Goal: Task Accomplishment & Management: Manage account settings

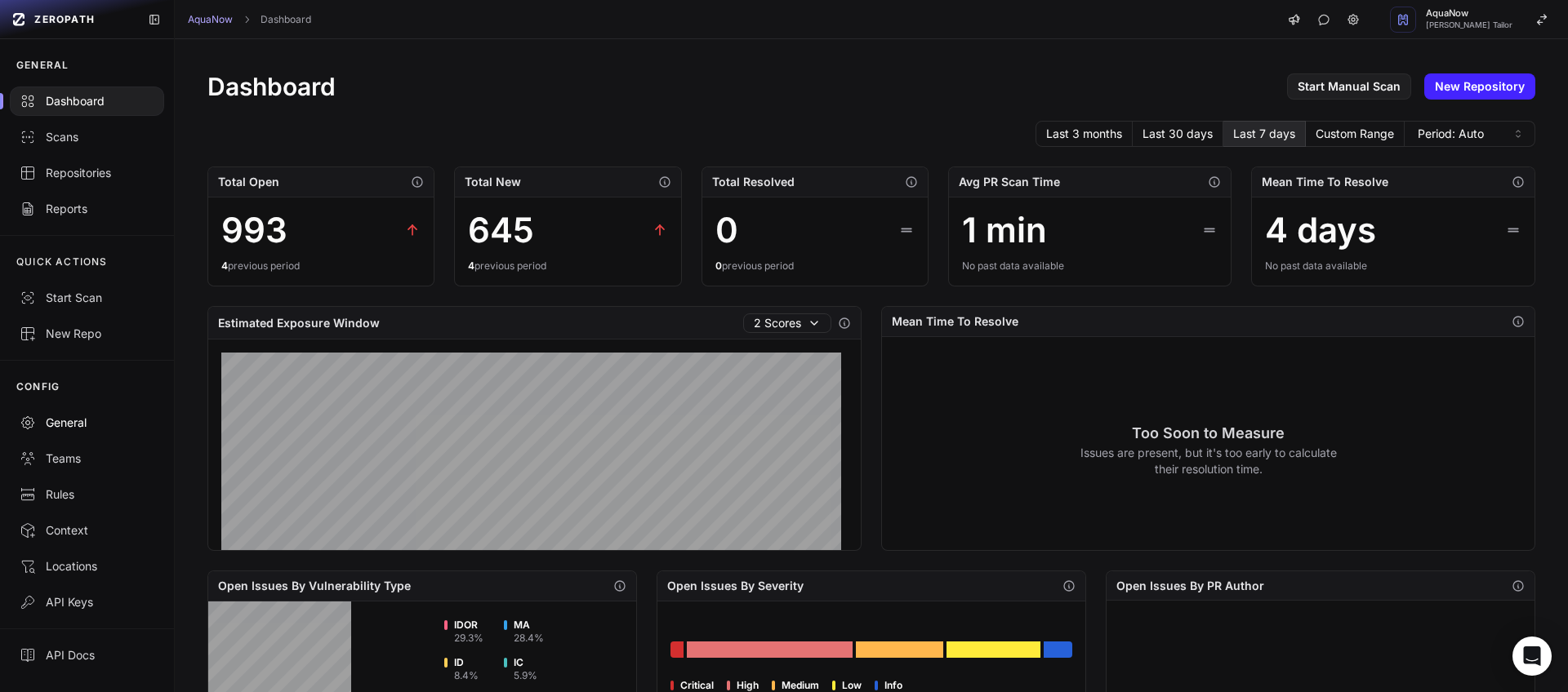
click at [88, 423] on div "General" at bounding box center [87, 423] width 134 height 16
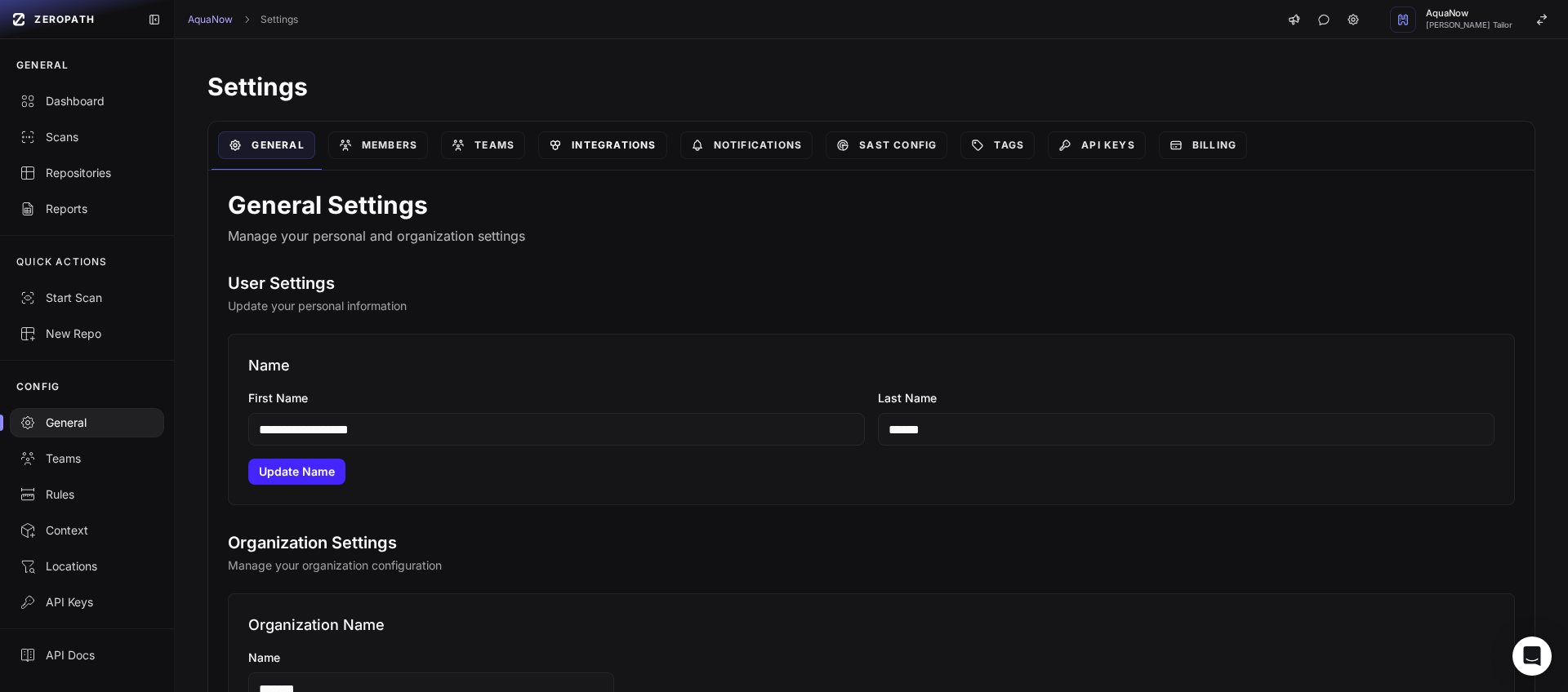
click at [627, 147] on link "Integrations" at bounding box center [603, 145] width 129 height 28
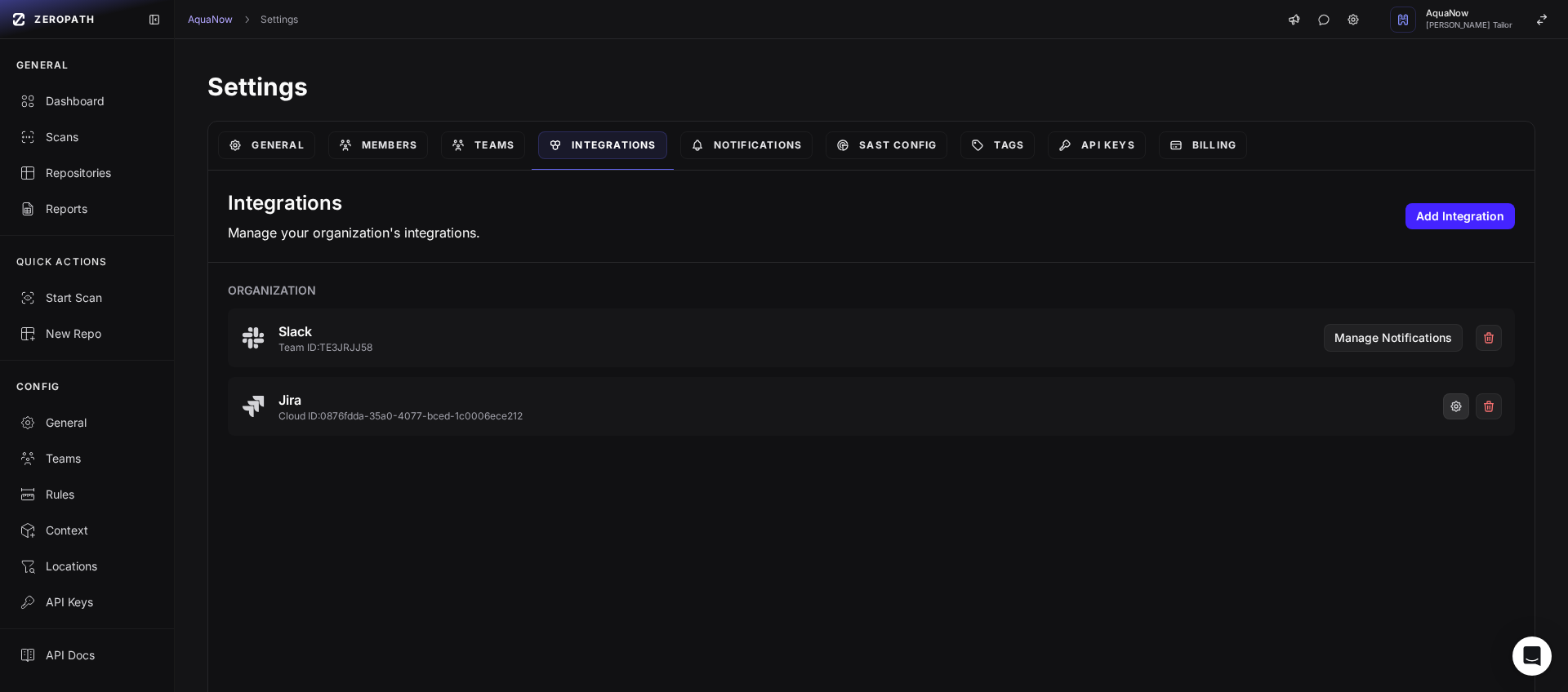
click at [1449, 410] on icon "button" at bounding box center [1456, 406] width 13 height 13
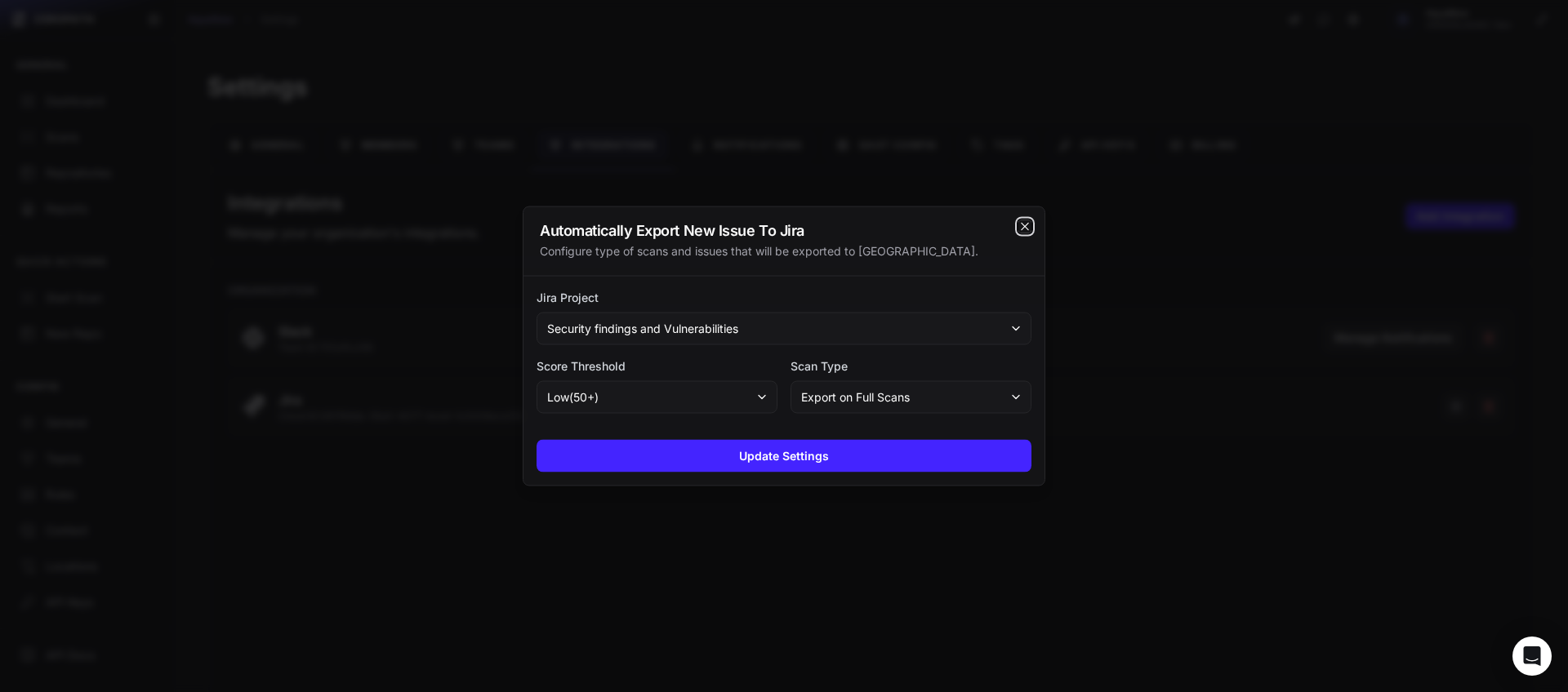
click at [1025, 229] on icon "cross 2," at bounding box center [1025, 227] width 13 height 13
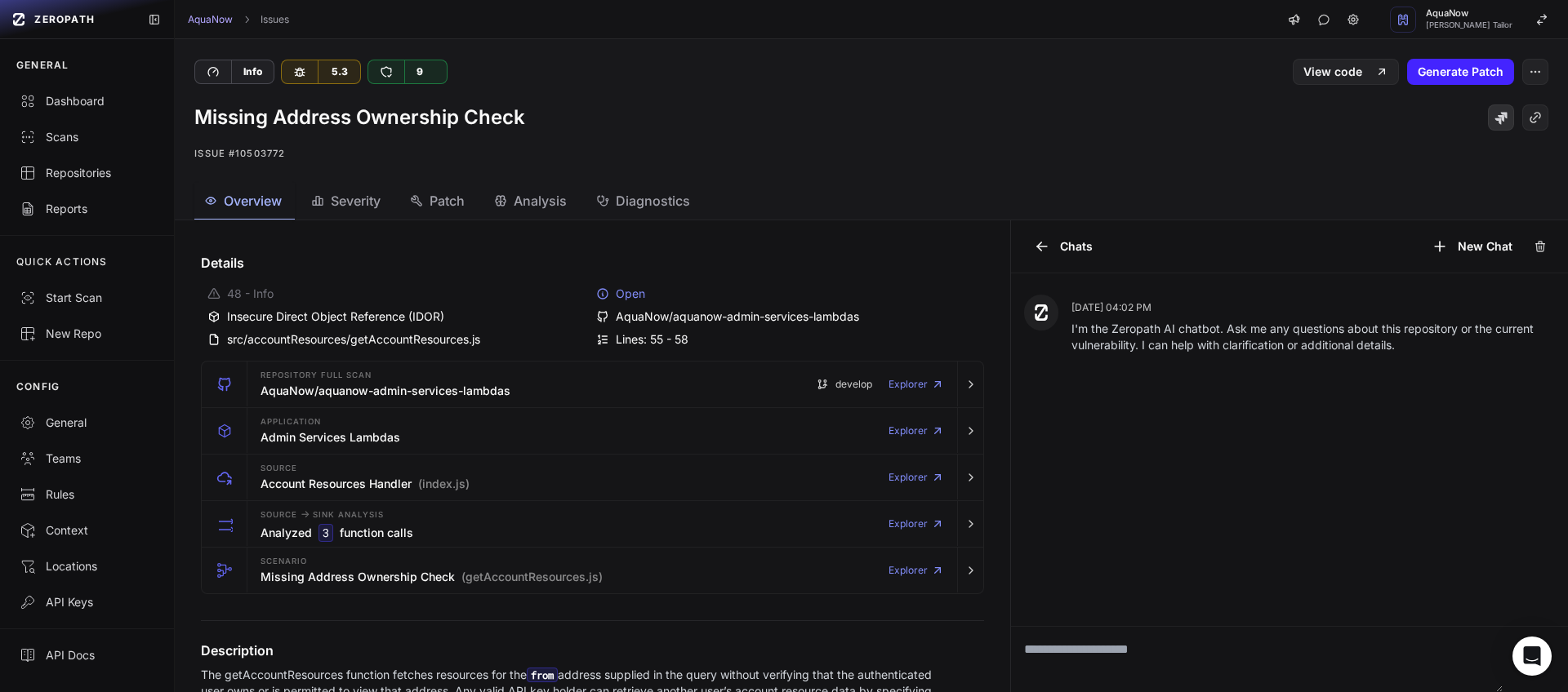
click at [1495, 116] on icon at bounding box center [1501, 119] width 12 height 12
drag, startPoint x: 657, startPoint y: 297, endPoint x: 593, endPoint y: 293, distance: 64.1
click at [596, 293] on div "Open" at bounding box center [786, 294] width 382 height 16
drag, startPoint x: 655, startPoint y: 296, endPoint x: 636, endPoint y: 295, distance: 19.0
click at [636, 295] on div "Open" at bounding box center [786, 294] width 382 height 16
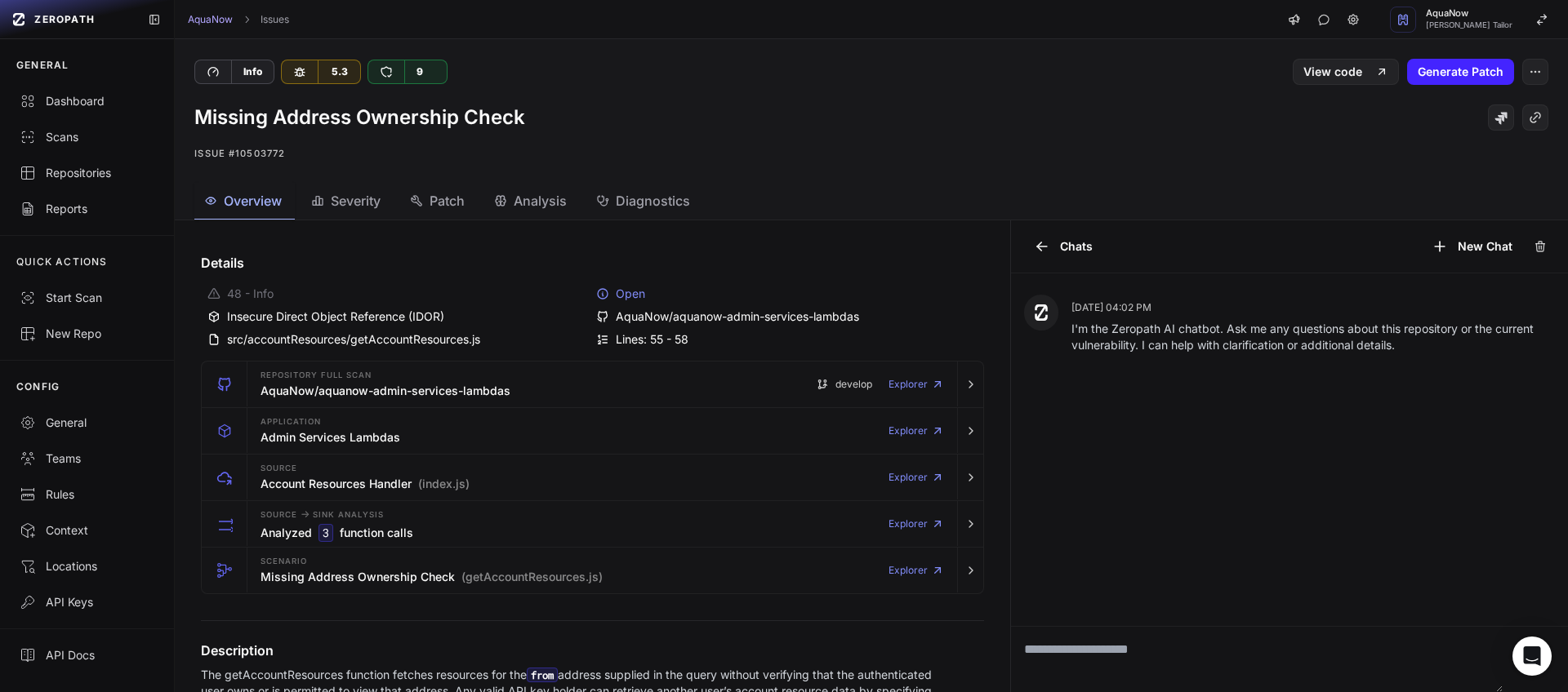
click at [638, 295] on div "Open" at bounding box center [786, 294] width 382 height 16
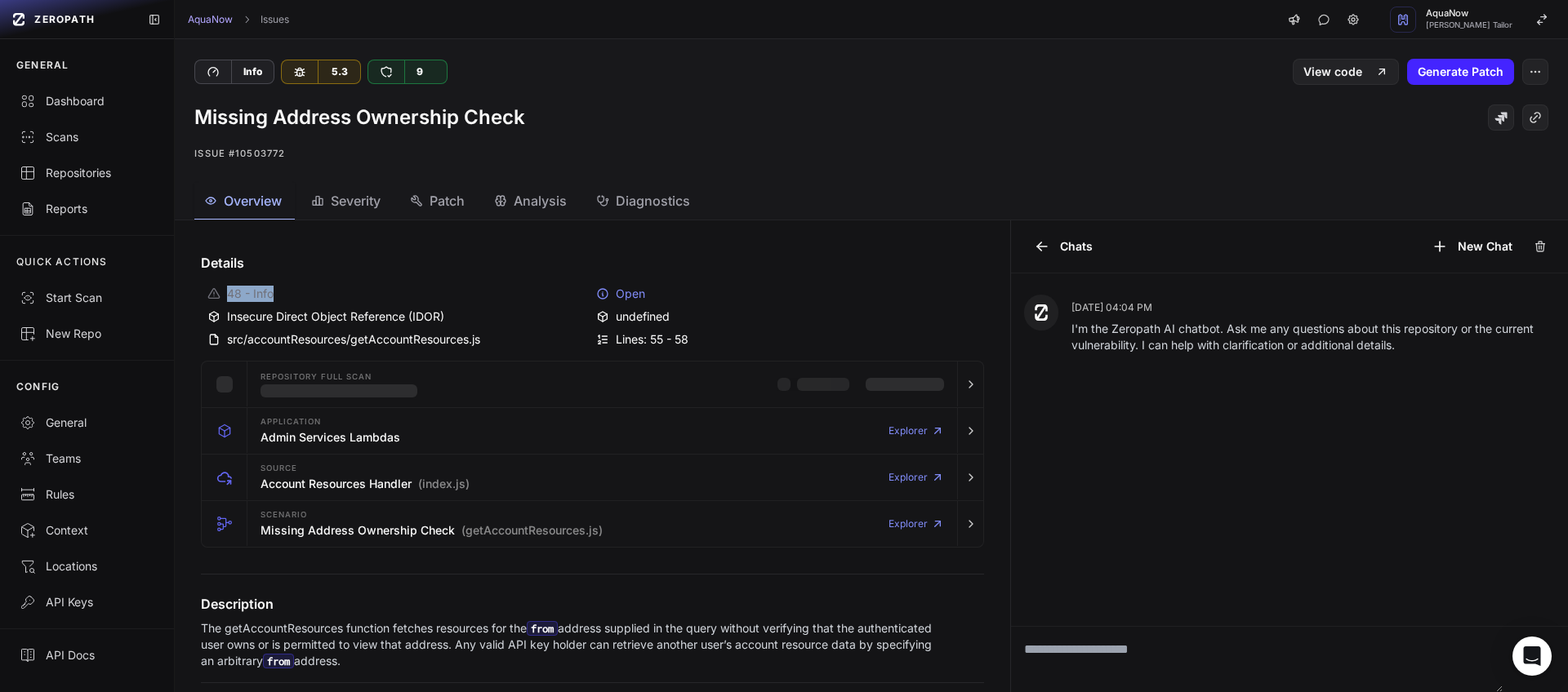
drag, startPoint x: 641, startPoint y: 297, endPoint x: 574, endPoint y: 293, distance: 67.1
click at [572, 292] on div "48 - Info Open Insecure Direct Object Reference (IDOR) undefined src/accountRes…" at bounding box center [593, 316] width 783 height 75
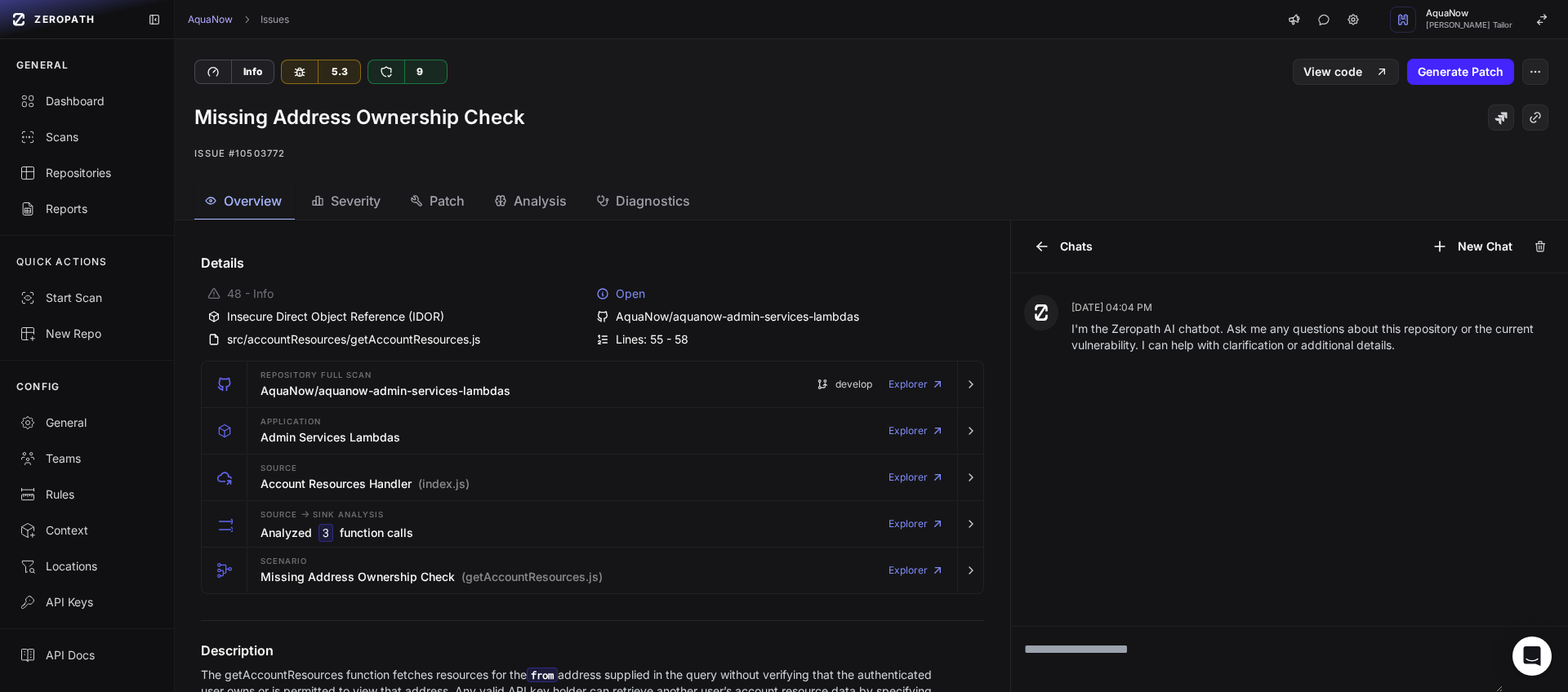
drag, startPoint x: 739, startPoint y: 85, endPoint x: 552, endPoint y: 146, distance: 196.7
click at [739, 85] on div "Missing Address Ownership Check Issue #10503772" at bounding box center [871, 133] width 1393 height 98
click at [575, 50] on div "Info 5.3 9 View code Generate Patch" at bounding box center [871, 62] width 1393 height 45
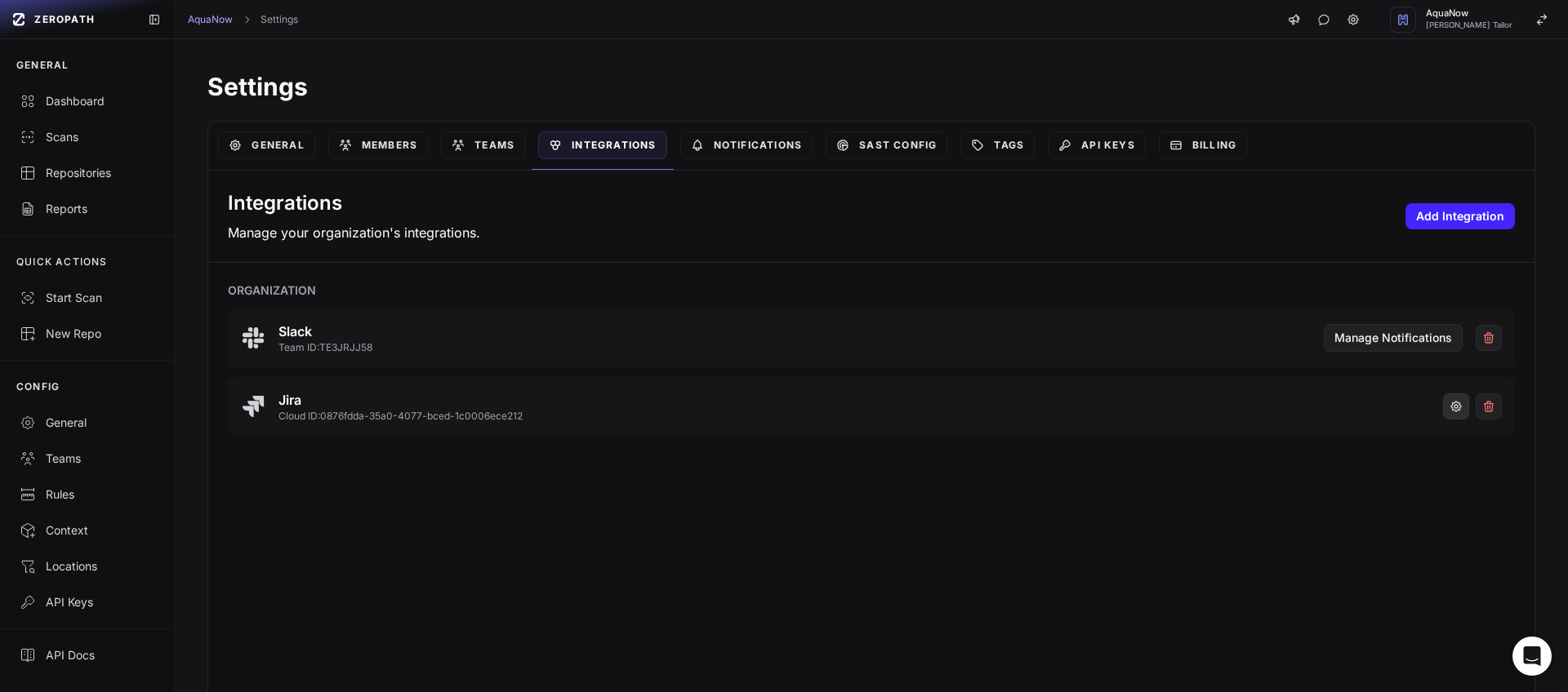
click at [1449, 409] on icon "button" at bounding box center [1456, 406] width 13 height 13
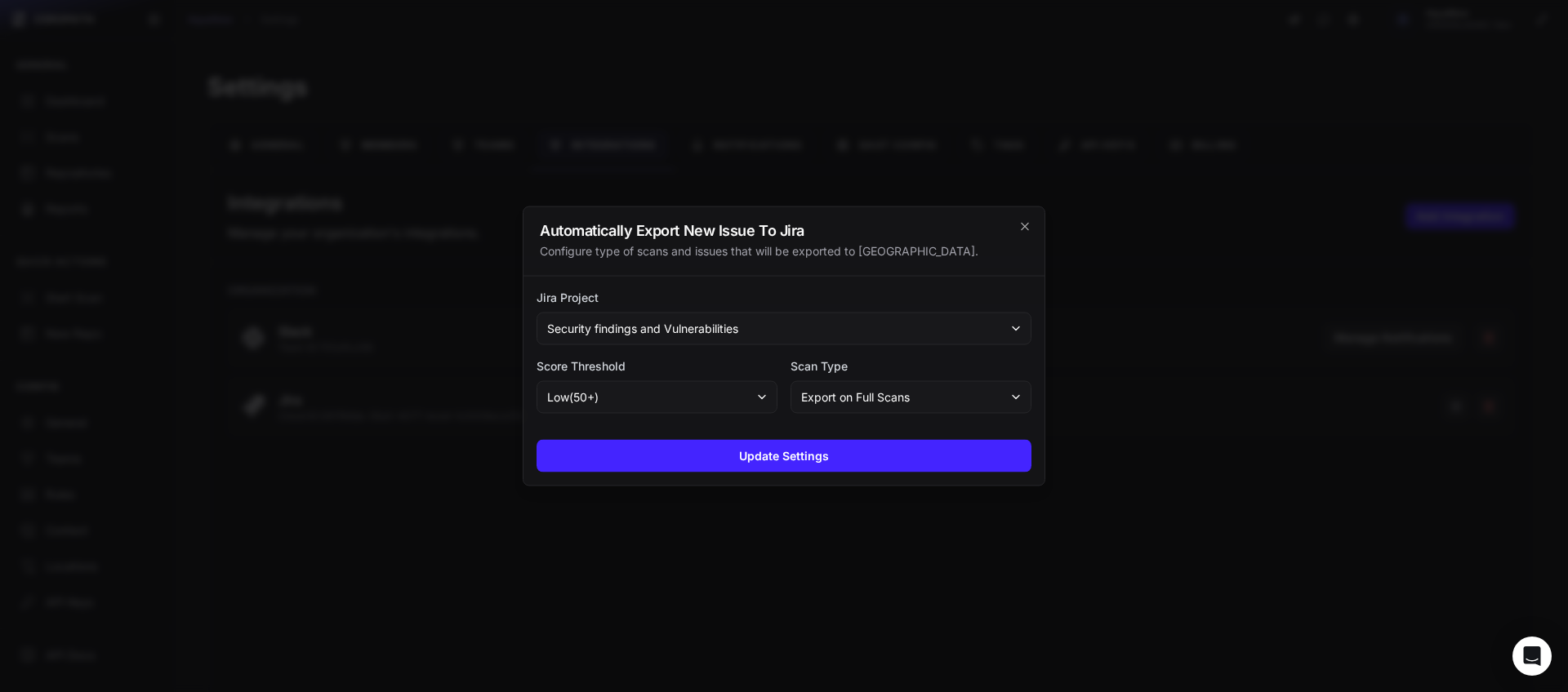
click at [761, 325] on button "Security findings and Vulnerabilities" at bounding box center [784, 329] width 495 height 33
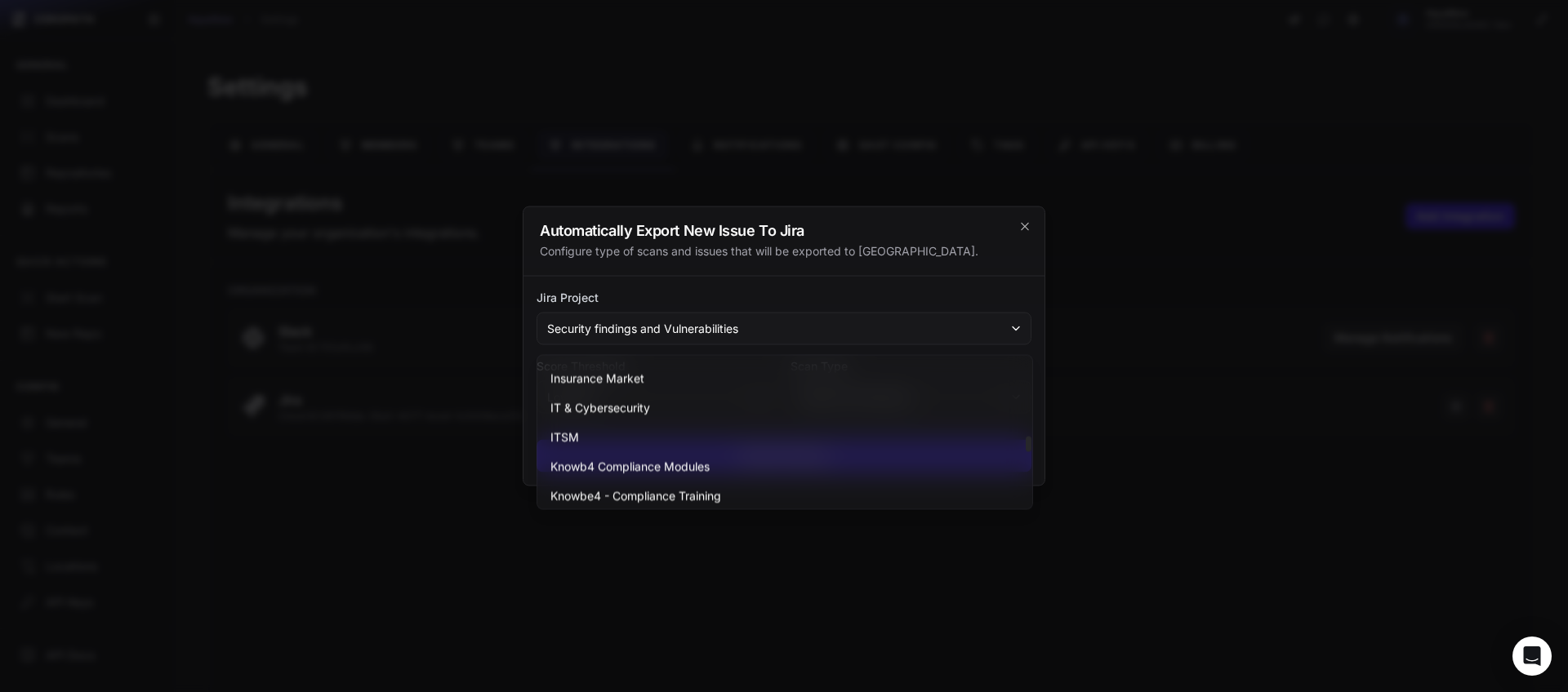
scroll to position [759, 0]
click at [682, 411] on div "IT & Cybersecurity" at bounding box center [785, 408] width 488 height 30
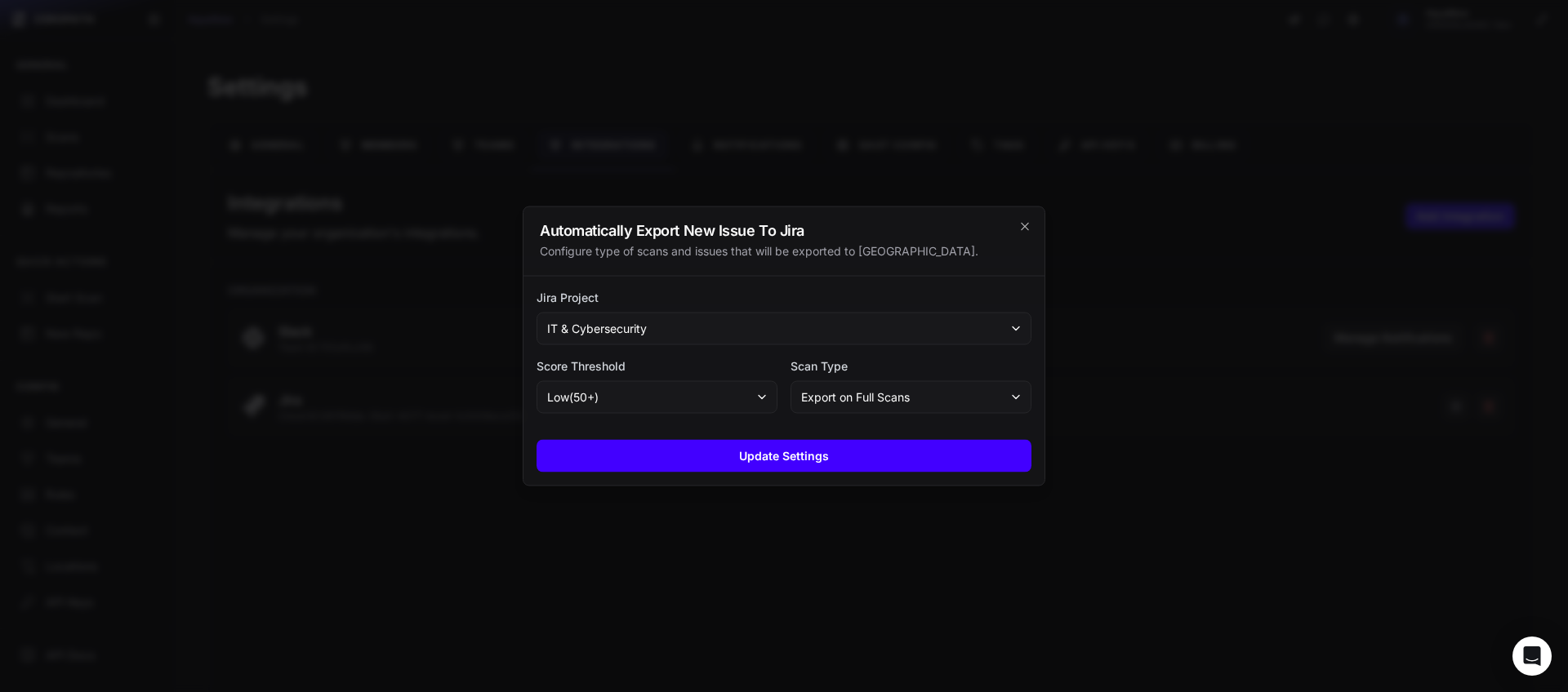
click at [756, 453] on button "Update Settings" at bounding box center [784, 456] width 495 height 33
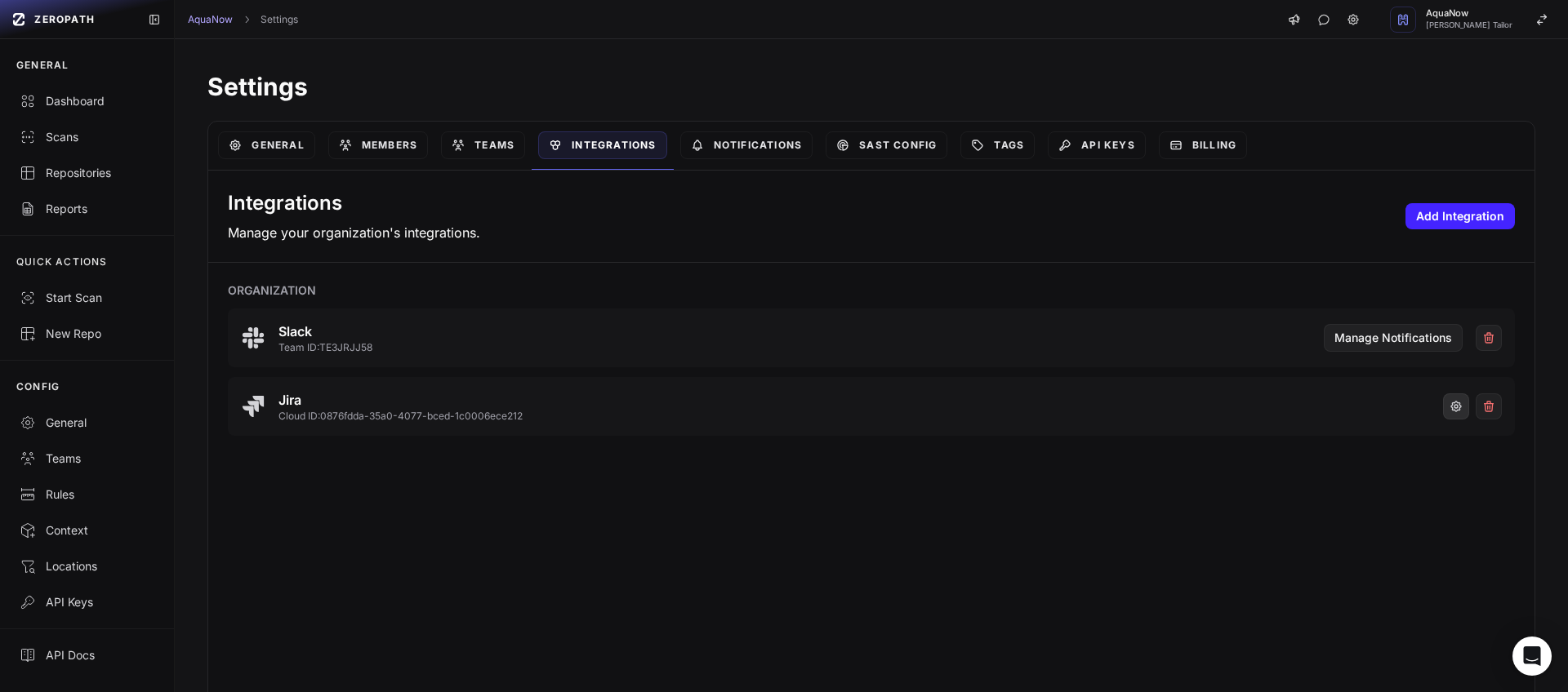
click at [1451, 410] on icon "button" at bounding box center [1456, 406] width 10 height 10
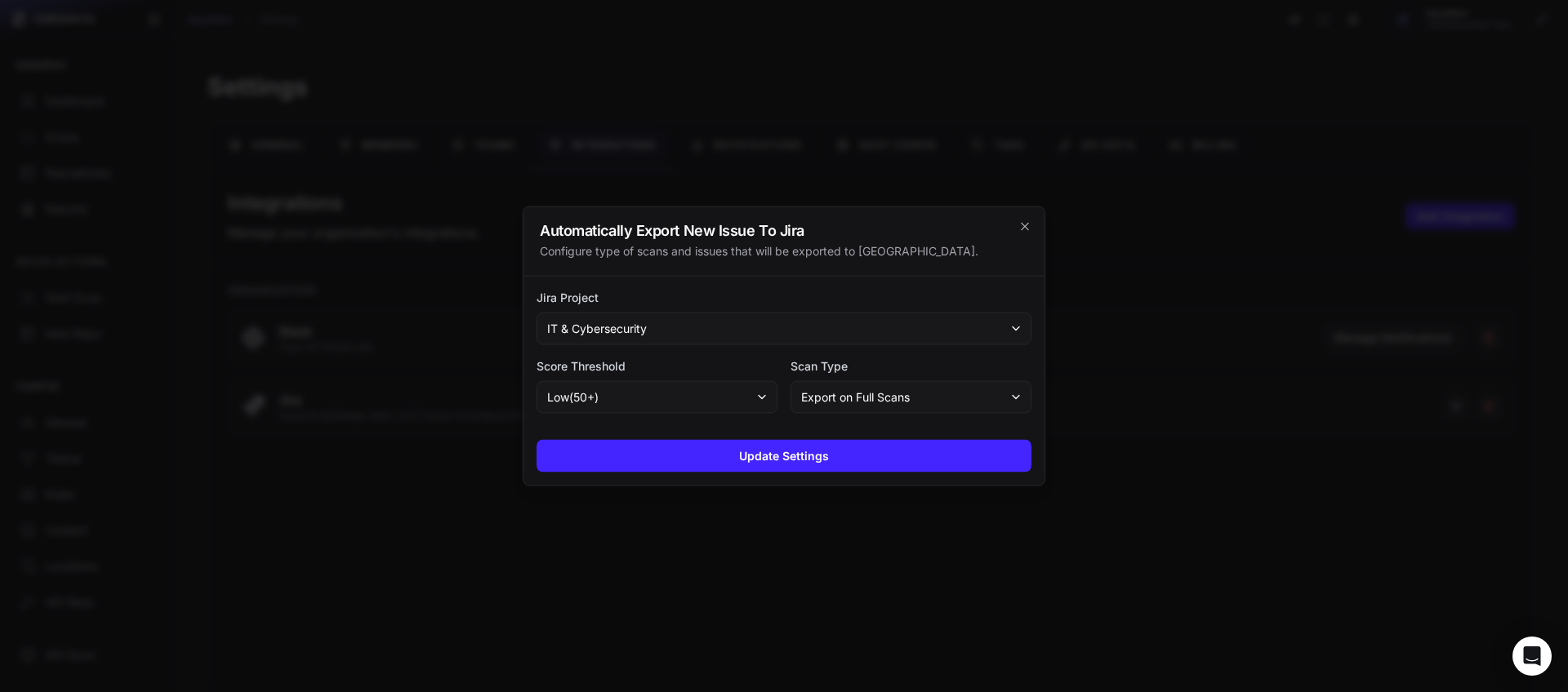
click at [435, 516] on div at bounding box center [784, 346] width 1568 height 692
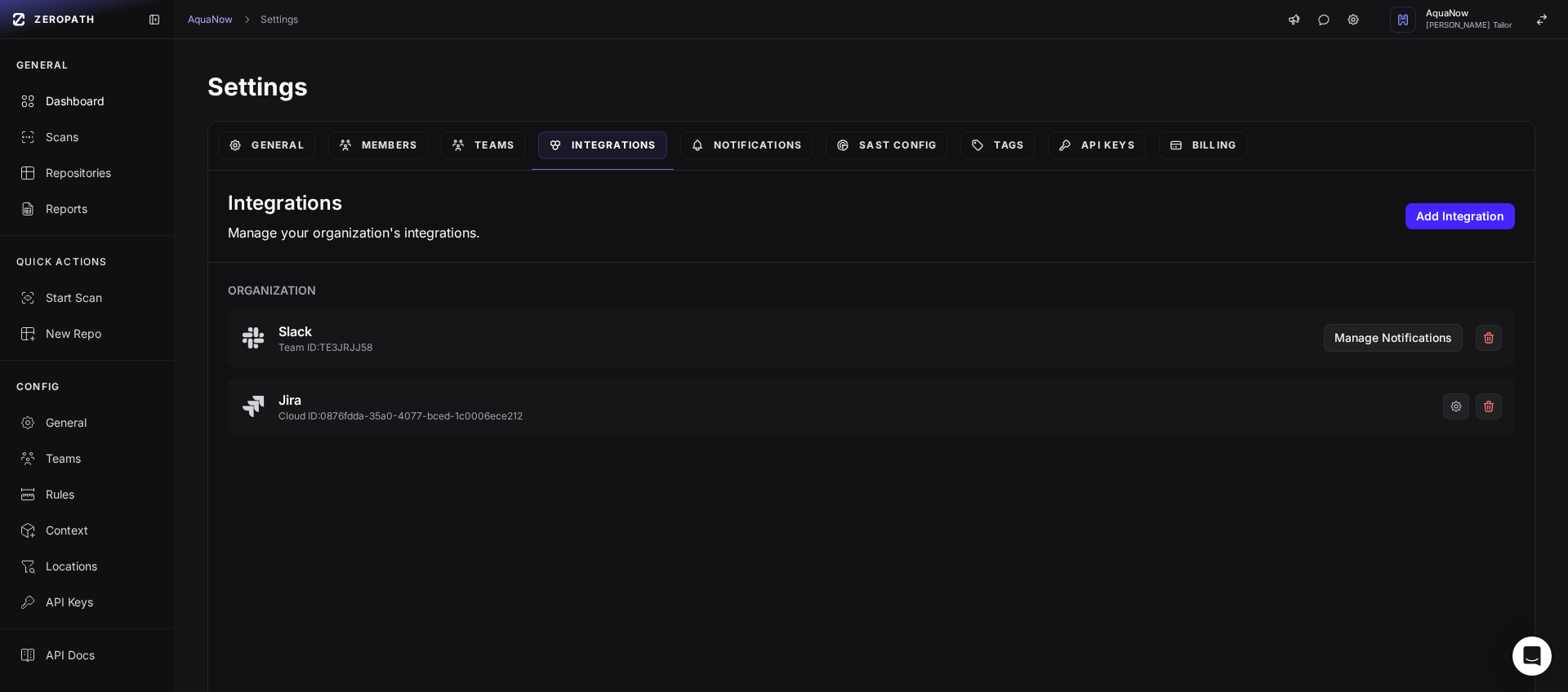
click at [121, 104] on div "Dashboard" at bounding box center [87, 101] width 134 height 16
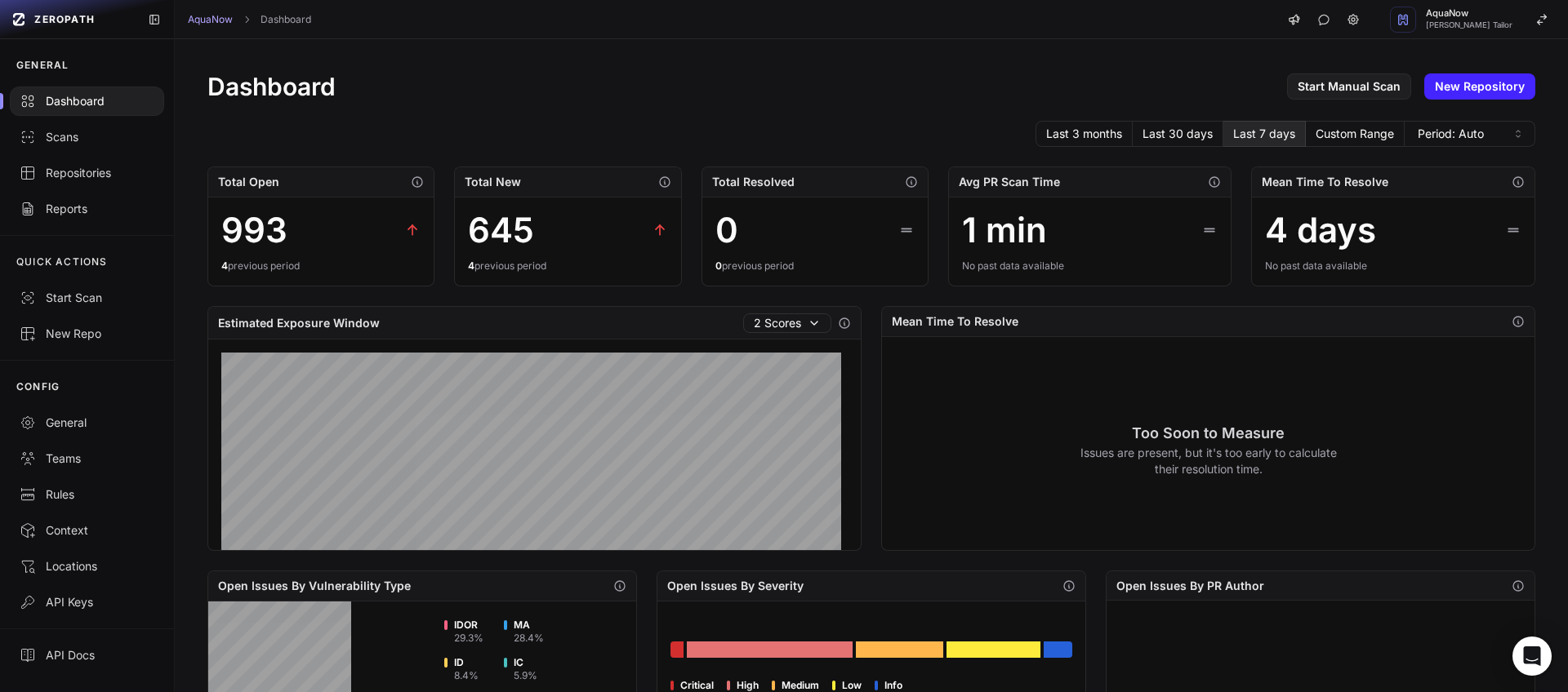
click at [680, 114] on div "Dashboard Start Manual Scan New Repository Last 3 months Last 30 days Last 7 da…" at bounding box center [871, 627] width 1393 height 1176
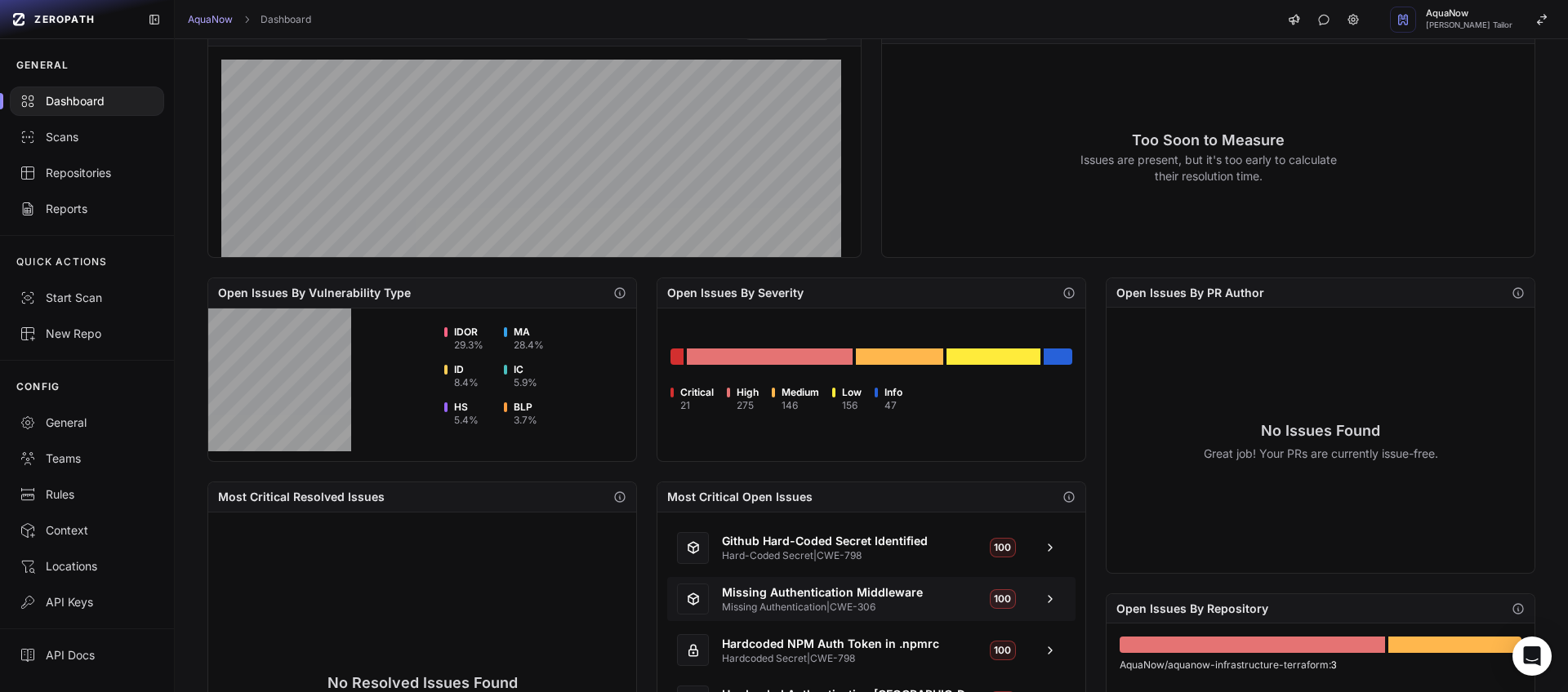
scroll to position [523, 0]
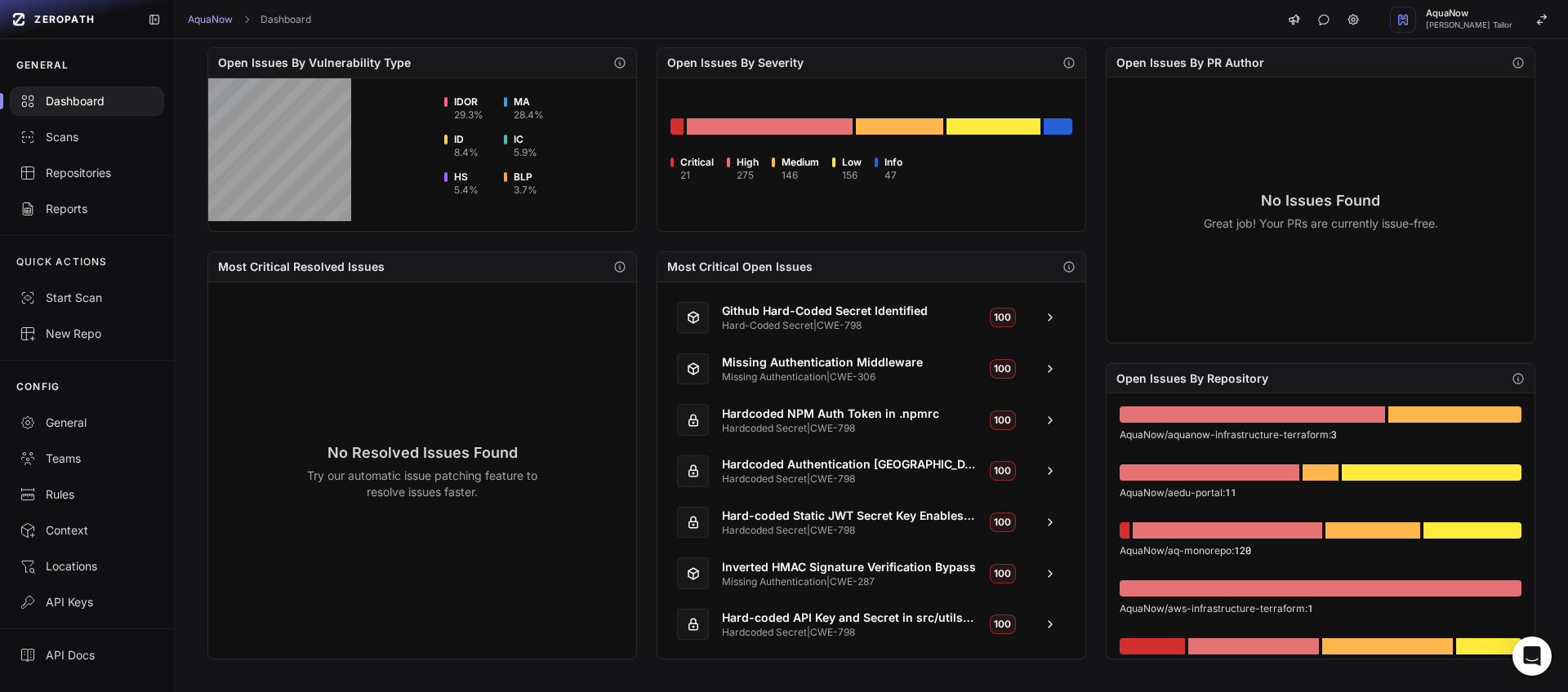
click at [640, 241] on div "Open Issues By Vulnerability Type IDOR 29.3 % MA 28.4 % ID 8.4 % IC 5.9 % HS 5.…" at bounding box center [647, 353] width 879 height 612
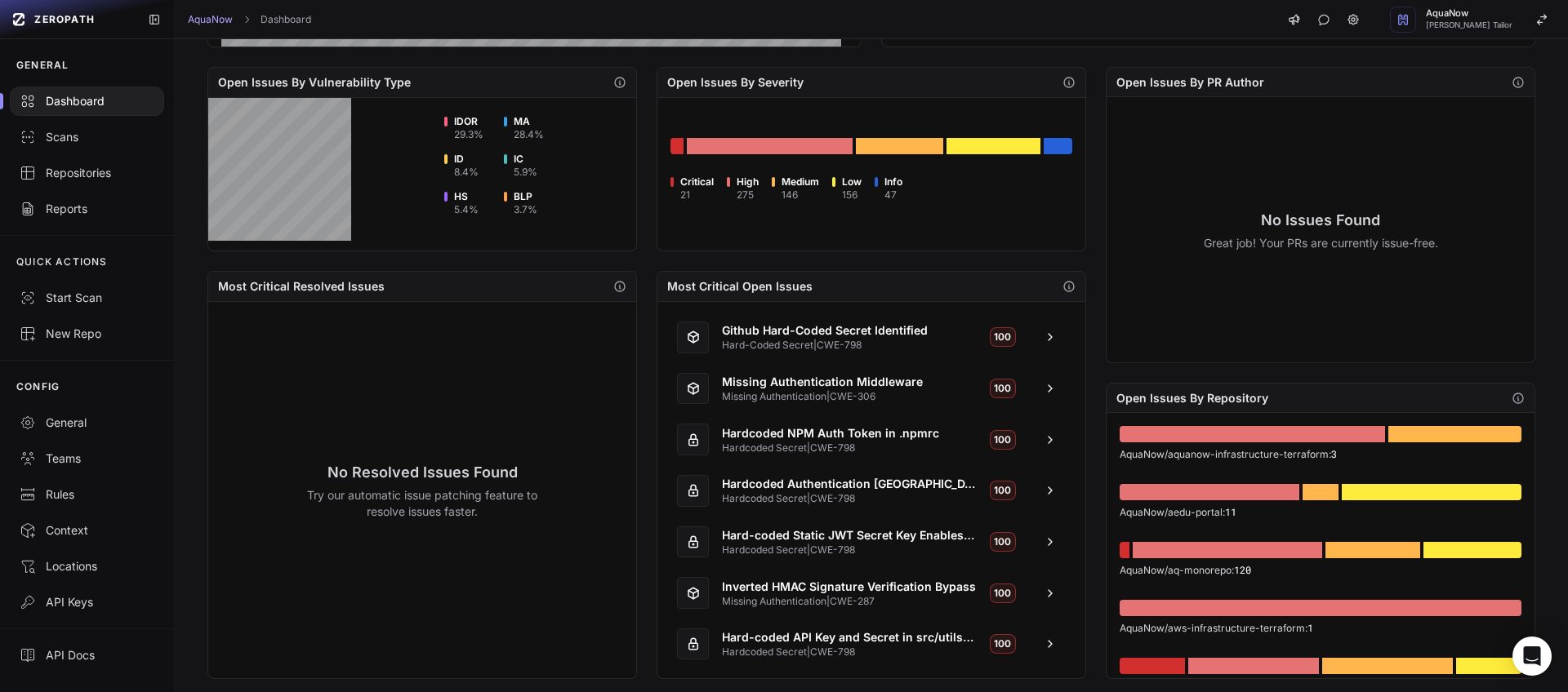
scroll to position [504, 0]
click at [650, 261] on div "Open Issues By Vulnerability Type IDOR 29.3 % MA 28.4 % ID 8.4 % IC 5.9 % HS 5.…" at bounding box center [647, 372] width 879 height 612
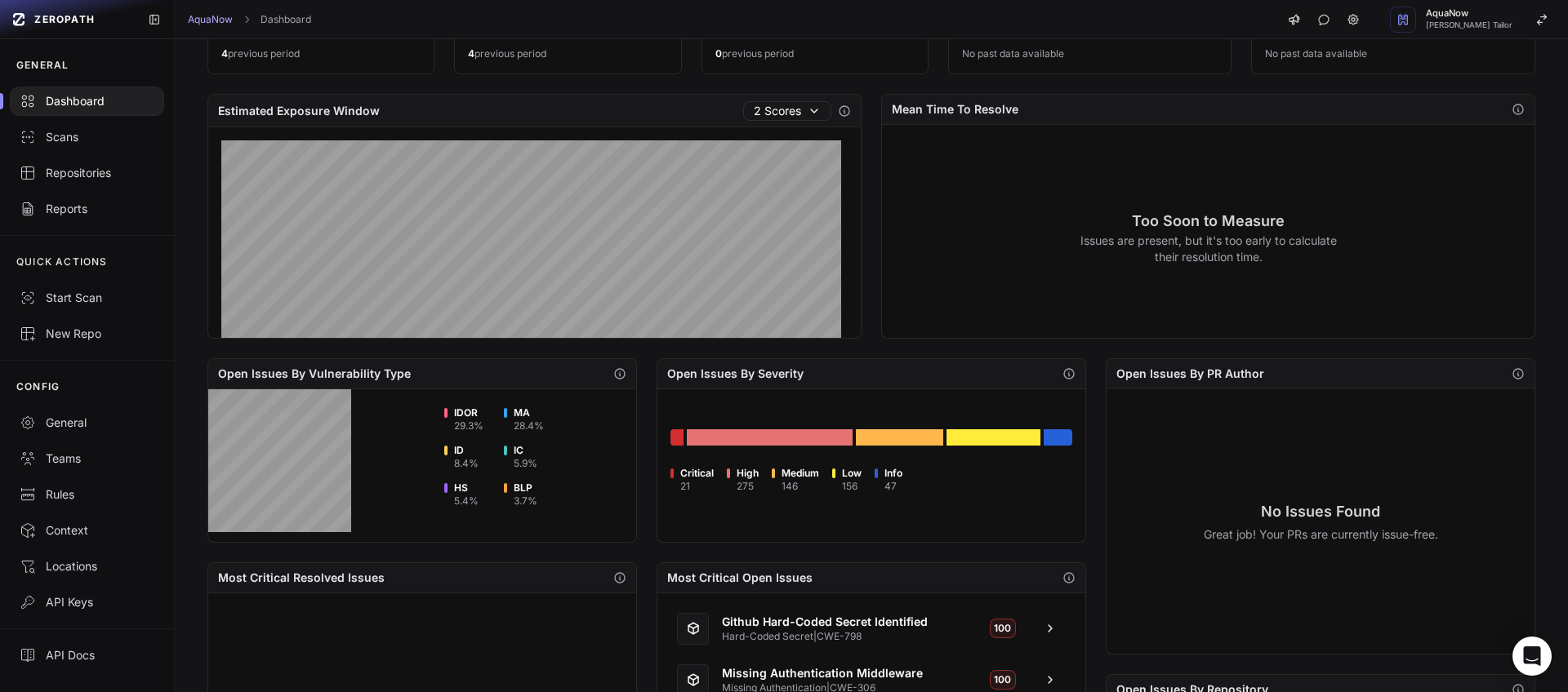
scroll to position [0, 0]
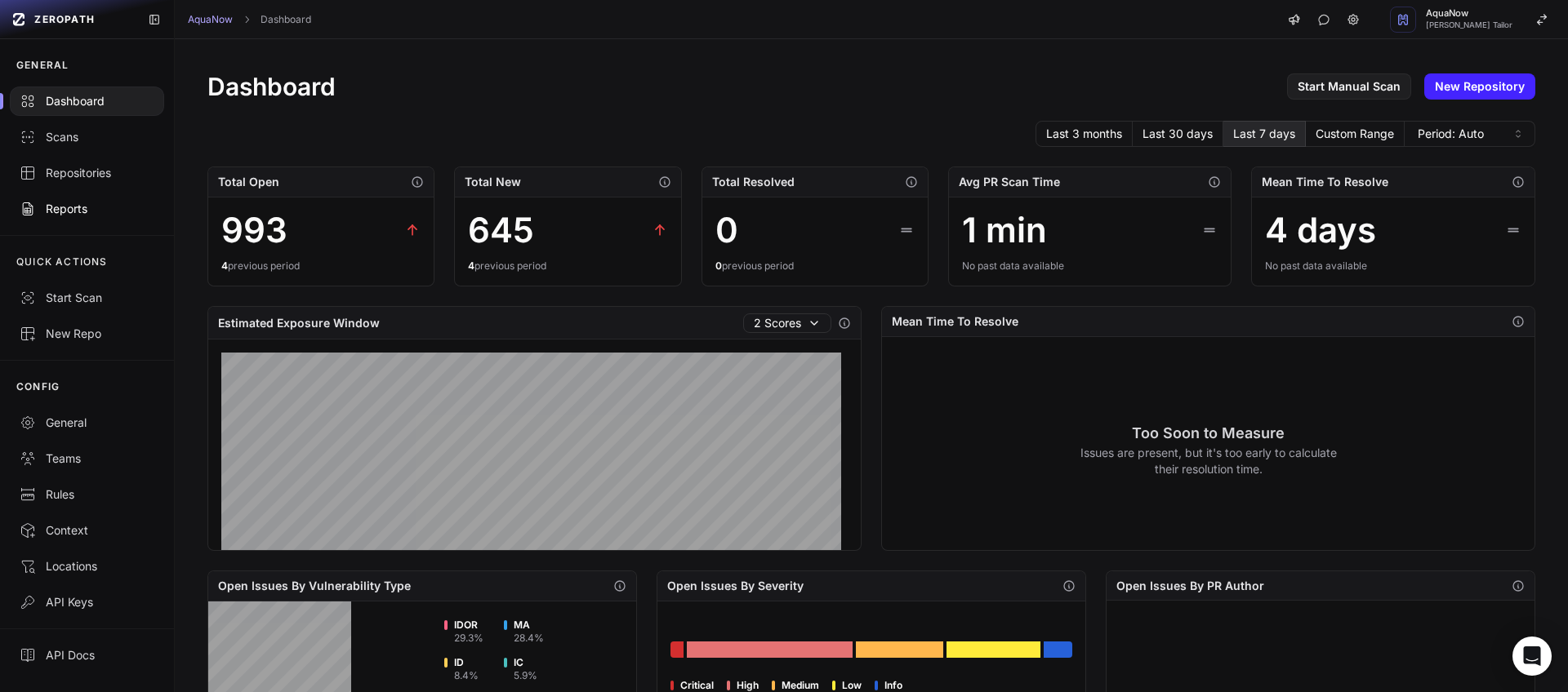
click at [95, 211] on div "Reports" at bounding box center [87, 209] width 134 height 16
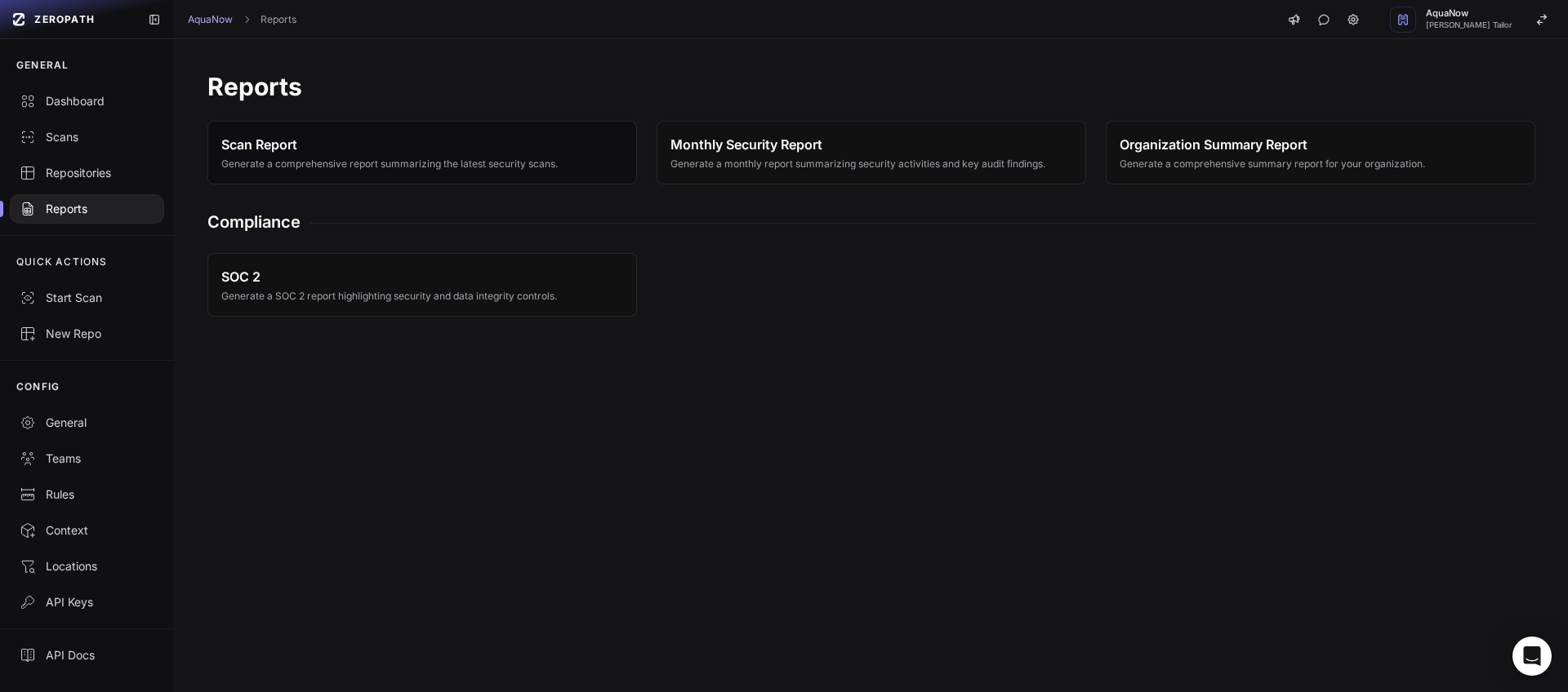
click at [472, 161] on span "Generate a comprehensive report summarizing the latest security scans." at bounding box center [389, 164] width 336 height 13
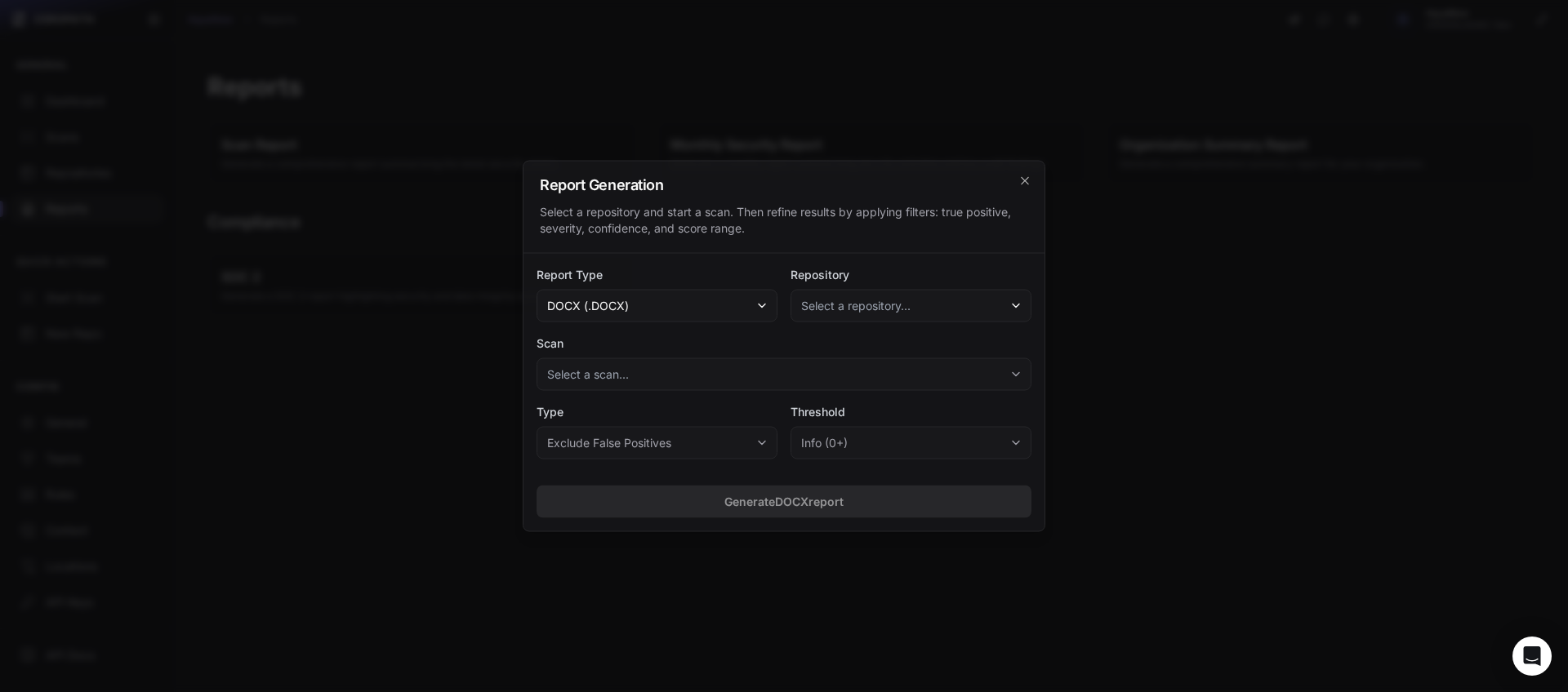
click at [458, 383] on div at bounding box center [784, 346] width 1568 height 692
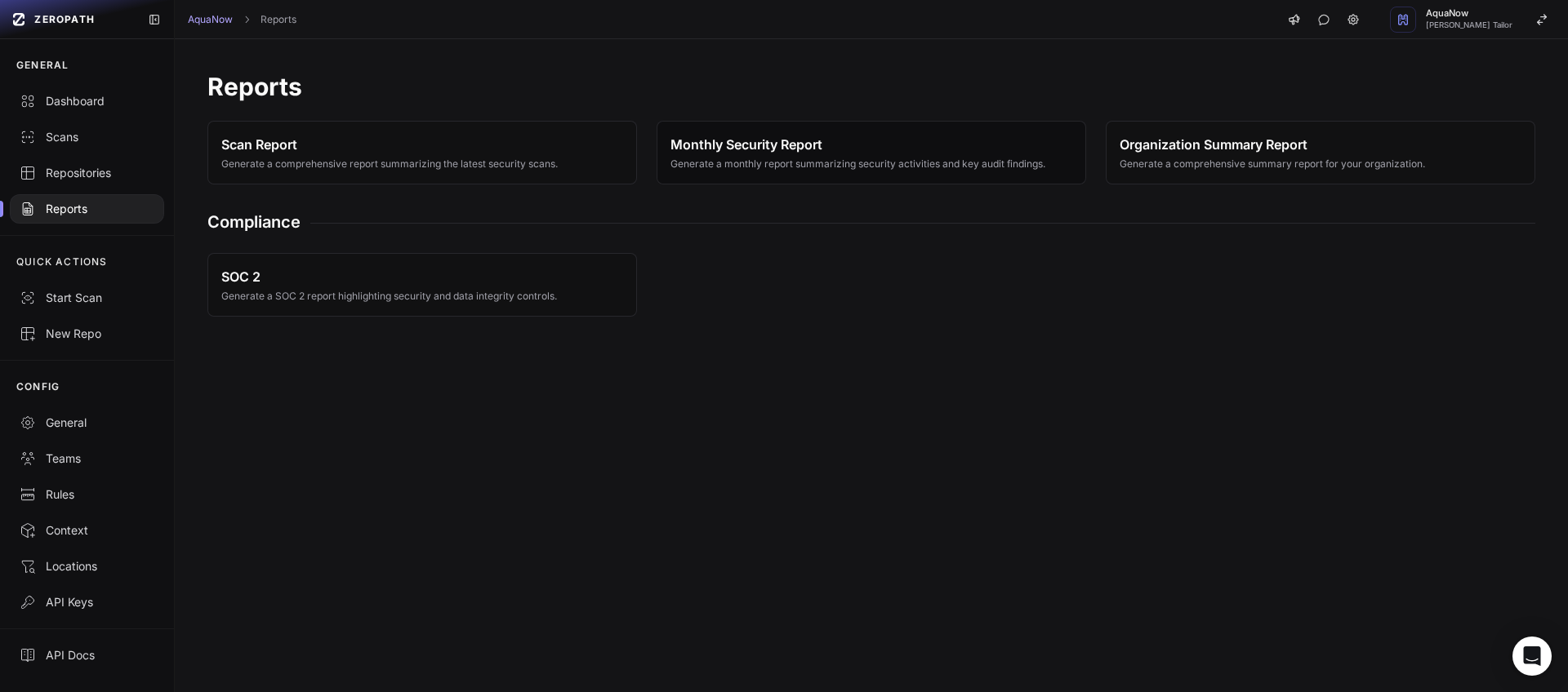
click at [796, 158] on span "Generate a monthly report summarizing security activities and key audit finding…" at bounding box center [857, 164] width 375 height 13
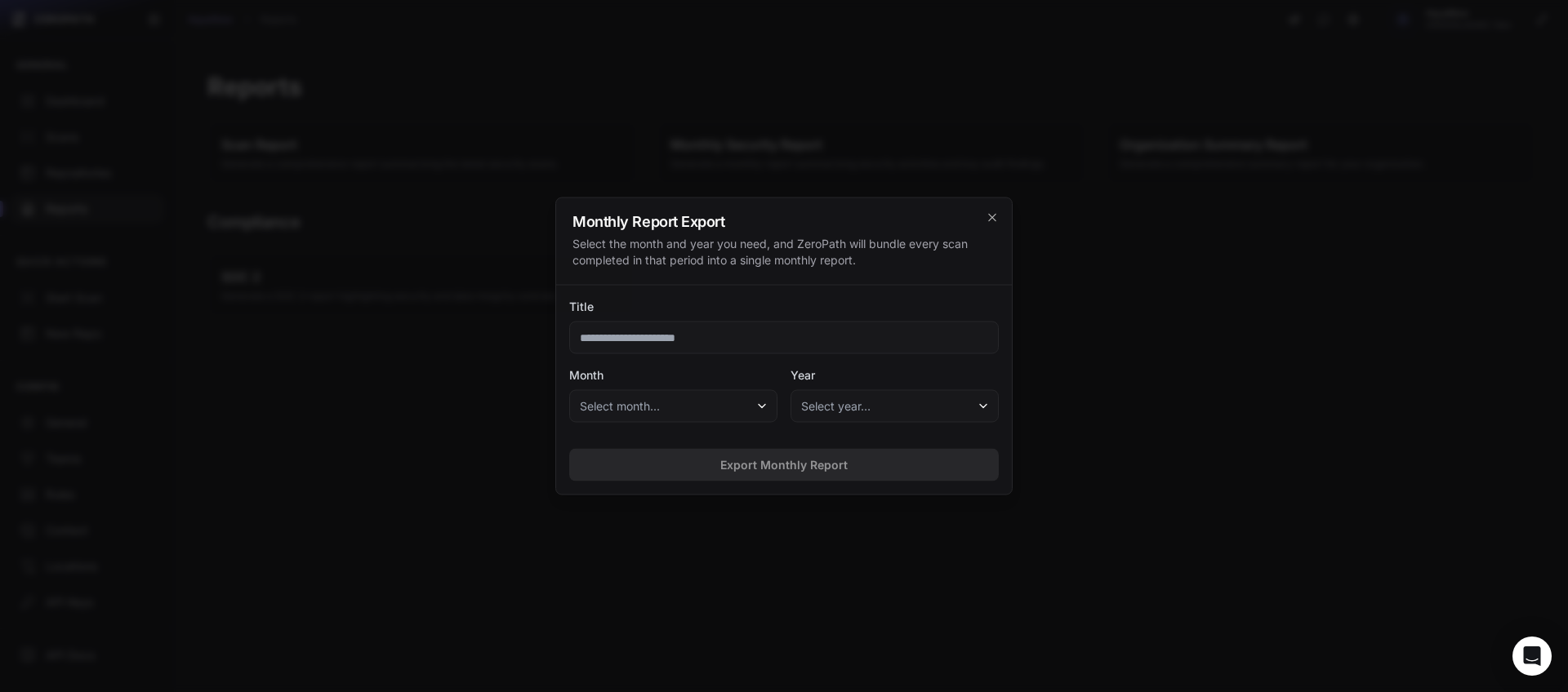
click at [705, 402] on button "Select month..." at bounding box center [673, 406] width 209 height 33
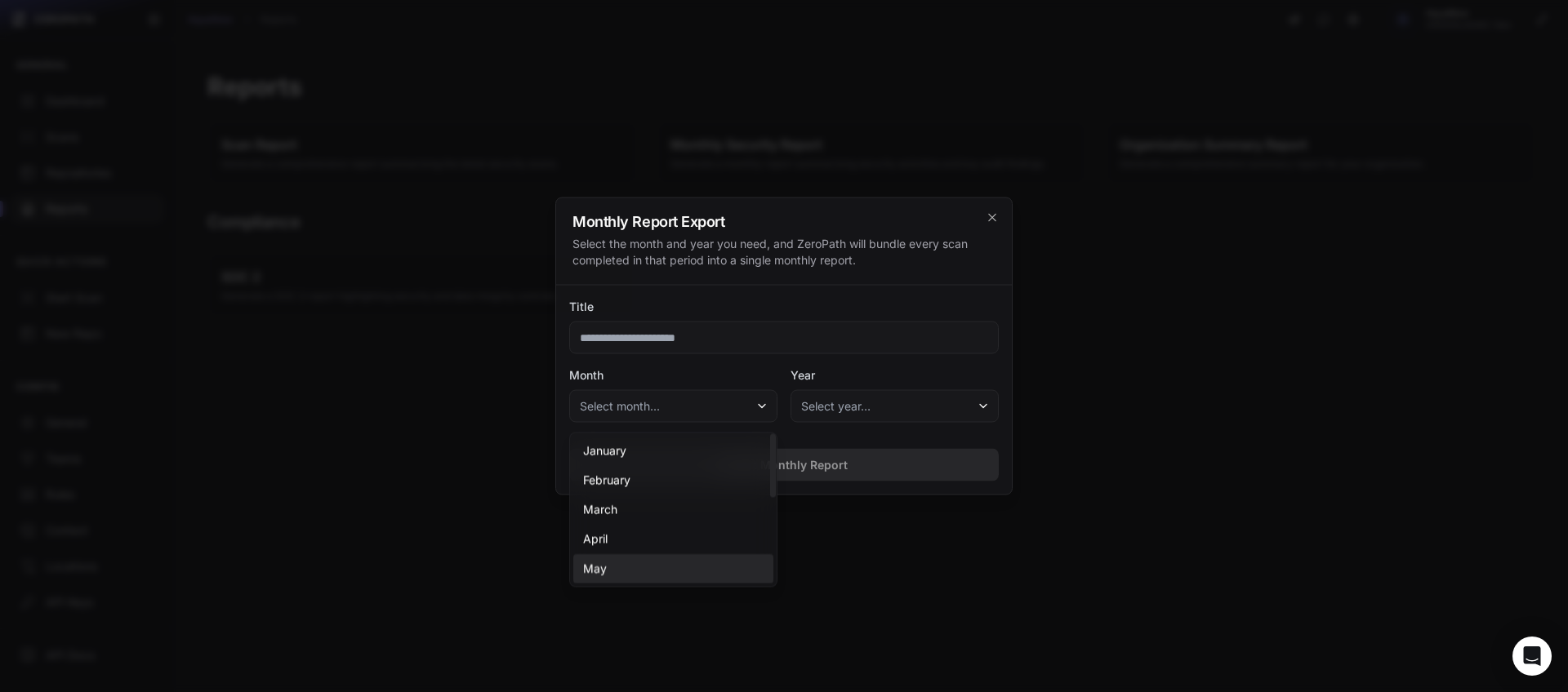
click at [629, 564] on div "May" at bounding box center [673, 569] width 200 height 30
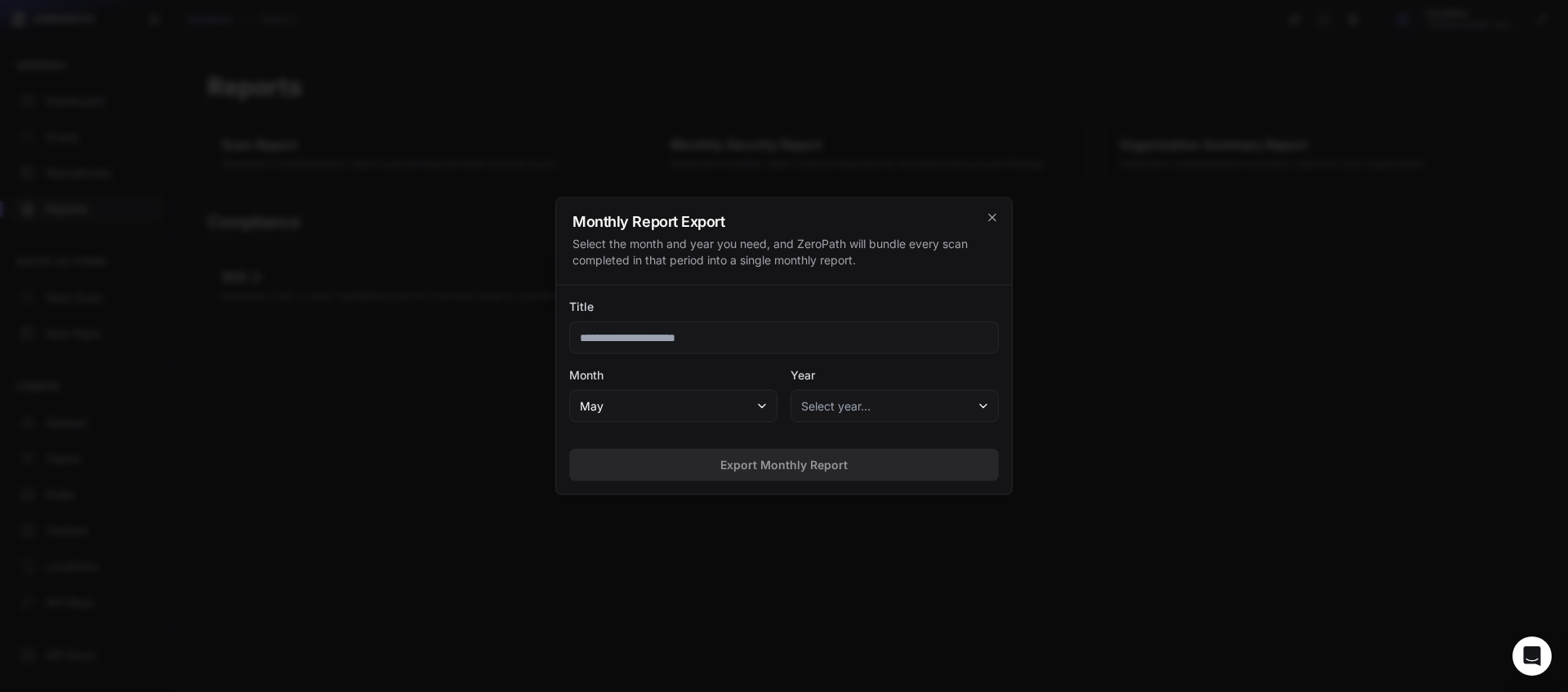
click at [876, 403] on button "Select year…" at bounding box center [894, 406] width 209 height 33
click at [682, 316] on div "Title" at bounding box center [783, 326] width 430 height 55
click at [676, 327] on input "Title" at bounding box center [783, 338] width 430 height 33
type input "********"
click at [879, 405] on button "Select year…" at bounding box center [894, 406] width 209 height 33
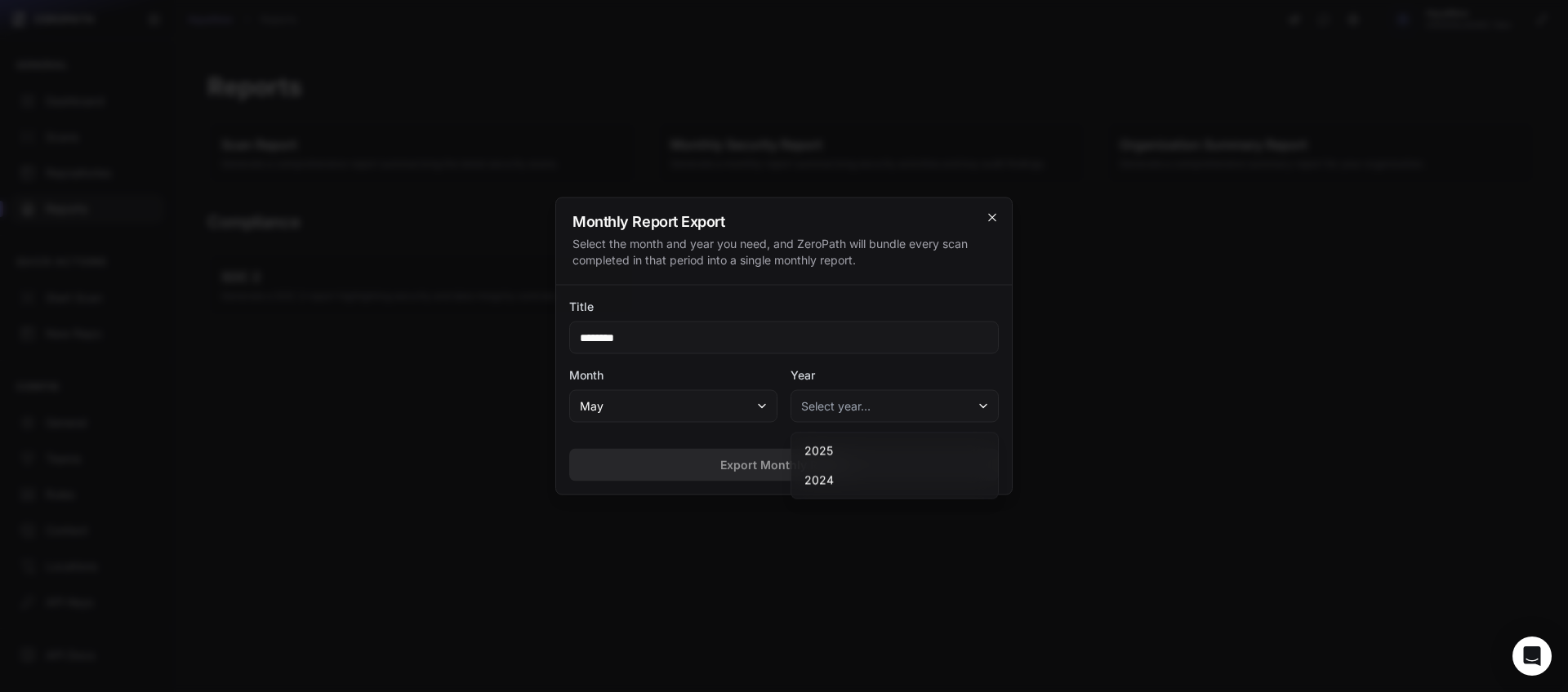
click at [988, 214] on icon "cross 2," at bounding box center [992, 217] width 7 height 7
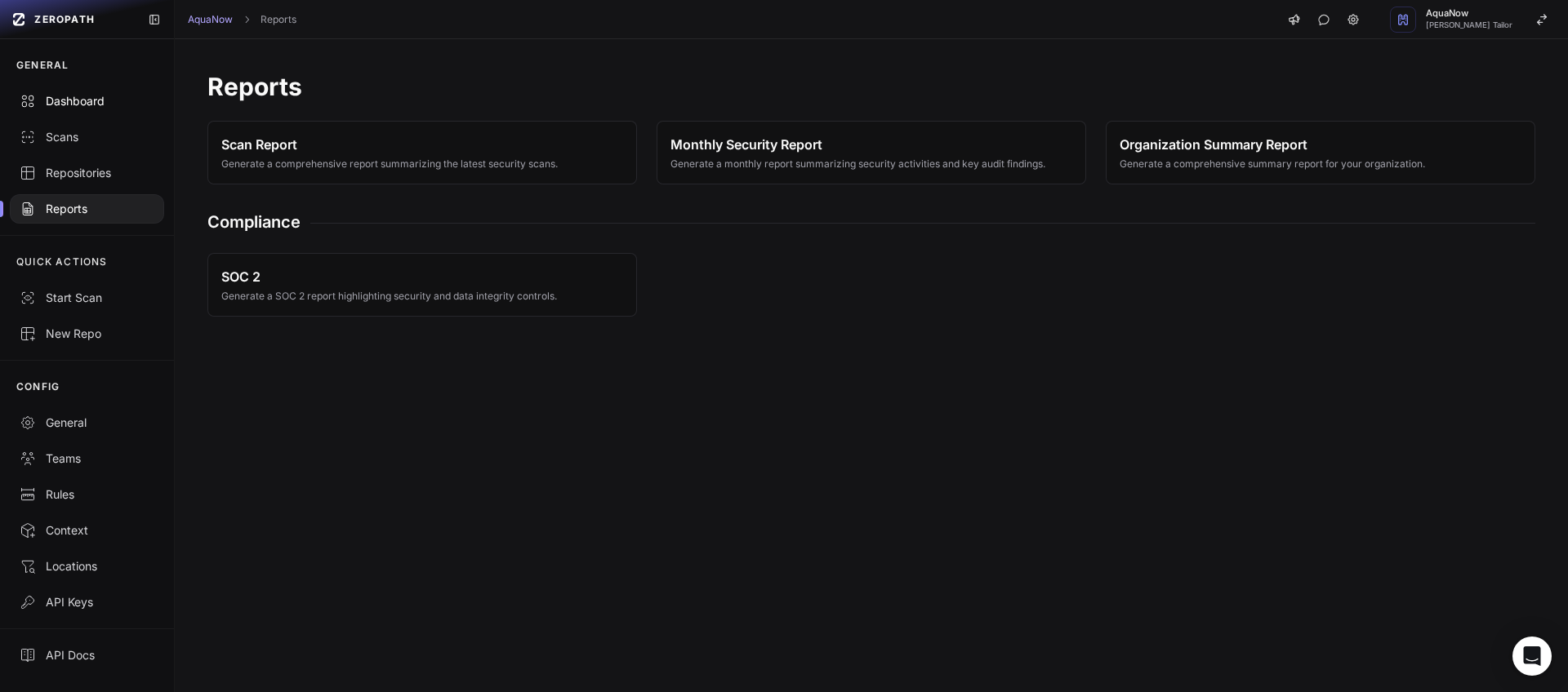
click at [92, 105] on div "Dashboard" at bounding box center [87, 101] width 134 height 16
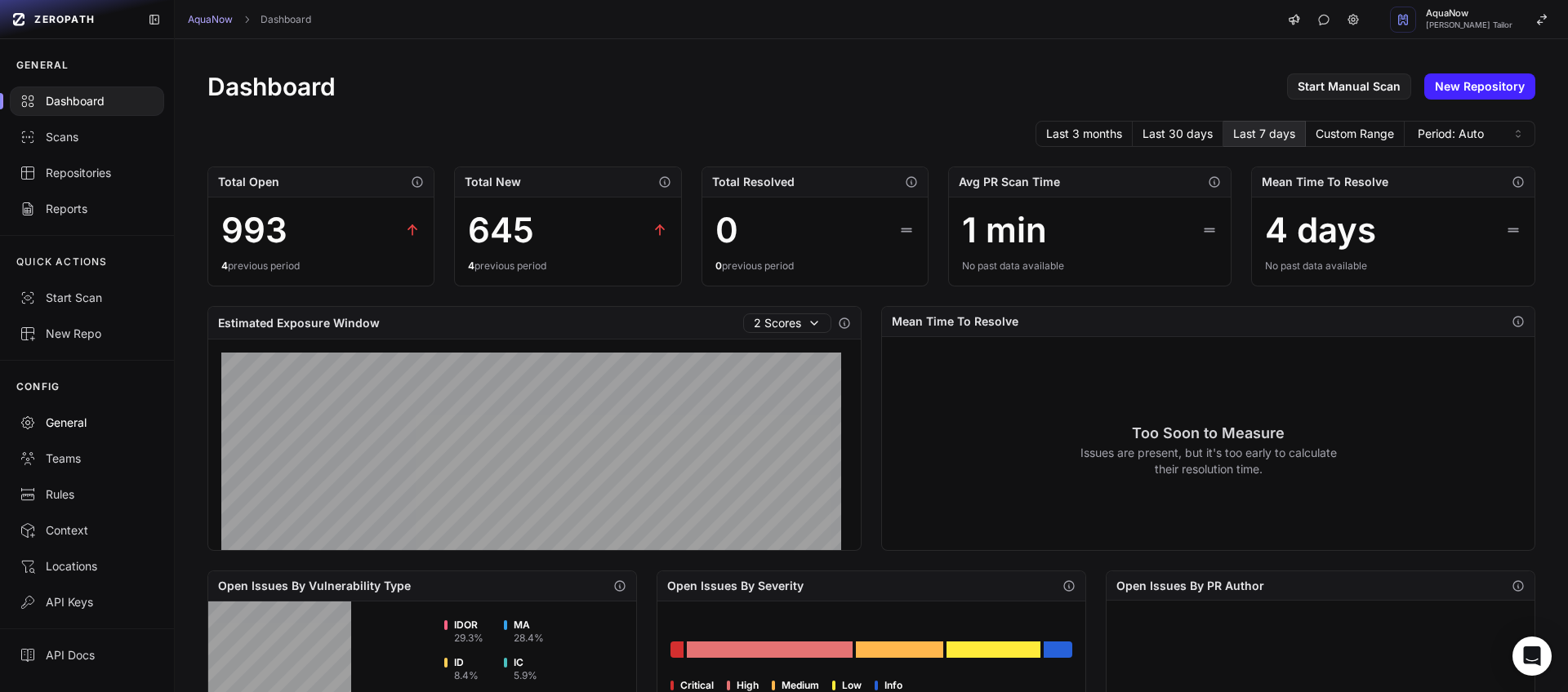
click at [64, 426] on div "General" at bounding box center [87, 423] width 134 height 16
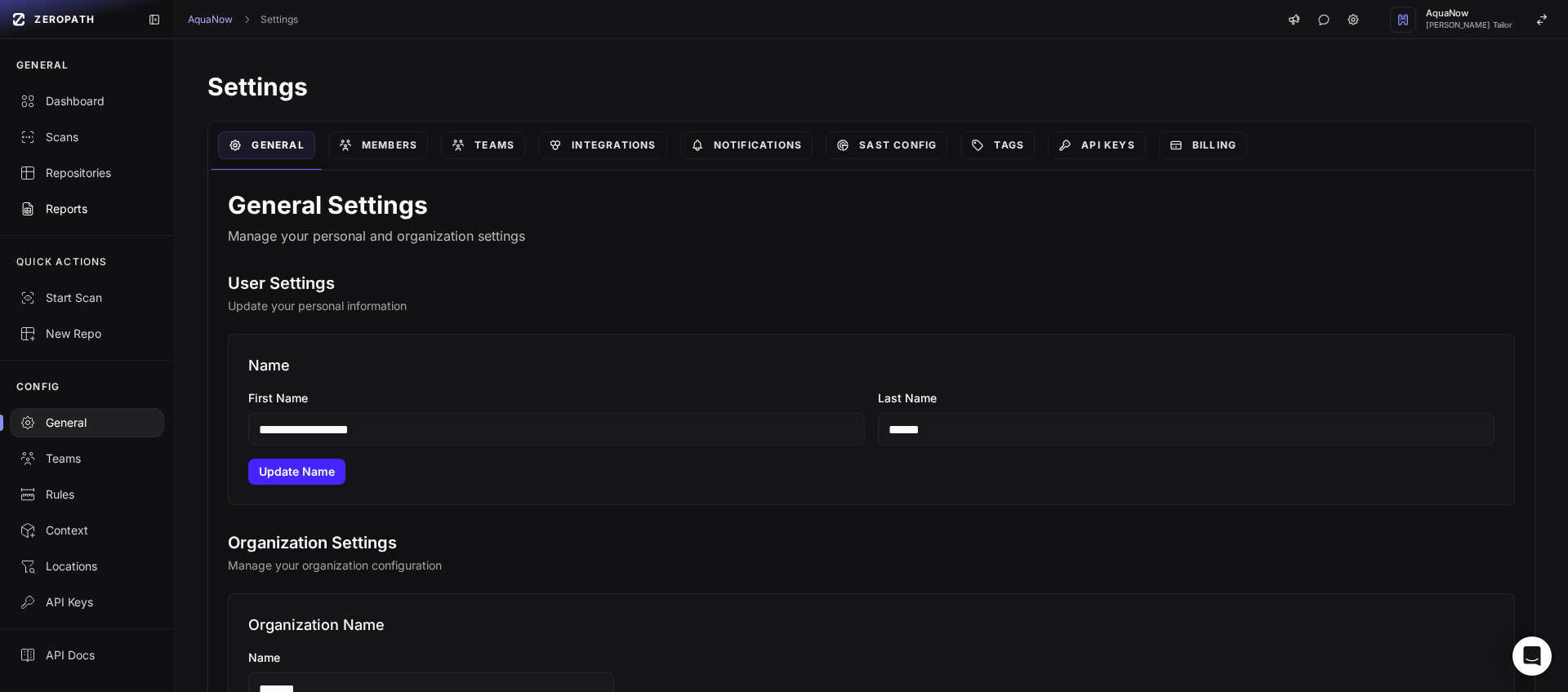
click at [91, 208] on div "Reports" at bounding box center [87, 209] width 134 height 16
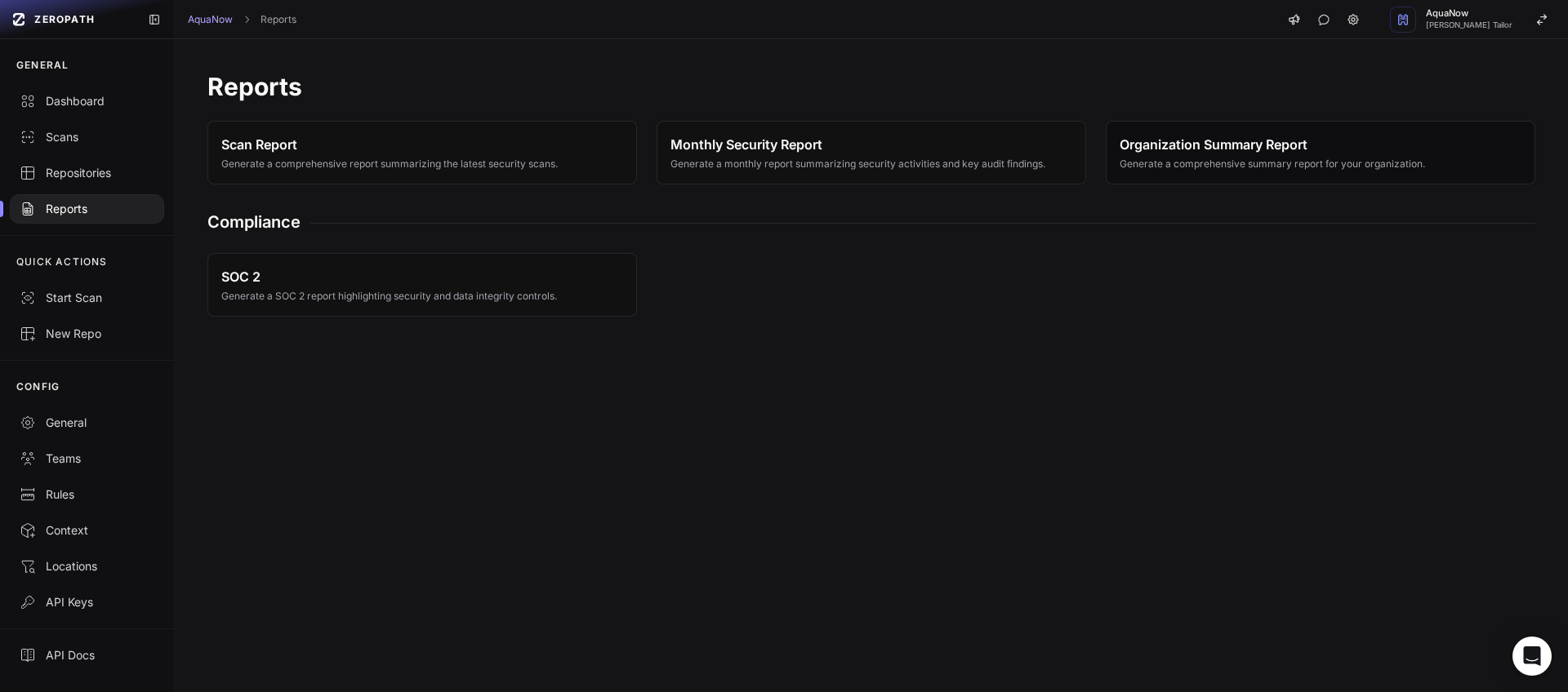
click at [1180, 161] on span "Generate a comprehensive summary report for your organization." at bounding box center [1272, 164] width 305 height 13
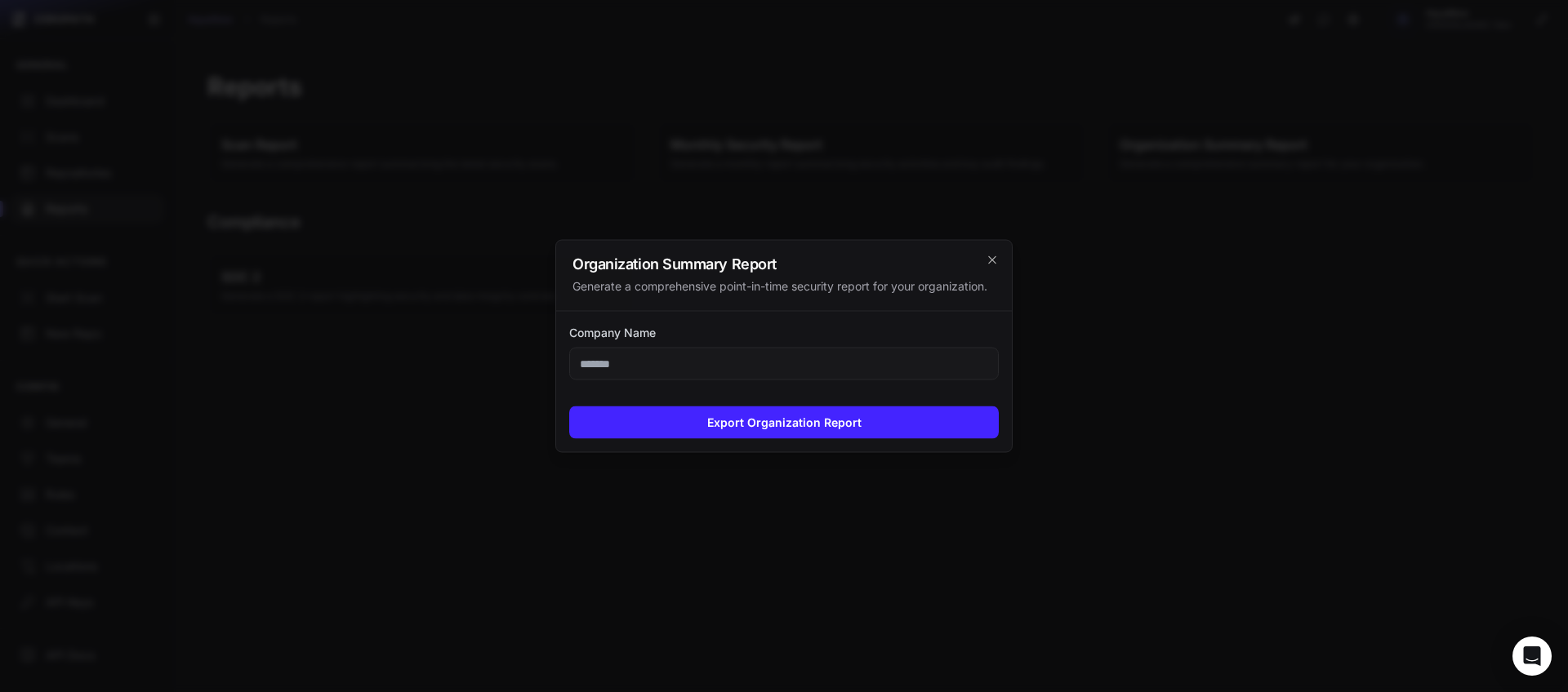
click at [644, 368] on input "Company Name" at bounding box center [783, 364] width 430 height 33
click at [996, 260] on icon "cross 2," at bounding box center [993, 260] width 13 height 13
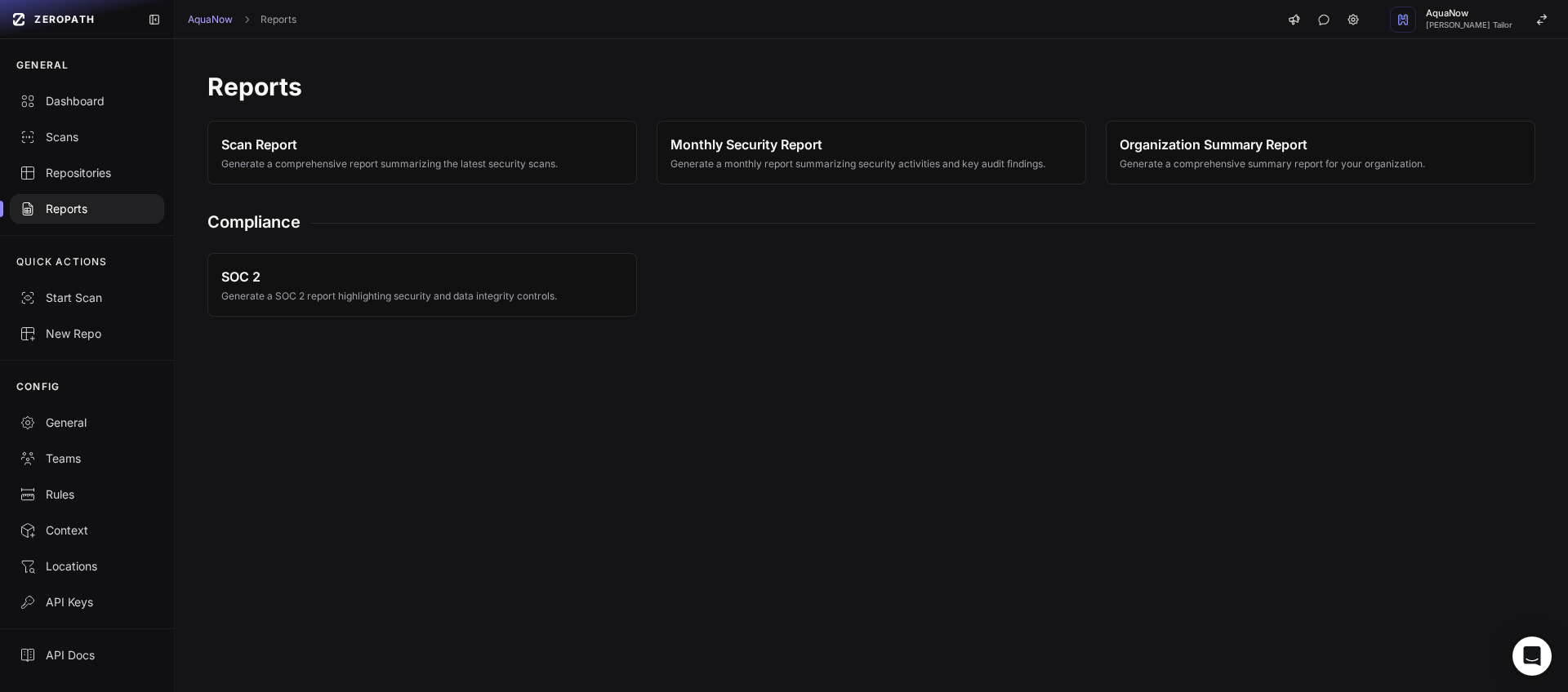
click at [401, 420] on div "Reports Scan Report Generate a comprehensive report summarizing the latest secu…" at bounding box center [871, 366] width 1393 height 652
click at [747, 176] on button "Monthly Security Report Generate a monthly report summarizing security activiti…" at bounding box center [871, 152] width 430 height 63
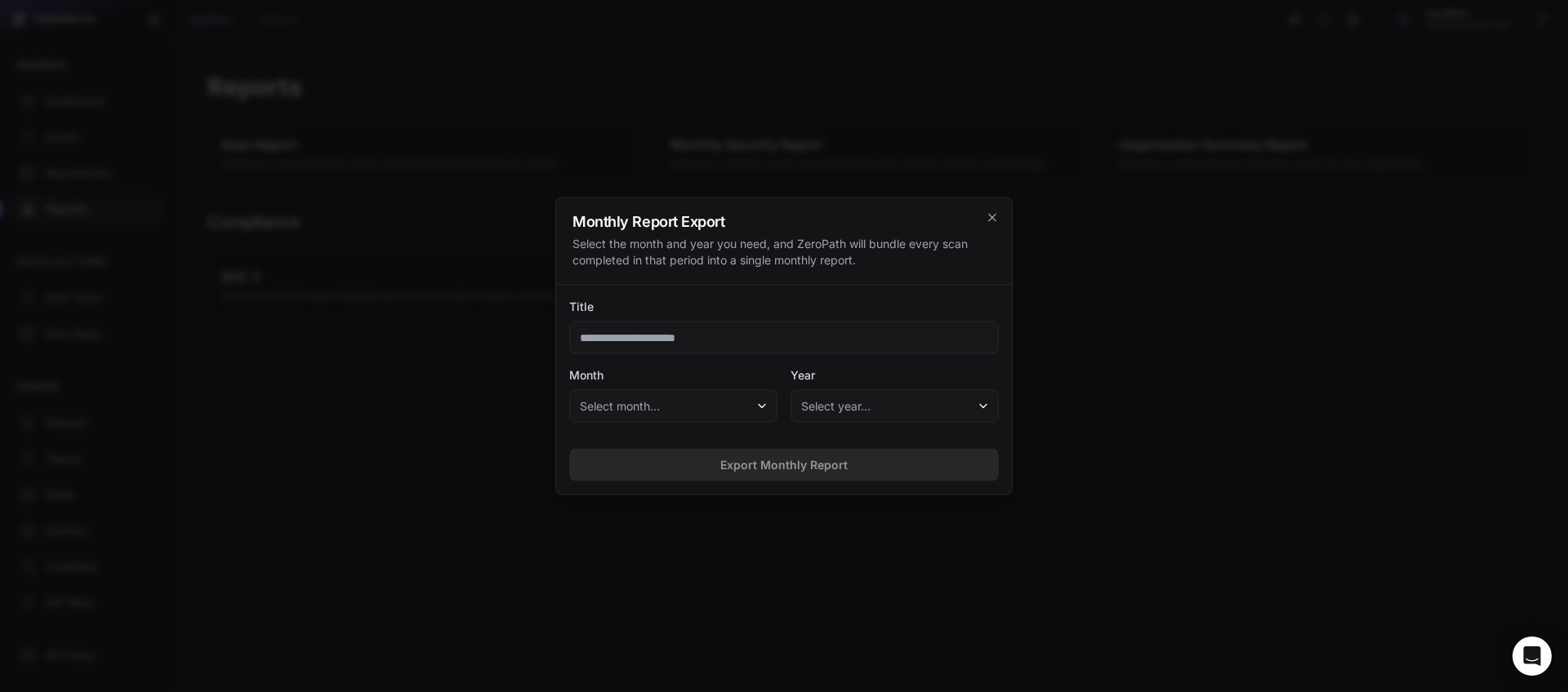
click at [685, 404] on button "Select month..." at bounding box center [673, 406] width 209 height 33
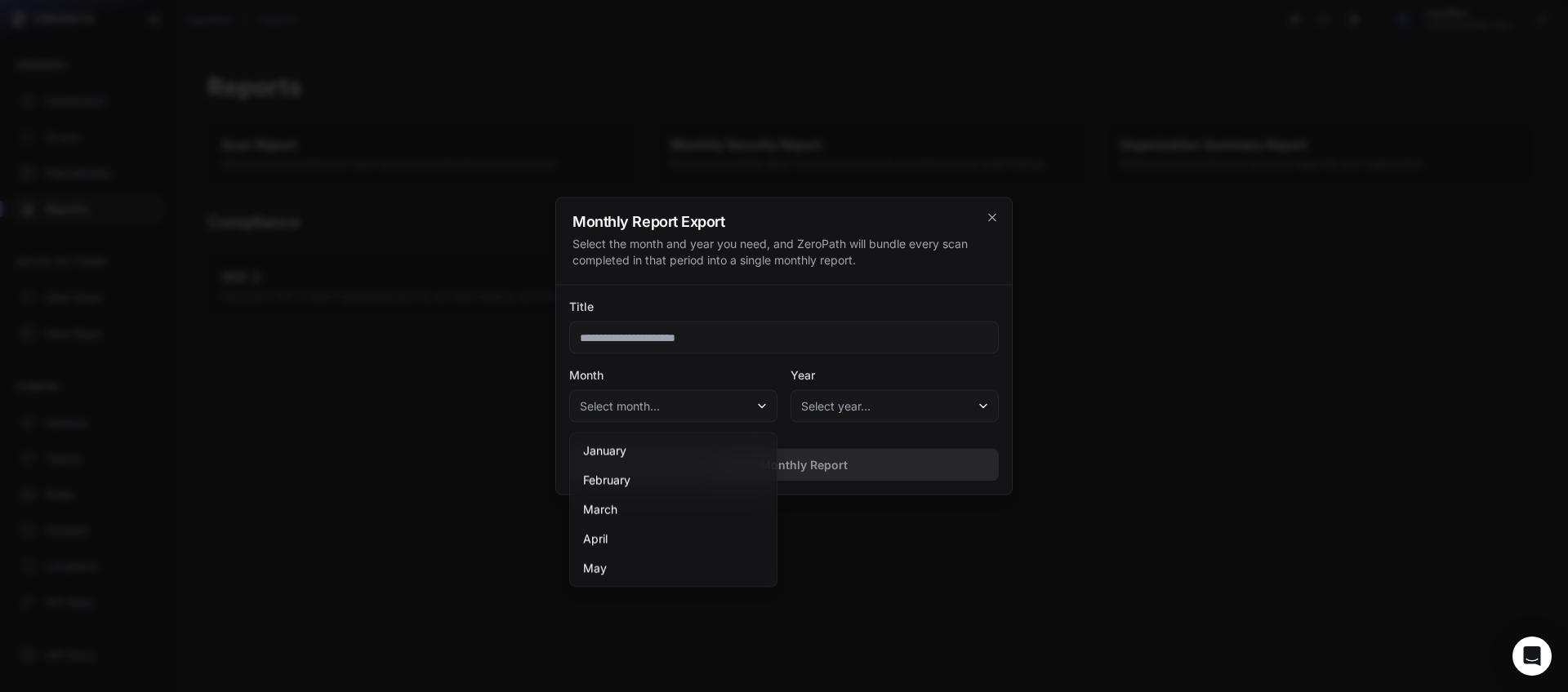
click at [903, 409] on button "Select year…" at bounding box center [894, 406] width 209 height 33
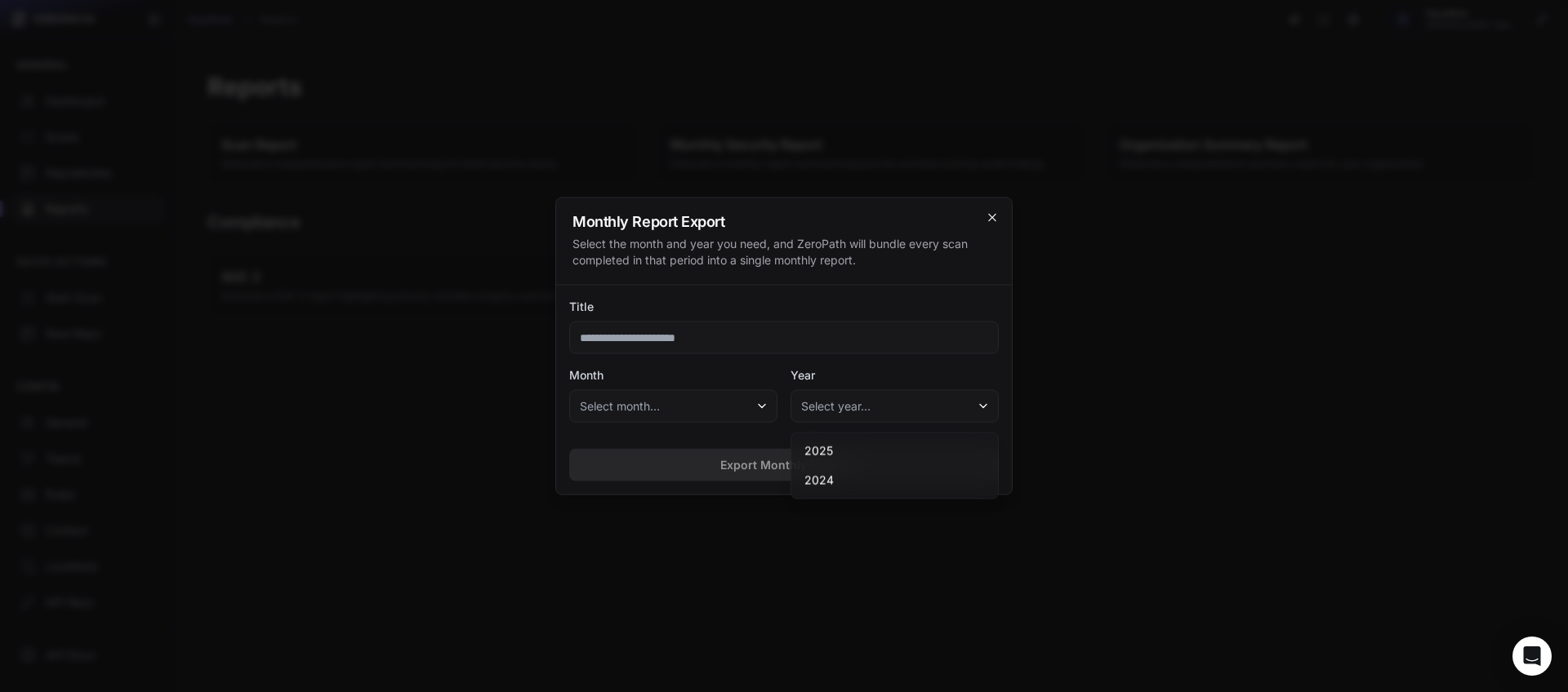
click at [995, 217] on icon "cross 2," at bounding box center [993, 218] width 13 height 13
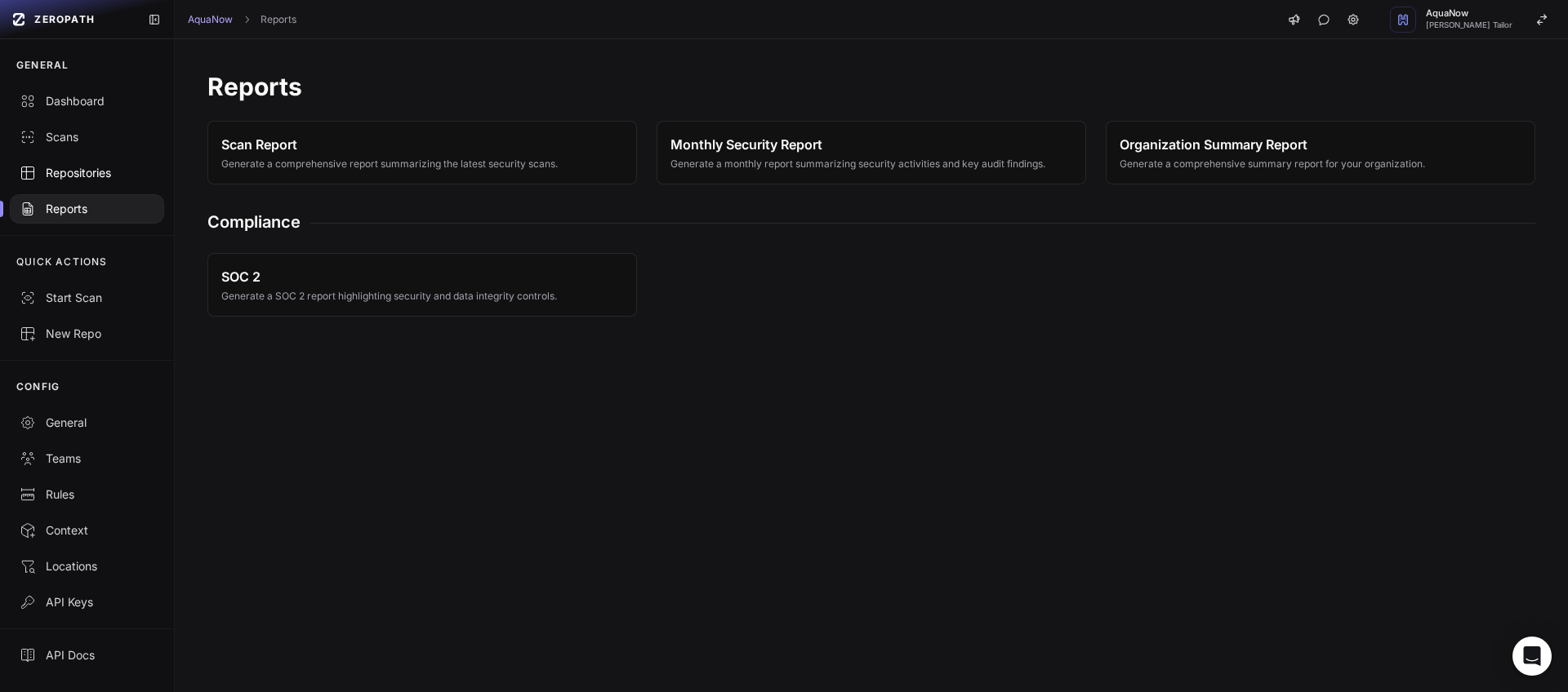
click at [80, 178] on div "Repositories" at bounding box center [87, 173] width 134 height 16
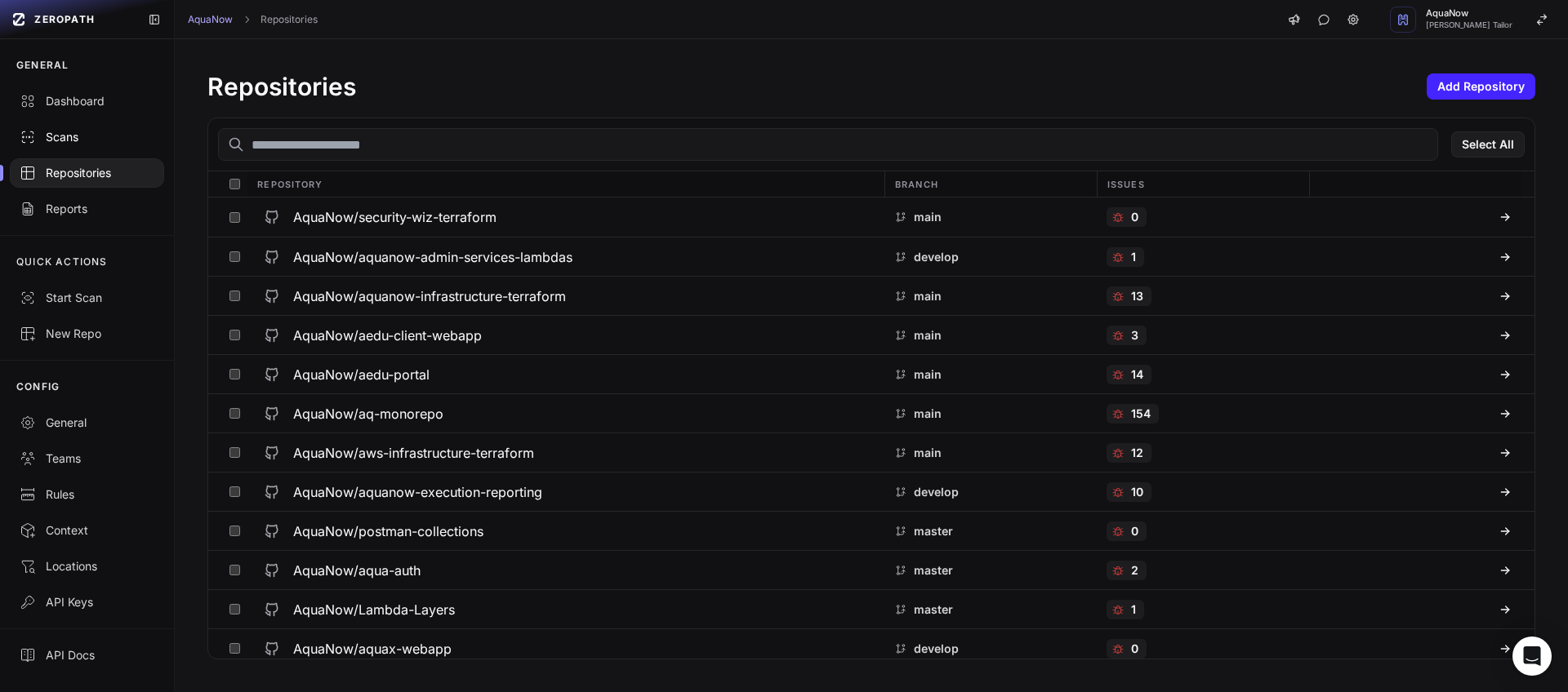
click at [73, 131] on div "Scans" at bounding box center [87, 138] width 134 height 16
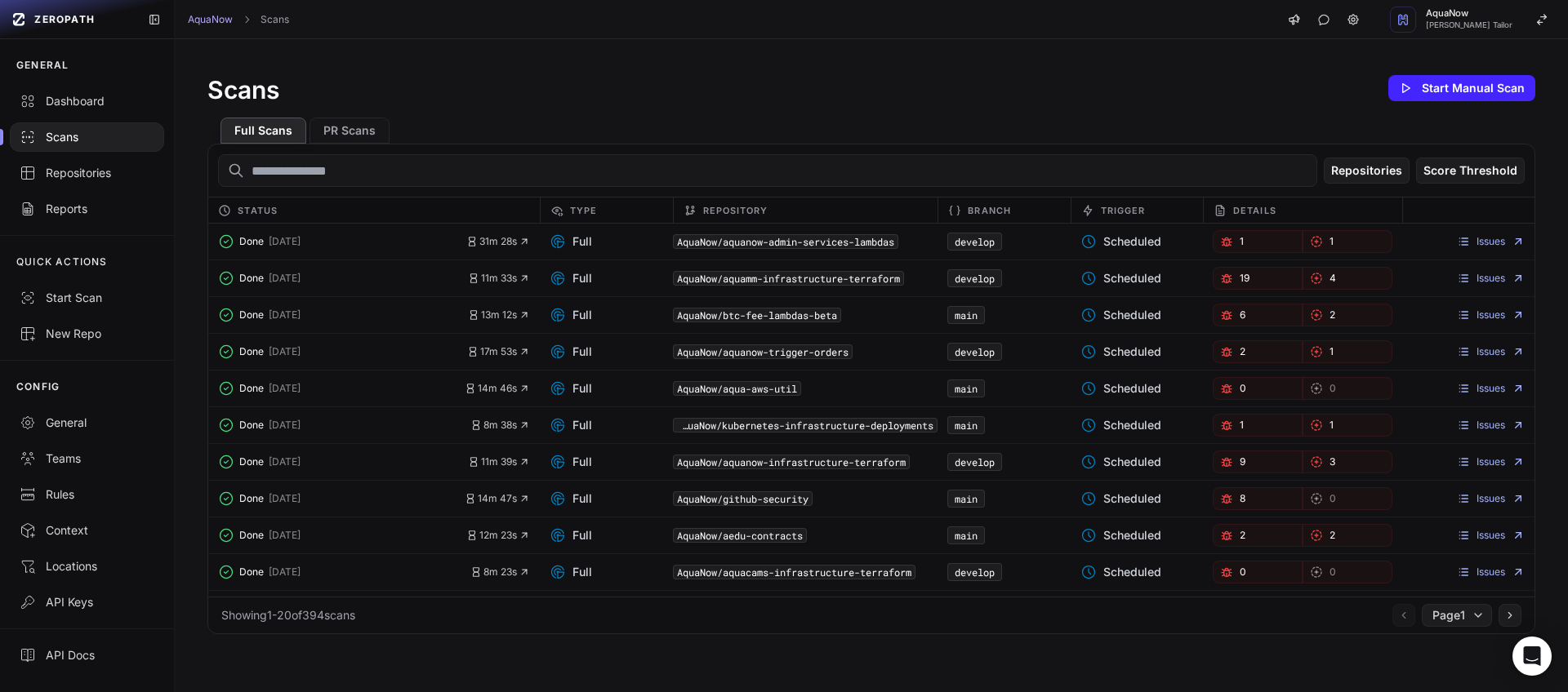
click at [405, 79] on div "Scans Start Manual Scan" at bounding box center [871, 88] width 1328 height 33
click at [78, 91] on link "Dashboard" at bounding box center [87, 101] width 174 height 36
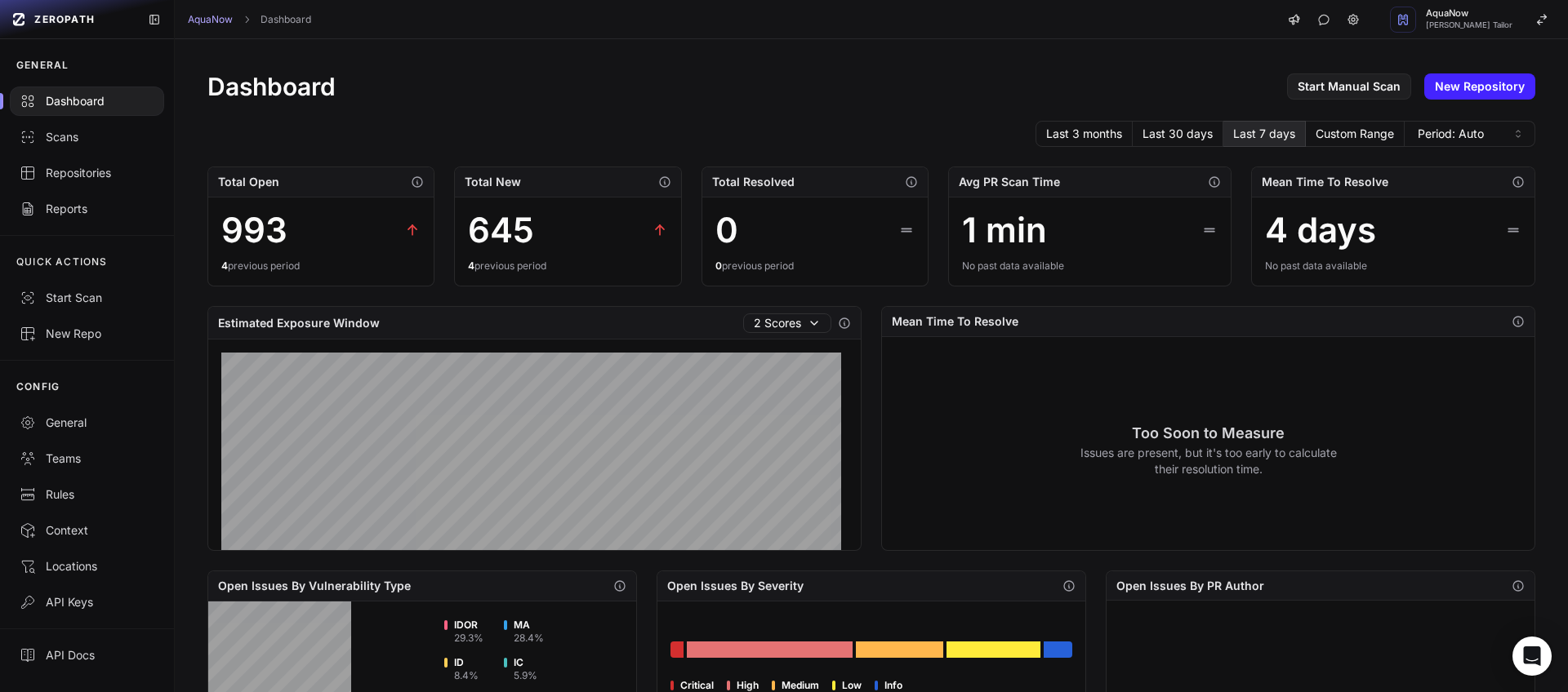
click at [582, 66] on div "Dashboard Start Manual Scan New Repository Last 3 months Last 30 days Last 7 da…" at bounding box center [871, 627] width 1393 height 1176
click at [648, 70] on div "Dashboard Start Manual Scan New Repository Last 3 months Last 30 days Last 7 da…" at bounding box center [871, 627] width 1393 height 1176
click at [660, 28] on div "AquaNow Dashboard AquaNow Dhaval Hemantkumar Tailor" at bounding box center [871, 20] width 1393 height 40
click at [618, 110] on div "Dashboard Start Manual Scan New Repository Last 3 months Last 30 days Last 7 da…" at bounding box center [871, 627] width 1393 height 1176
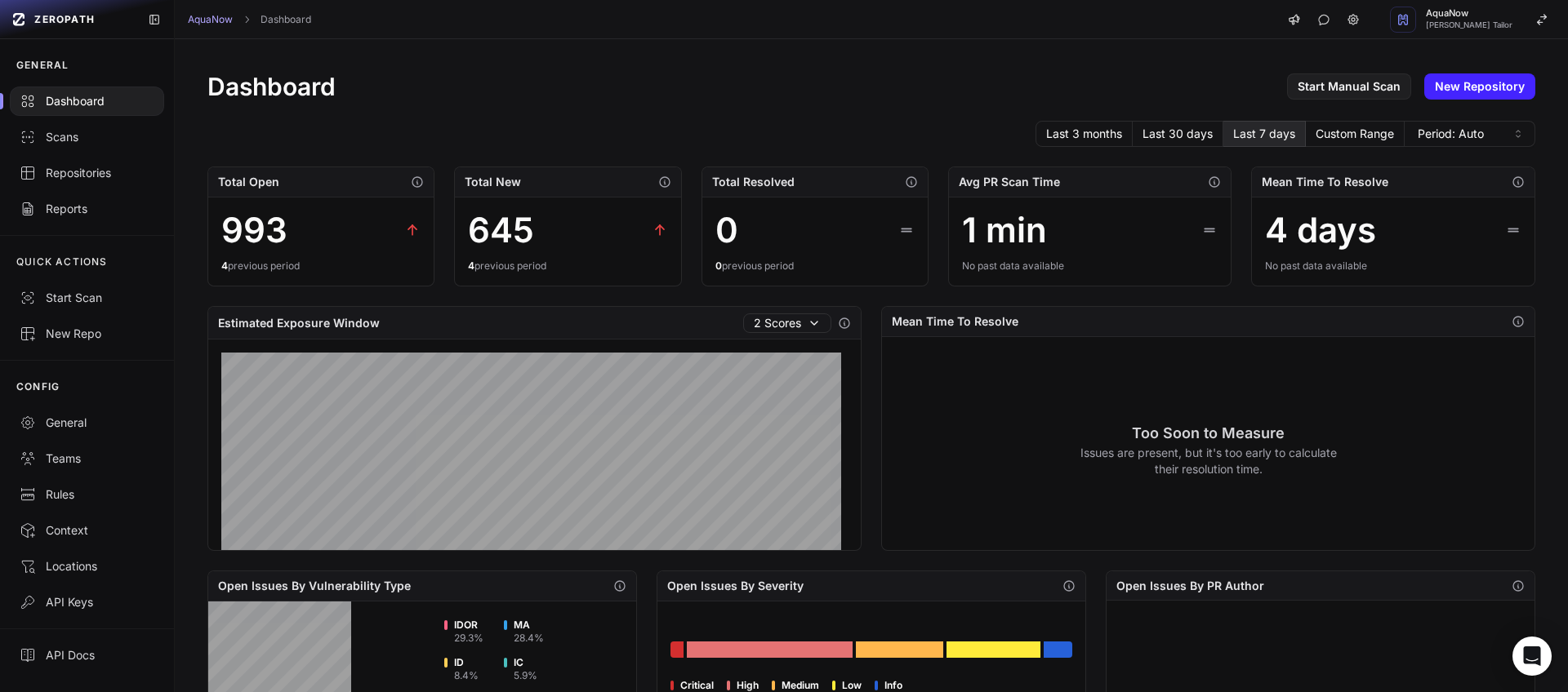
click at [665, 28] on div "AquaNow Dashboard AquaNow Dhaval Hemantkumar Tailor" at bounding box center [871, 20] width 1393 height 40
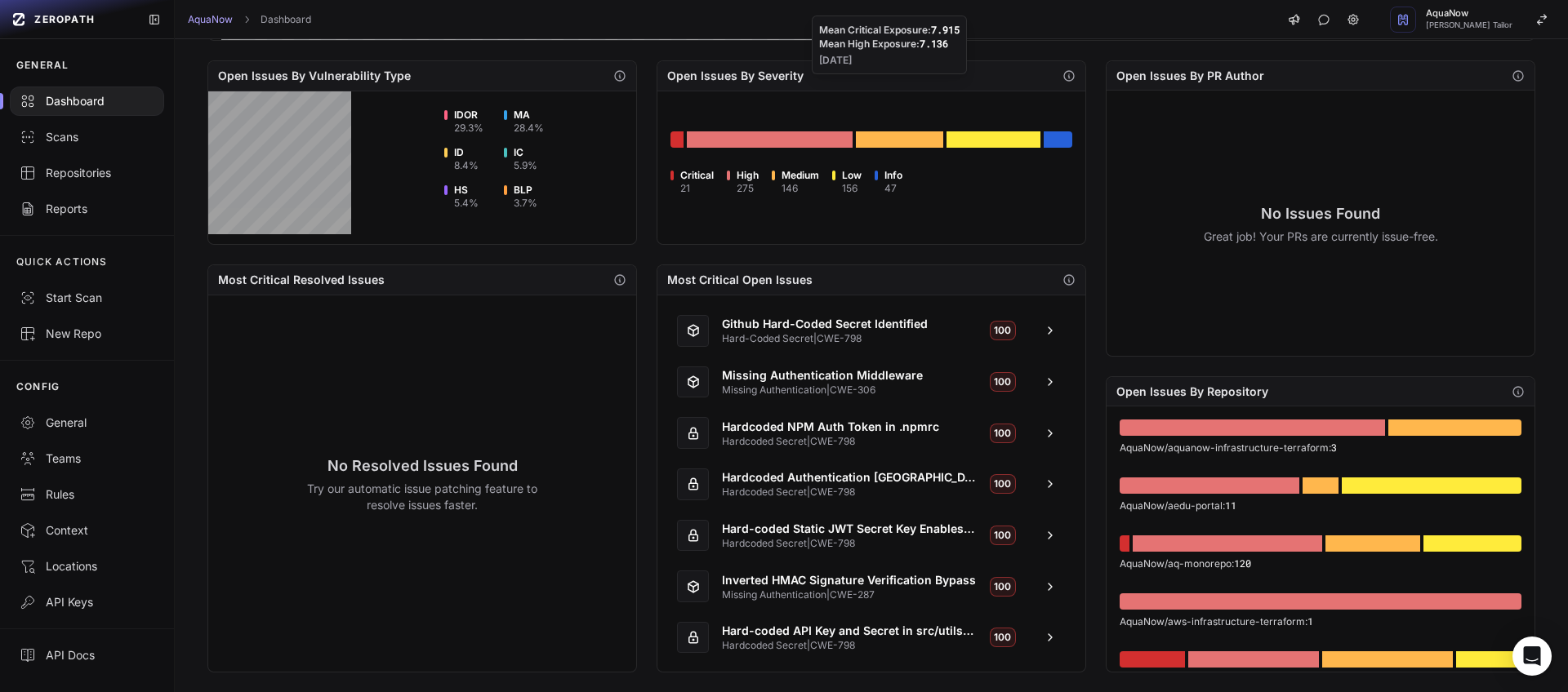
scroll to position [523, 0]
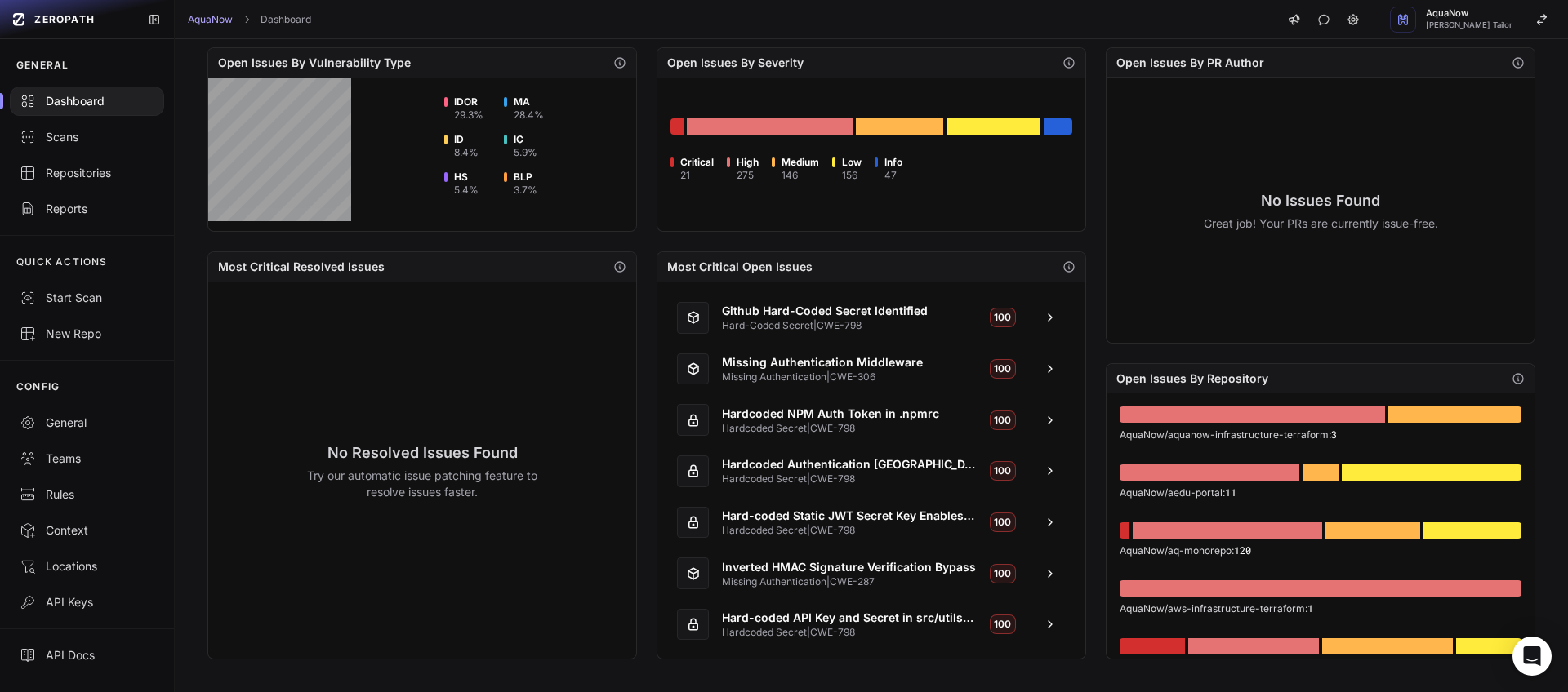
click at [641, 245] on div "Open Issues By Vulnerability Type IDOR 29.3 % MA 28.4 % ID 8.4 % IC 5.9 % HS 5.…" at bounding box center [647, 353] width 879 height 612
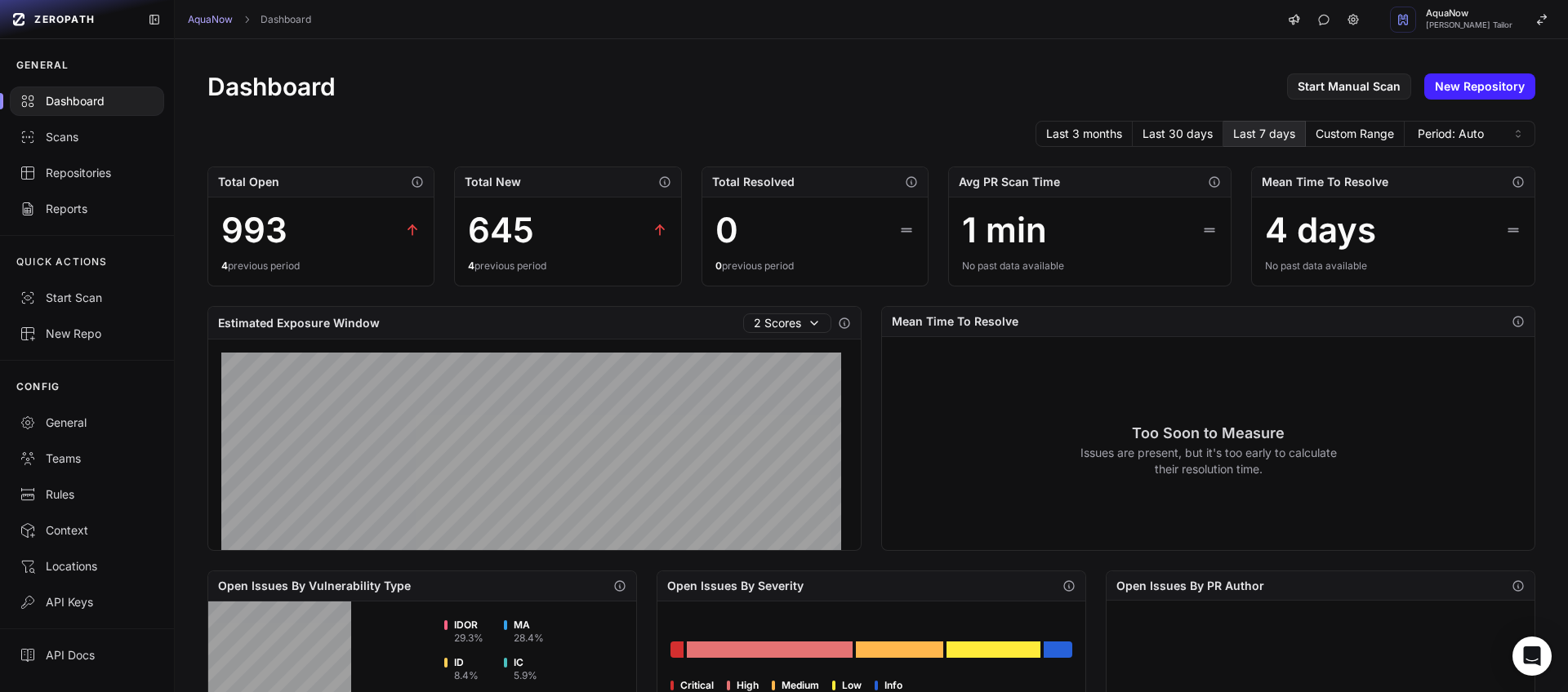
click at [435, 77] on div "Dashboard Start Manual Scan New Repository" at bounding box center [871, 86] width 1328 height 30
click at [467, 80] on div "Dashboard Start Manual Scan New Repository" at bounding box center [871, 86] width 1328 height 30
click at [450, 89] on div "Dashboard Start Manual Scan New Repository" at bounding box center [871, 86] width 1328 height 30
click at [452, 86] on div "Dashboard Start Manual Scan New Repository" at bounding box center [871, 86] width 1328 height 30
click at [53, 133] on div "Scans" at bounding box center [87, 138] width 134 height 16
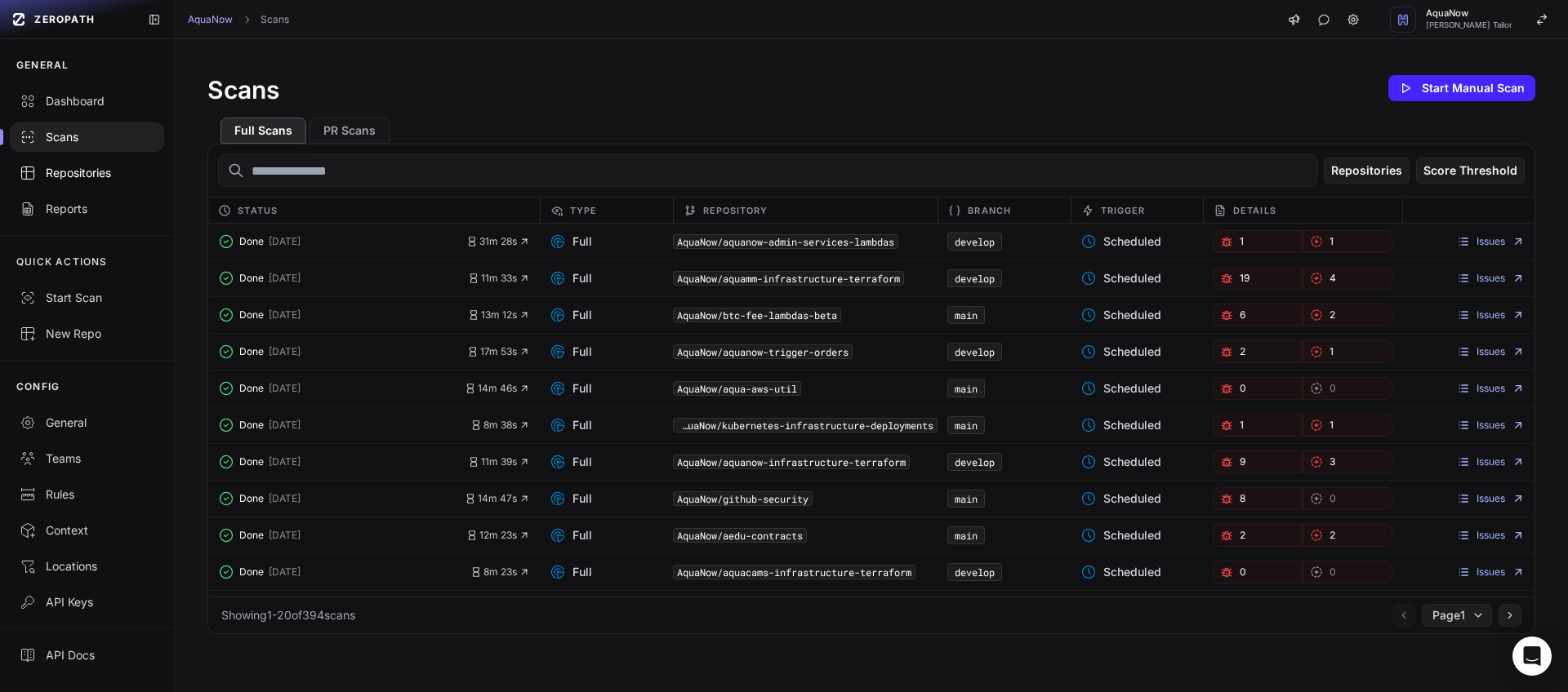
click at [95, 182] on link "Repositories" at bounding box center [87, 173] width 174 height 36
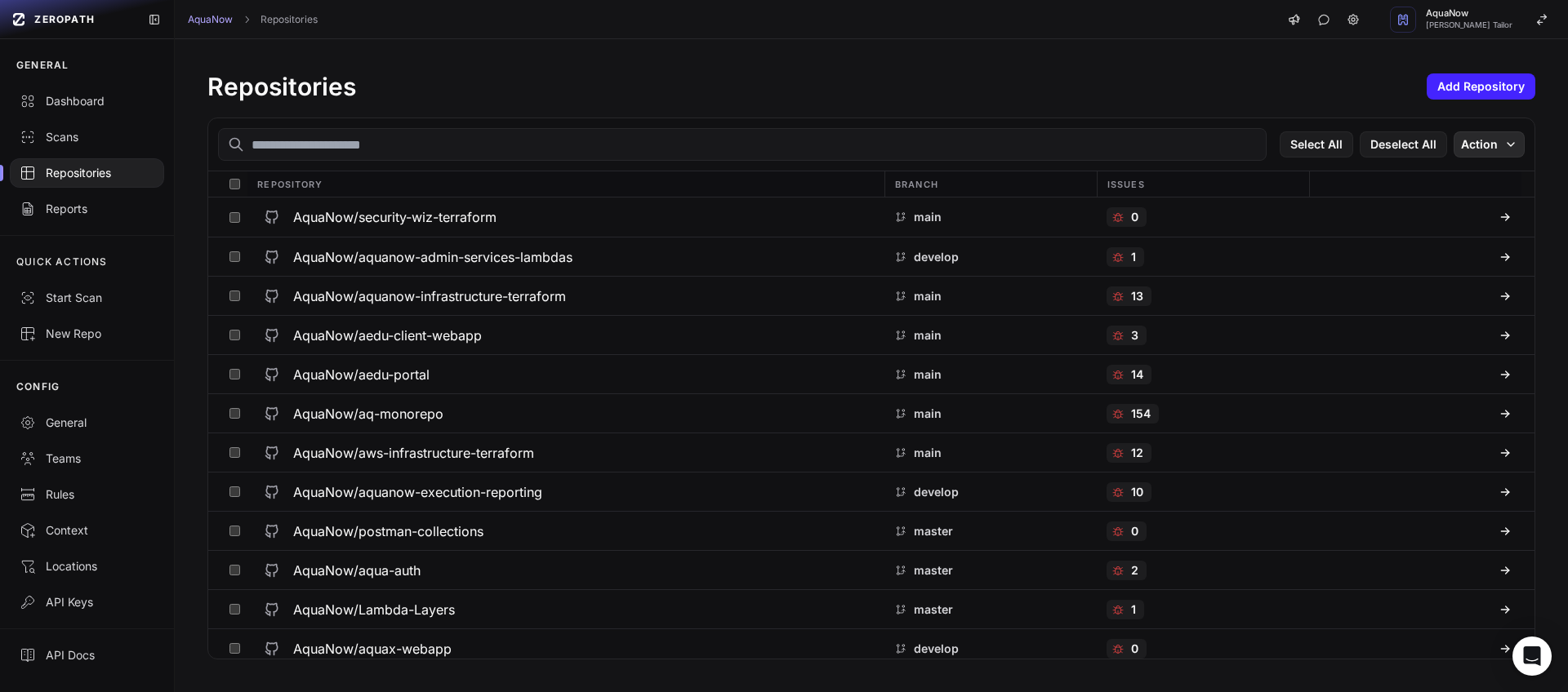
click at [1481, 152] on button "Action" at bounding box center [1489, 144] width 71 height 26
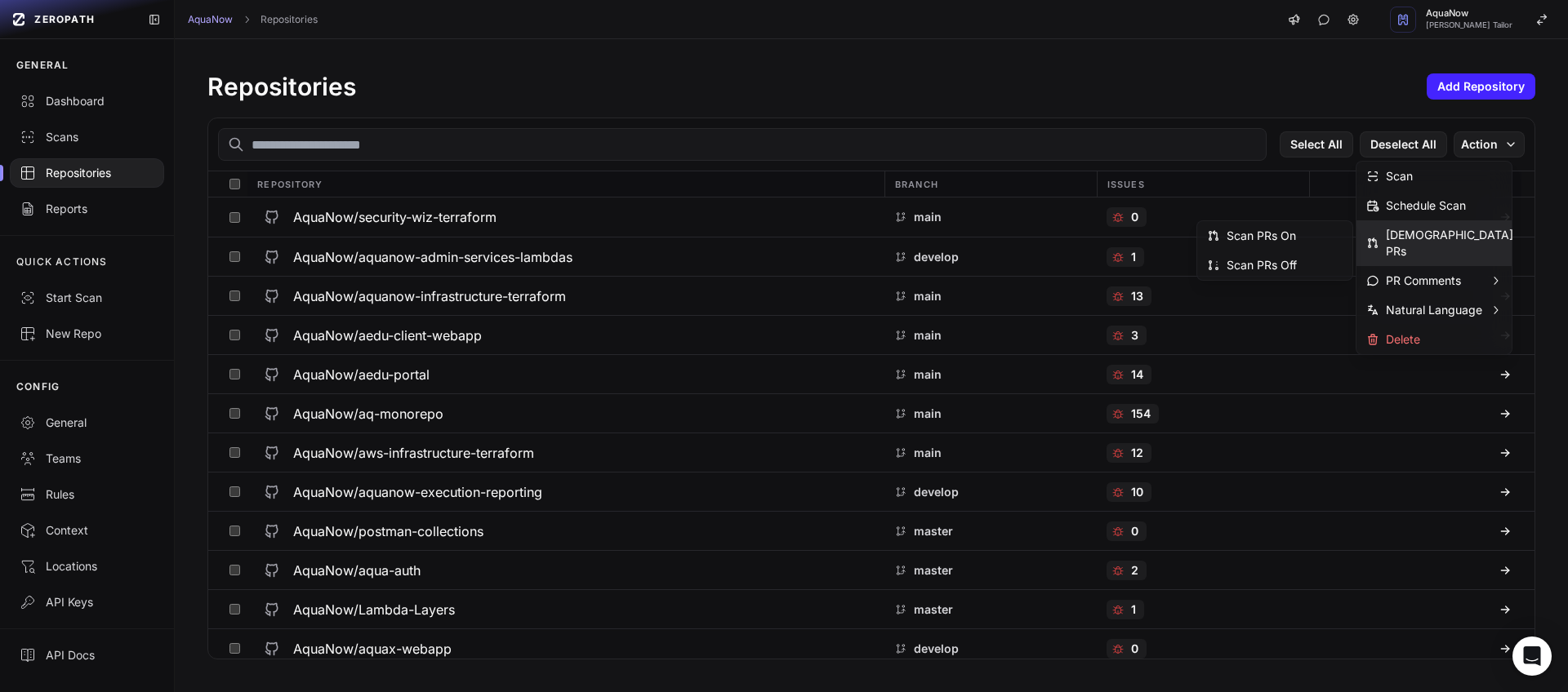
click at [916, 73] on div "Repositories Add Repository" at bounding box center [871, 86] width 1328 height 30
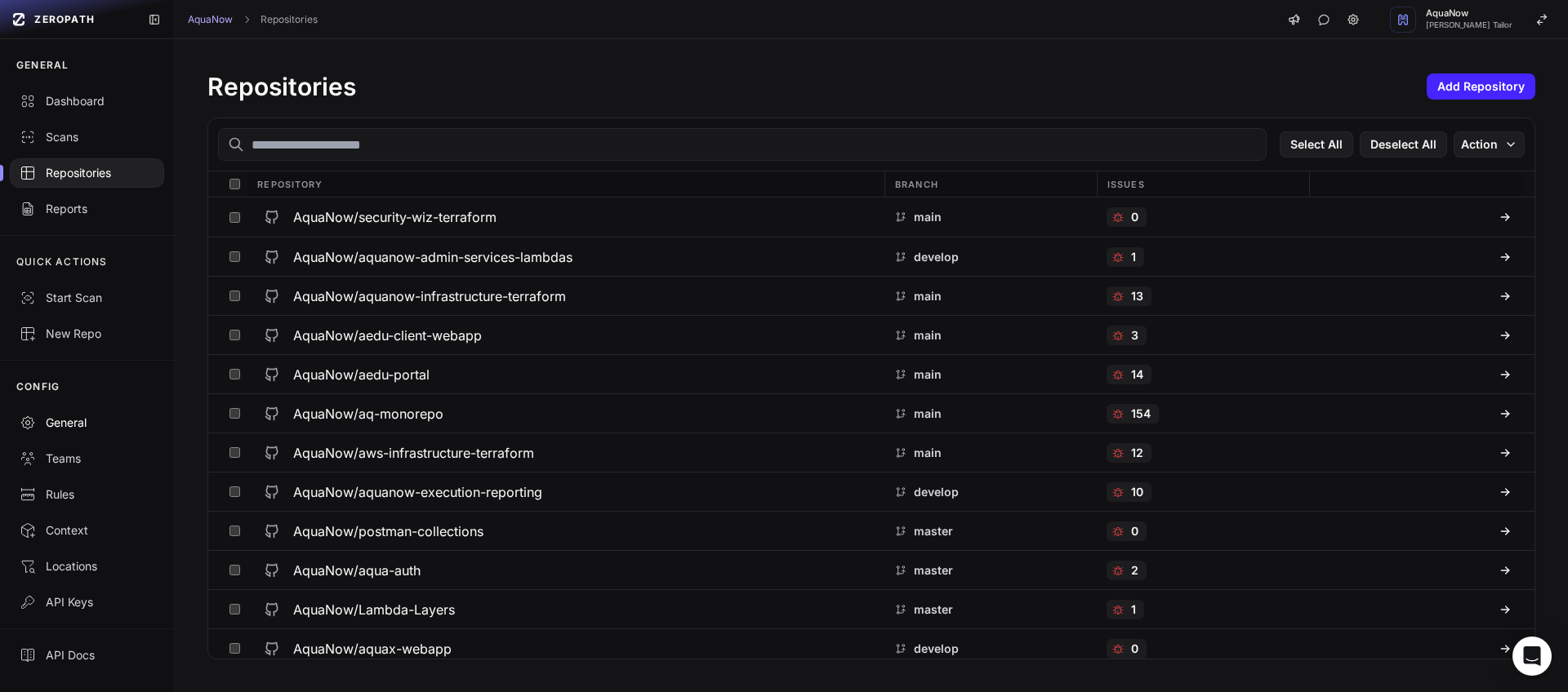
click at [73, 420] on div "General" at bounding box center [87, 423] width 134 height 16
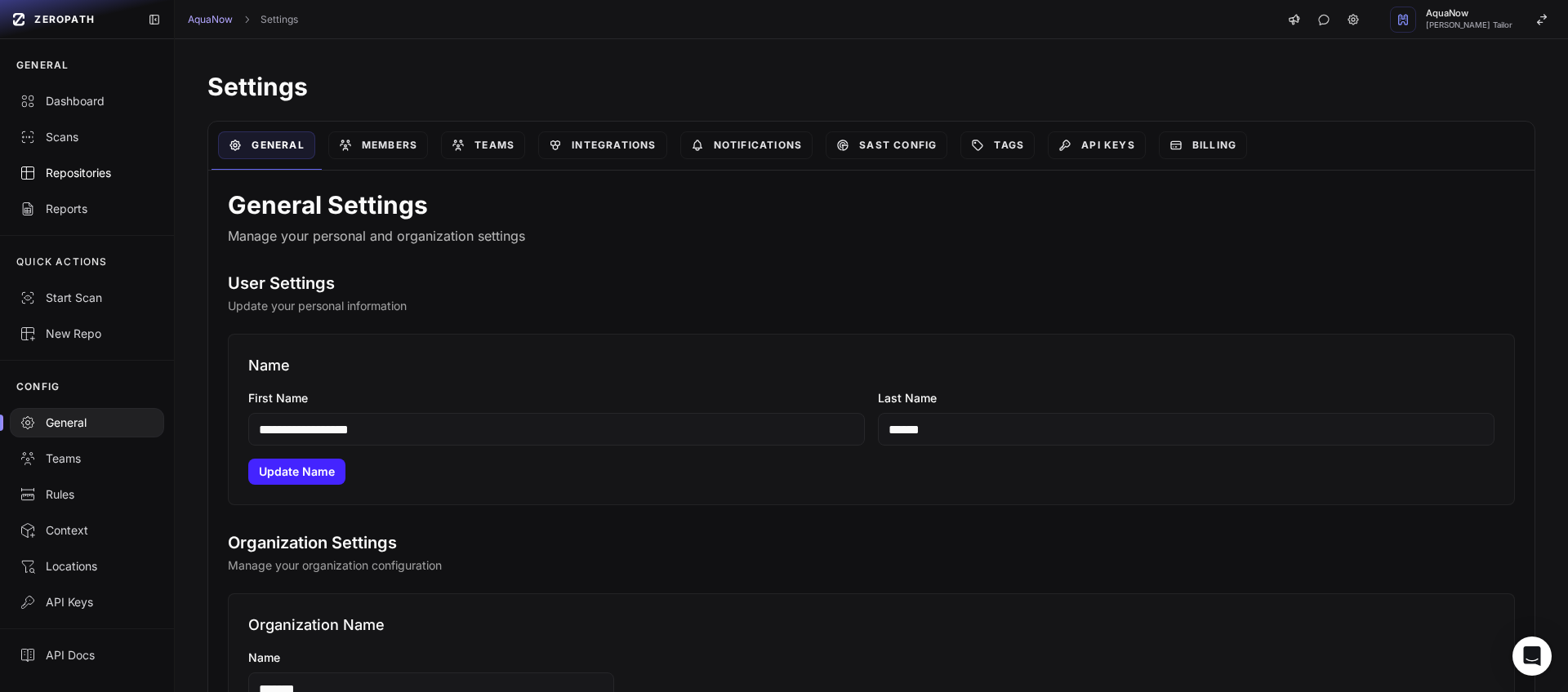
click at [82, 177] on div "Repositories" at bounding box center [87, 173] width 134 height 16
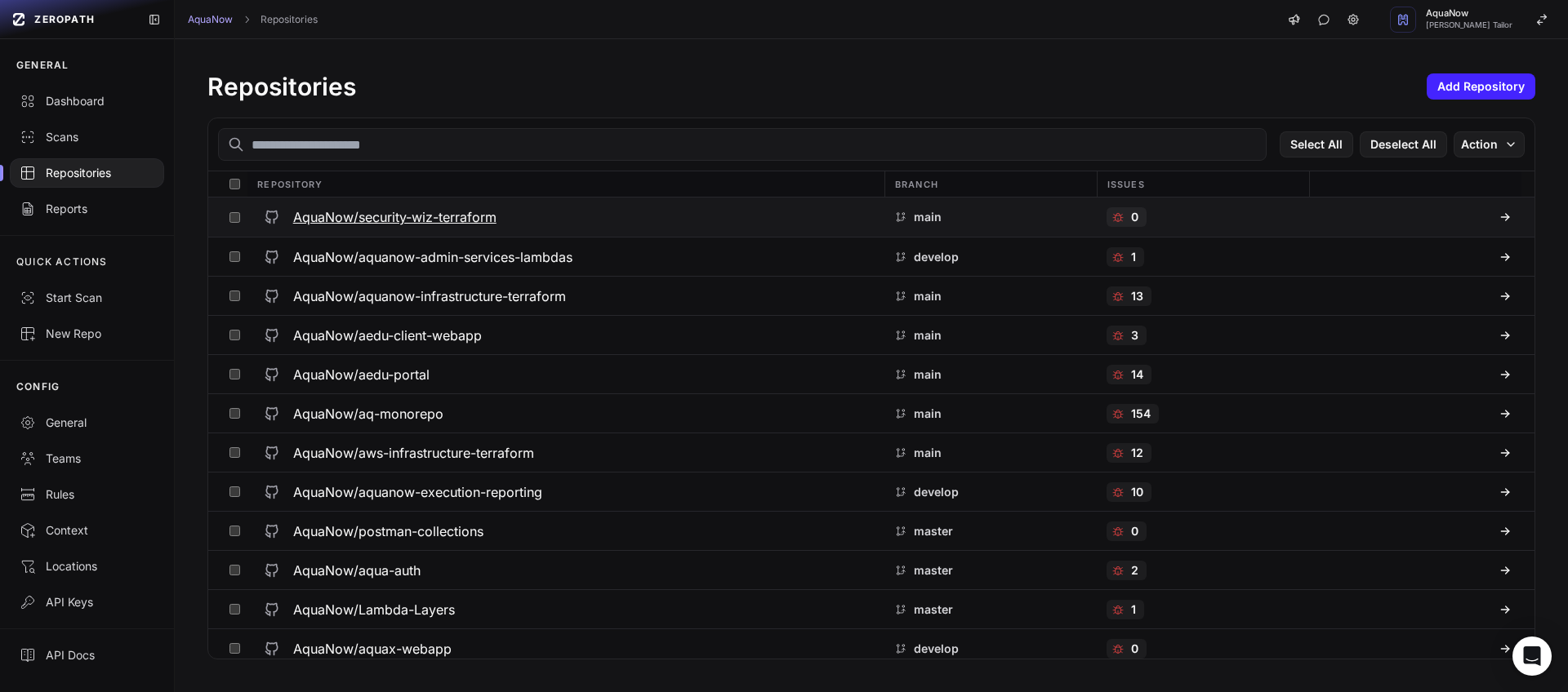
click at [403, 213] on h3 "AquaNow/security-wiz-terraform" at bounding box center [395, 217] width 204 height 20
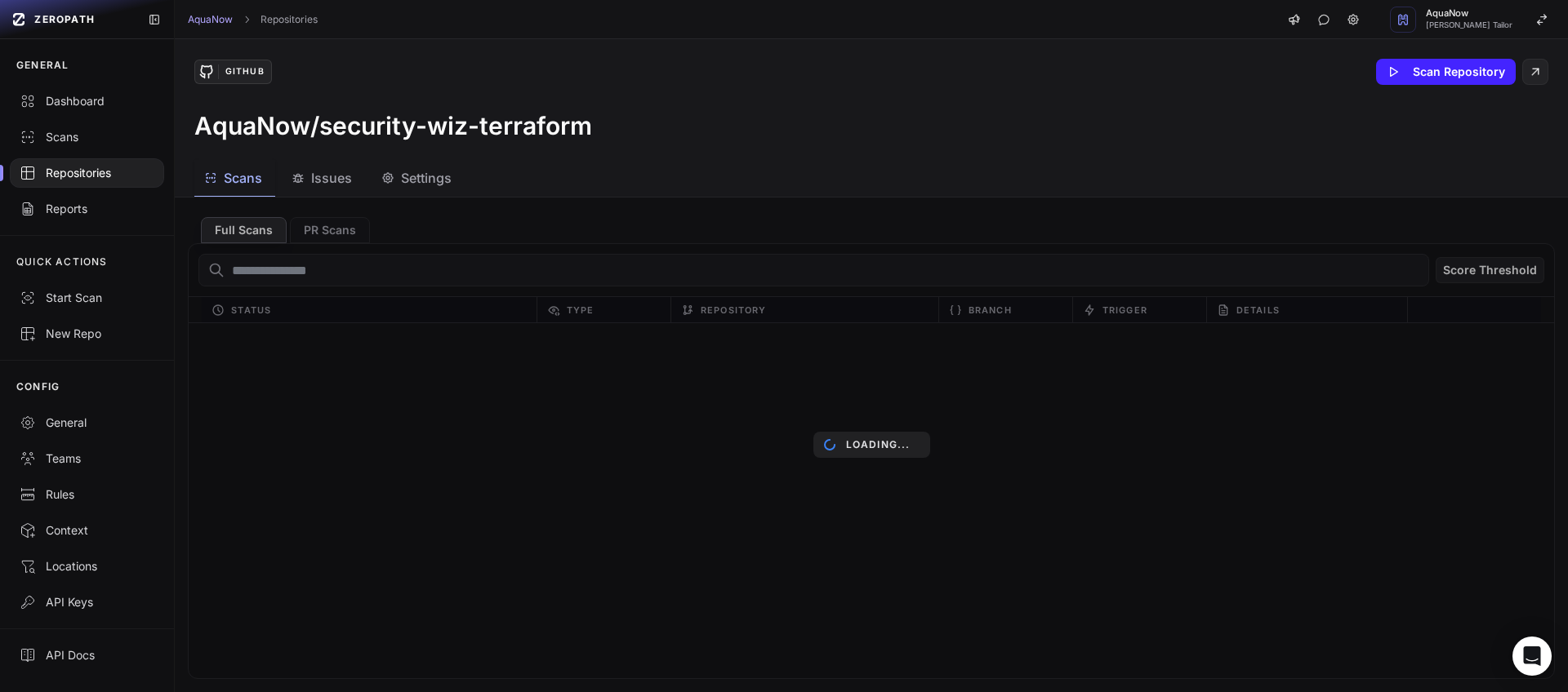
click at [410, 182] on span "Settings" at bounding box center [425, 178] width 50 height 20
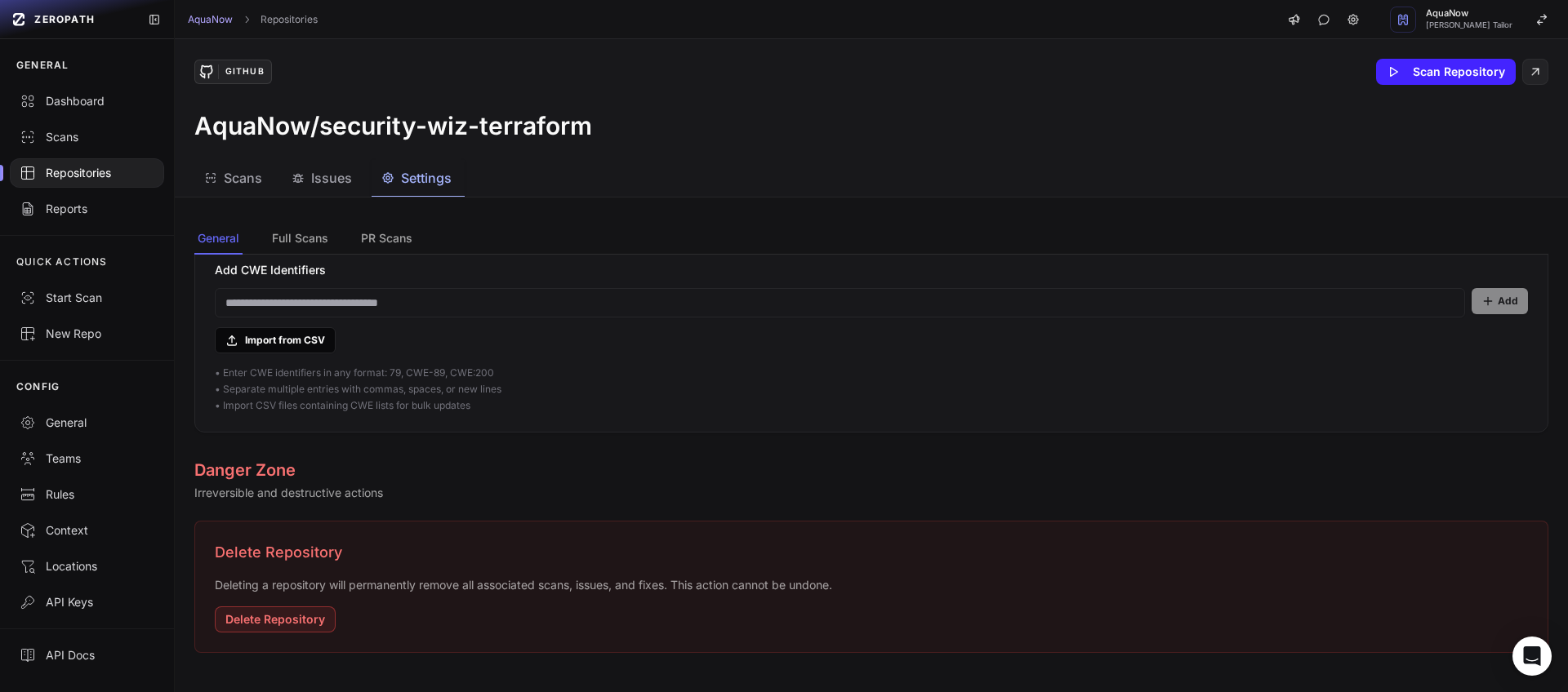
scroll to position [576, 0]
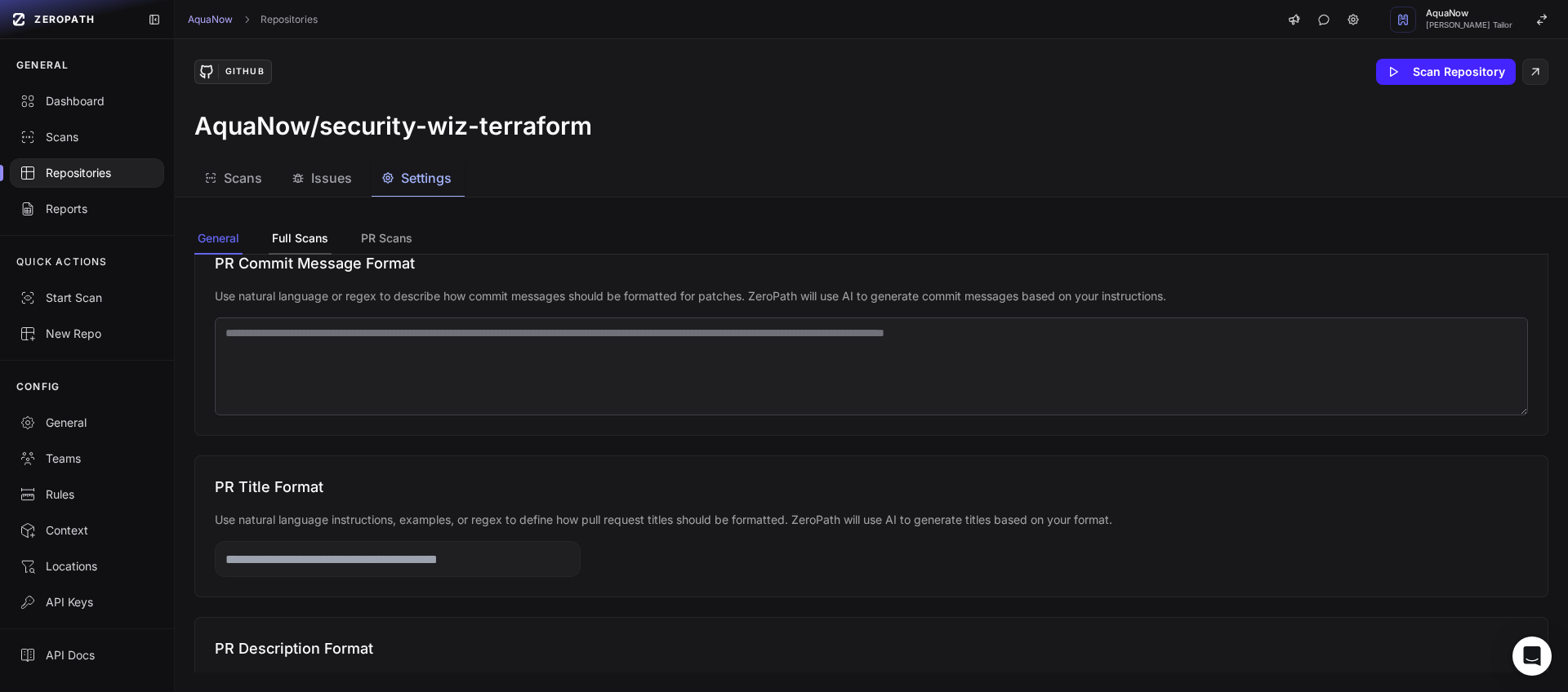
click at [358, 242] on button "Full Scans" at bounding box center [387, 239] width 58 height 31
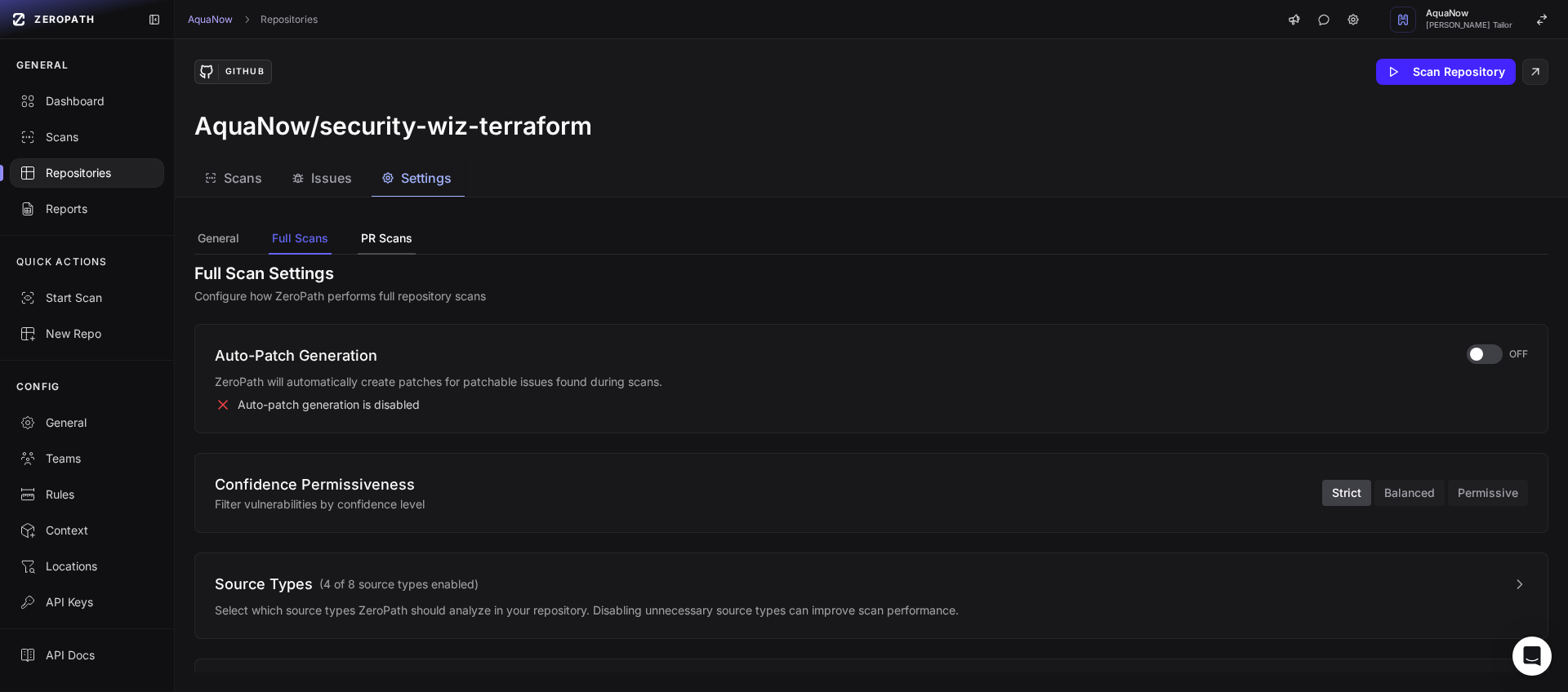
scroll to position [0, 0]
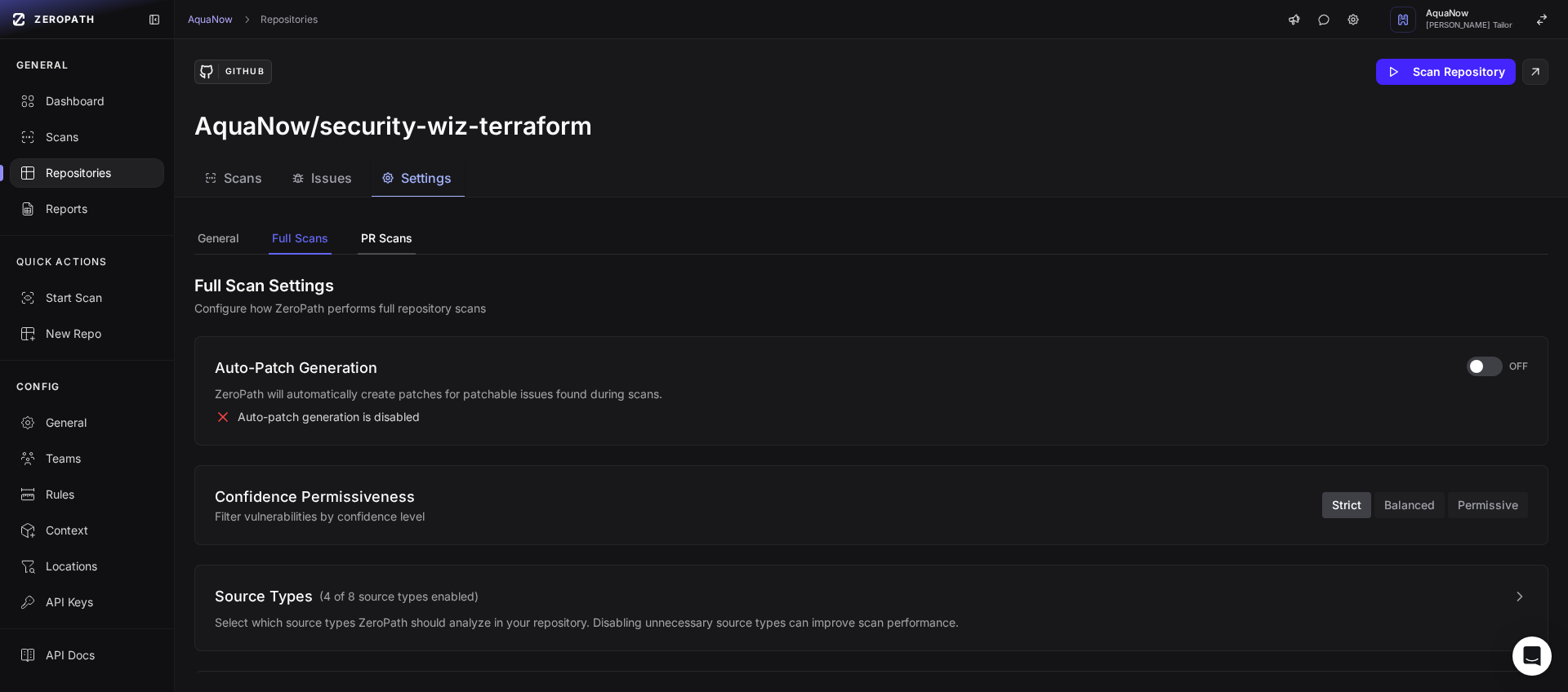
click at [415, 236] on button "PR Scans" at bounding box center [387, 239] width 58 height 31
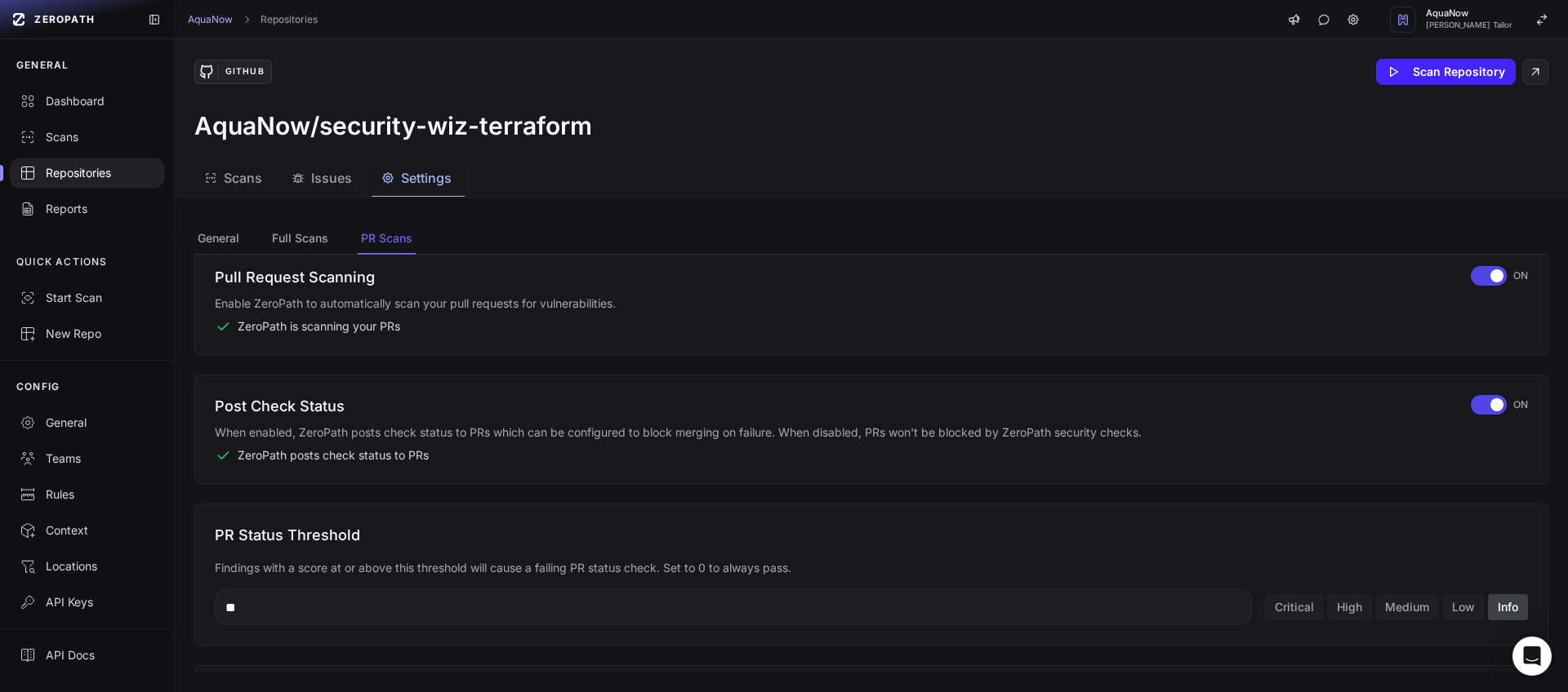
scroll to position [62, 0]
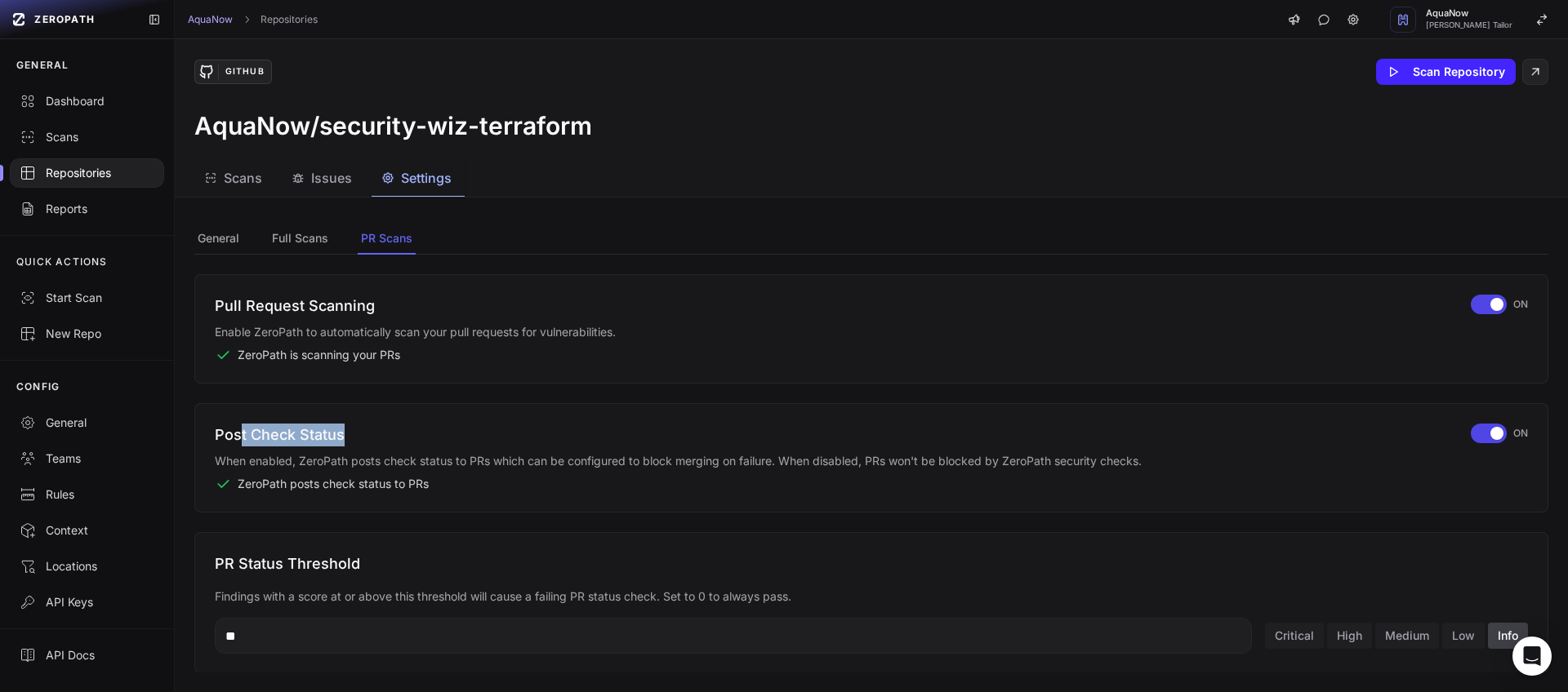
drag, startPoint x: 246, startPoint y: 432, endPoint x: 344, endPoint y: 432, distance: 98.0
click at [344, 432] on h3 "Post Check Status" at bounding box center [833, 435] width 1237 height 23
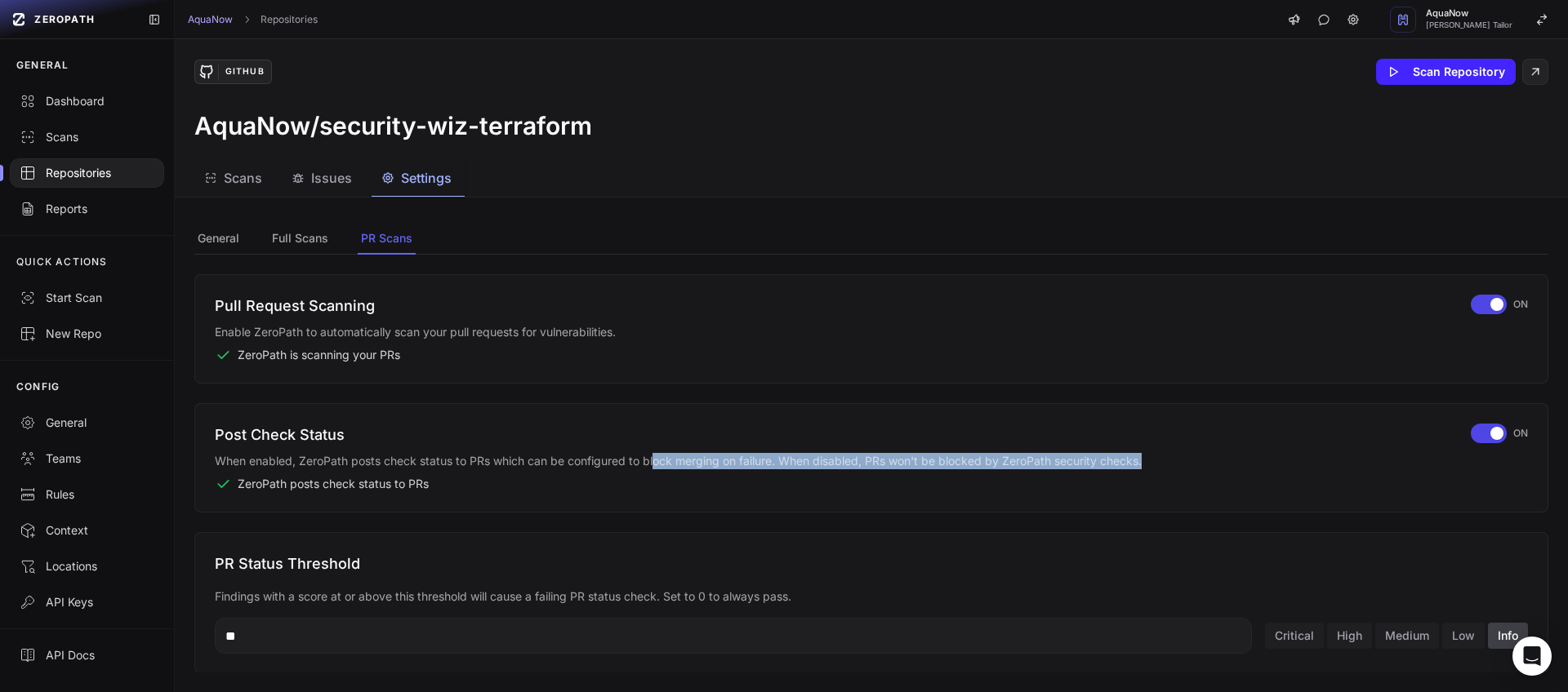
drag, startPoint x: 656, startPoint y: 463, endPoint x: 1148, endPoint y: 465, distance: 492.0
click at [1148, 465] on p "When enabled, ZeroPath posts check status to PRs which can be configured to blo…" at bounding box center [833, 461] width 1237 height 16
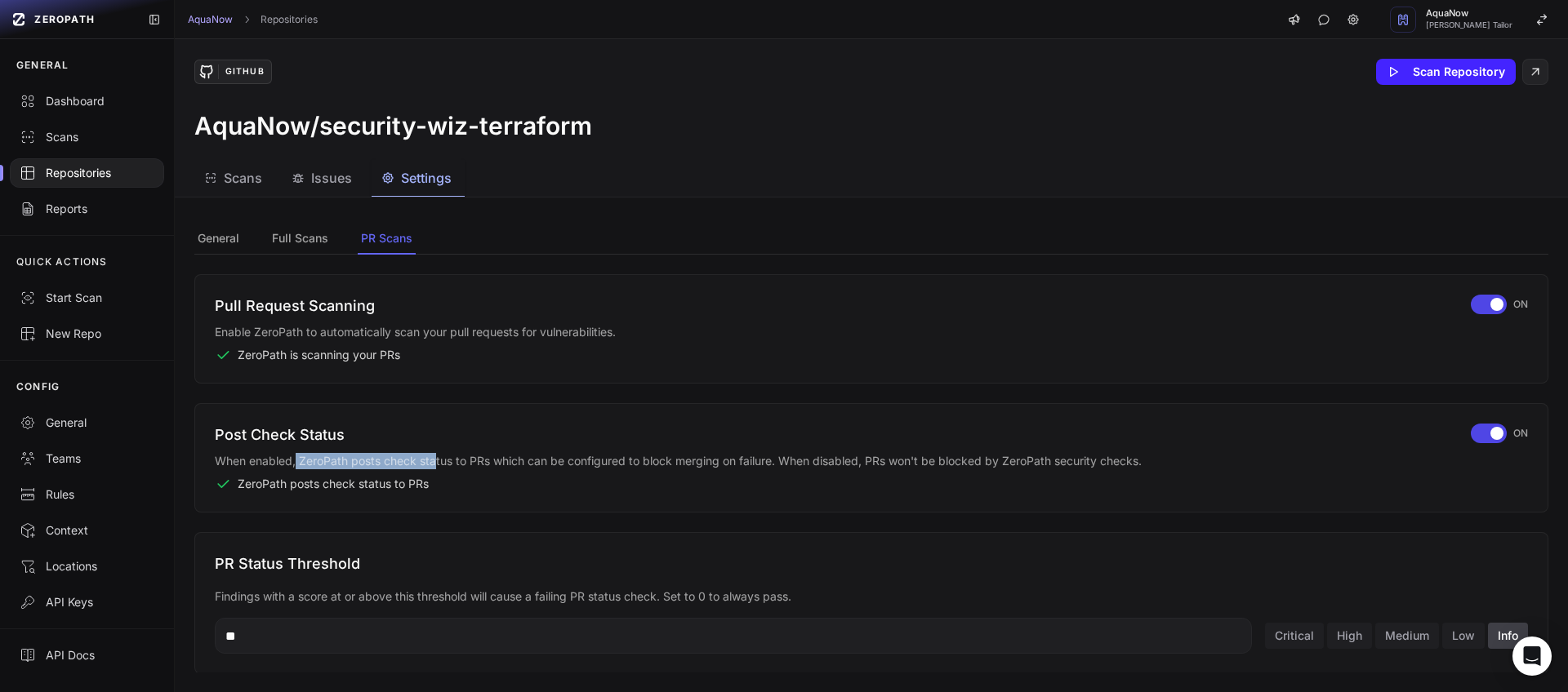
drag, startPoint x: 297, startPoint y: 464, endPoint x: 436, endPoint y: 466, distance: 139.0
click at [436, 466] on p "When enabled, ZeroPath posts check status to PRs which can be configured to blo…" at bounding box center [833, 461] width 1237 height 16
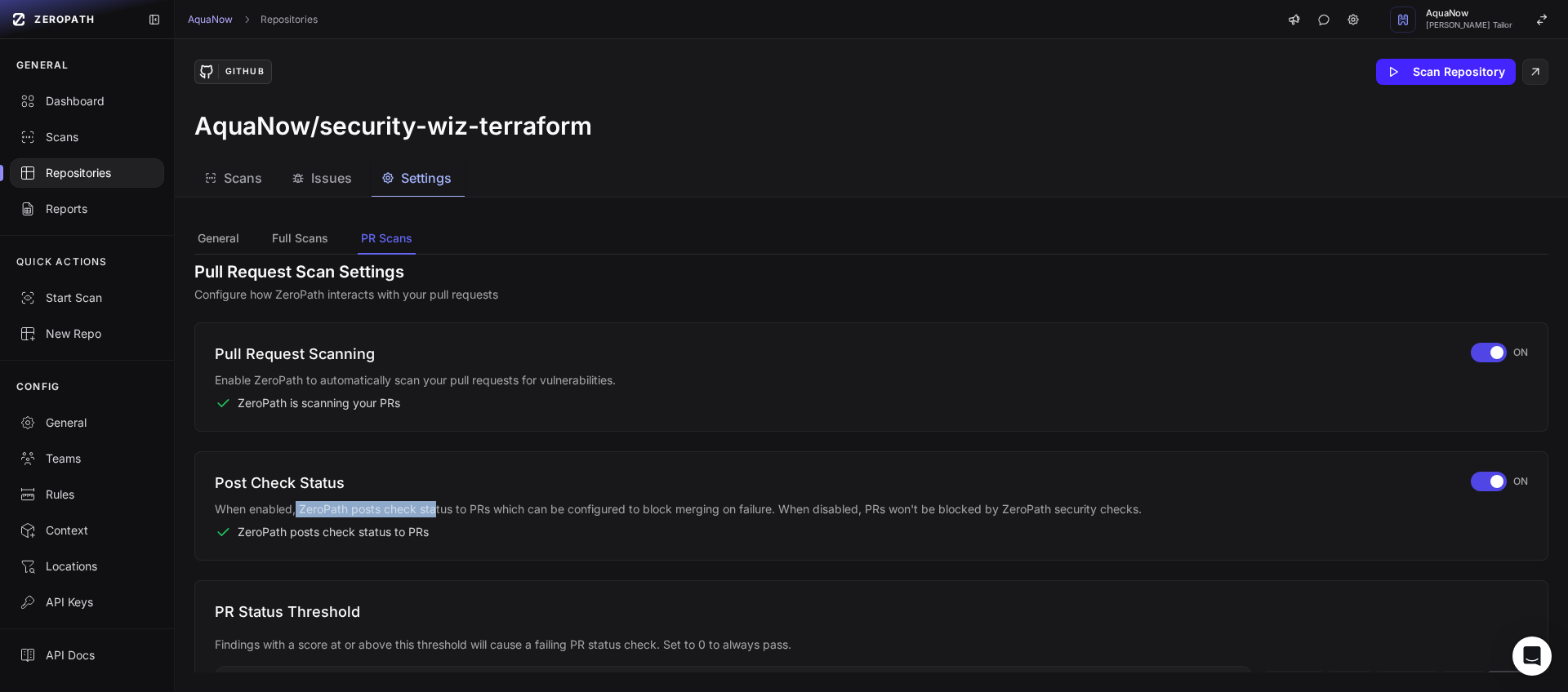
scroll to position [103, 0]
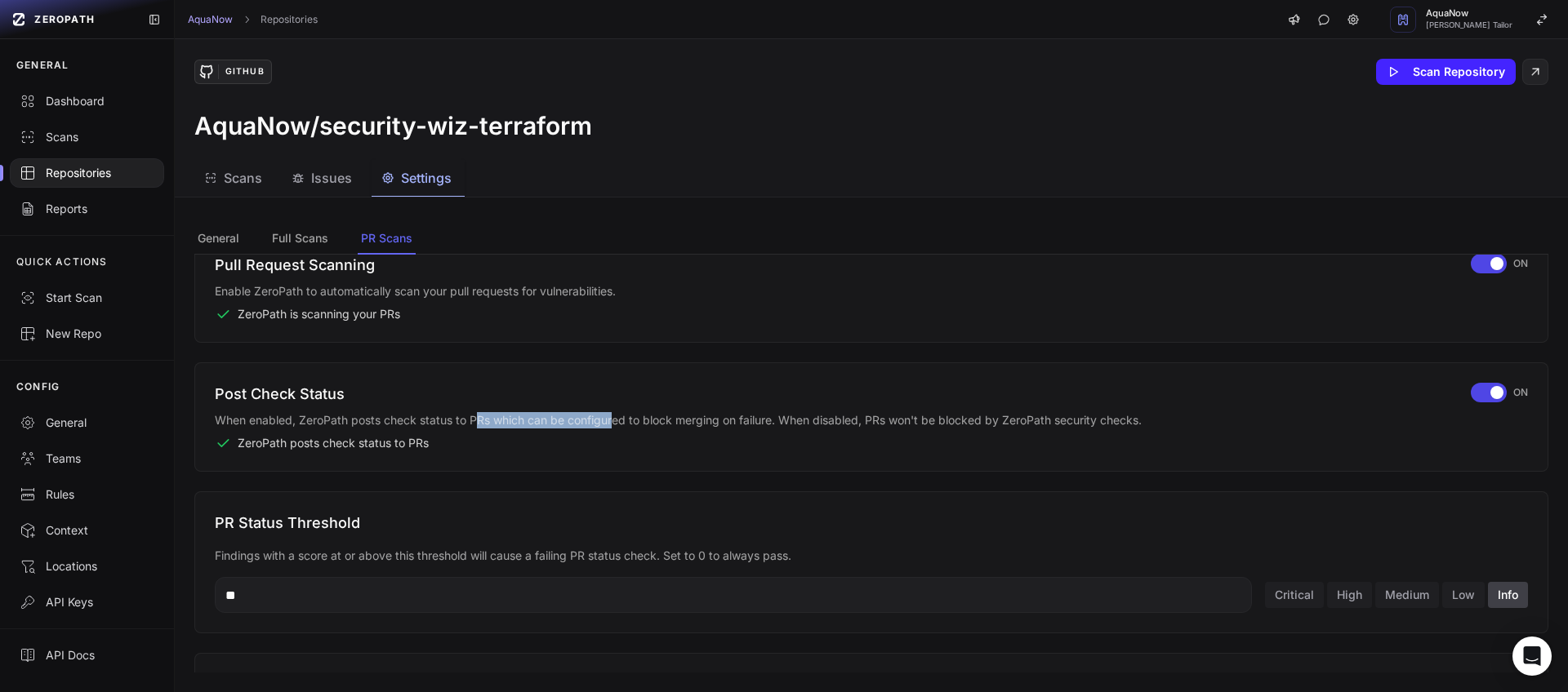
drag, startPoint x: 475, startPoint y: 420, endPoint x: 613, endPoint y: 423, distance: 138.0
click at [613, 423] on p "When enabled, ZeroPath posts check status to PRs which can be configured to blo…" at bounding box center [833, 420] width 1237 height 16
click at [664, 423] on p "When enabled, ZeroPath posts check status to PRs which can be configured to blo…" at bounding box center [833, 420] width 1237 height 16
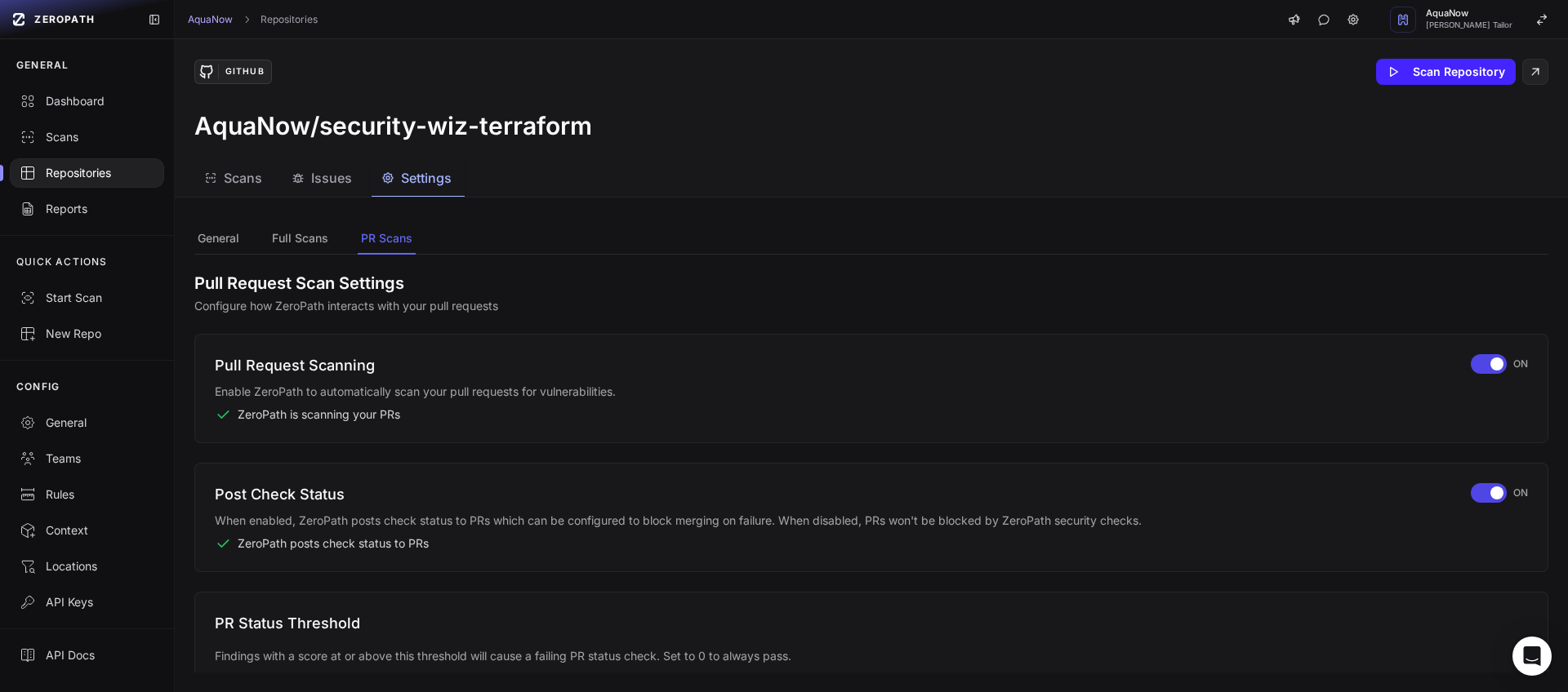
scroll to position [0, 0]
click at [90, 423] on div "General" at bounding box center [87, 423] width 134 height 16
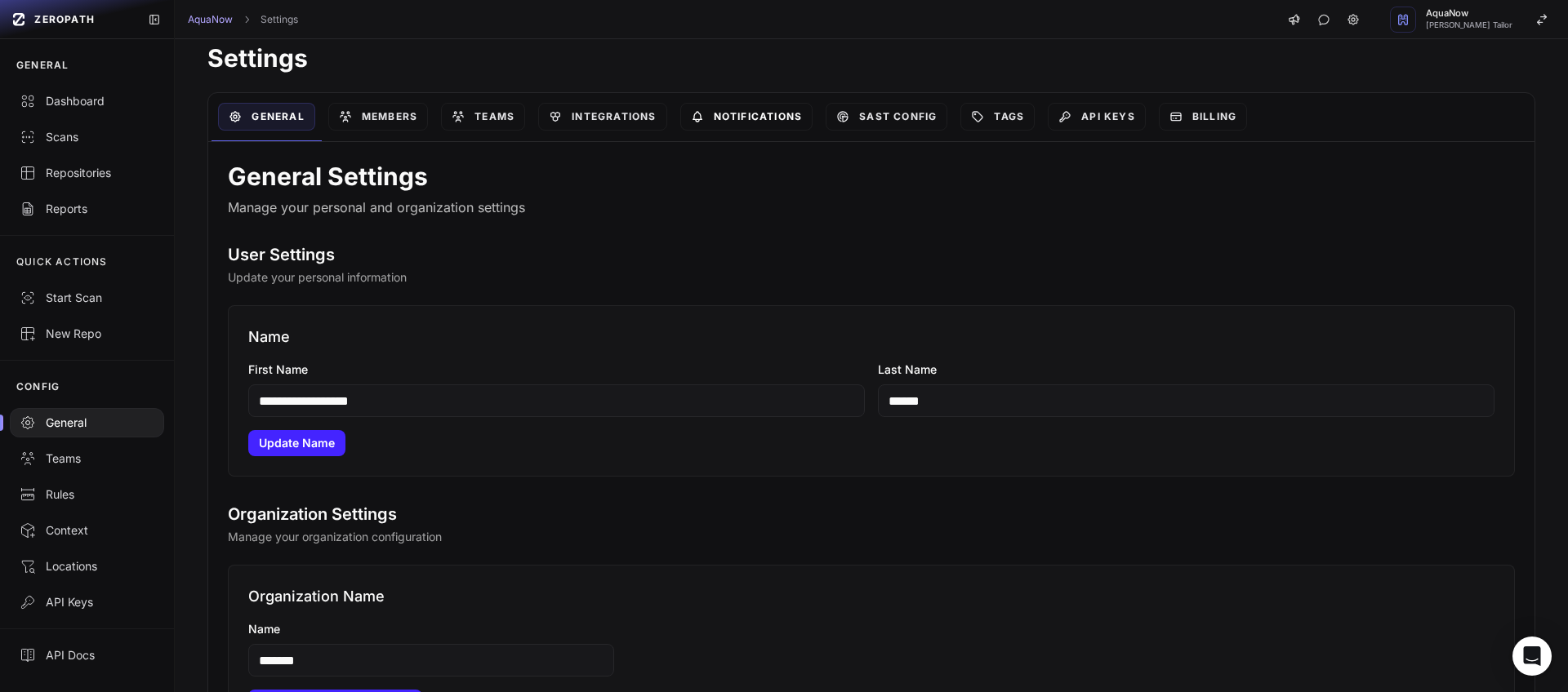
click at [765, 116] on link "Notifications" at bounding box center [746, 117] width 133 height 28
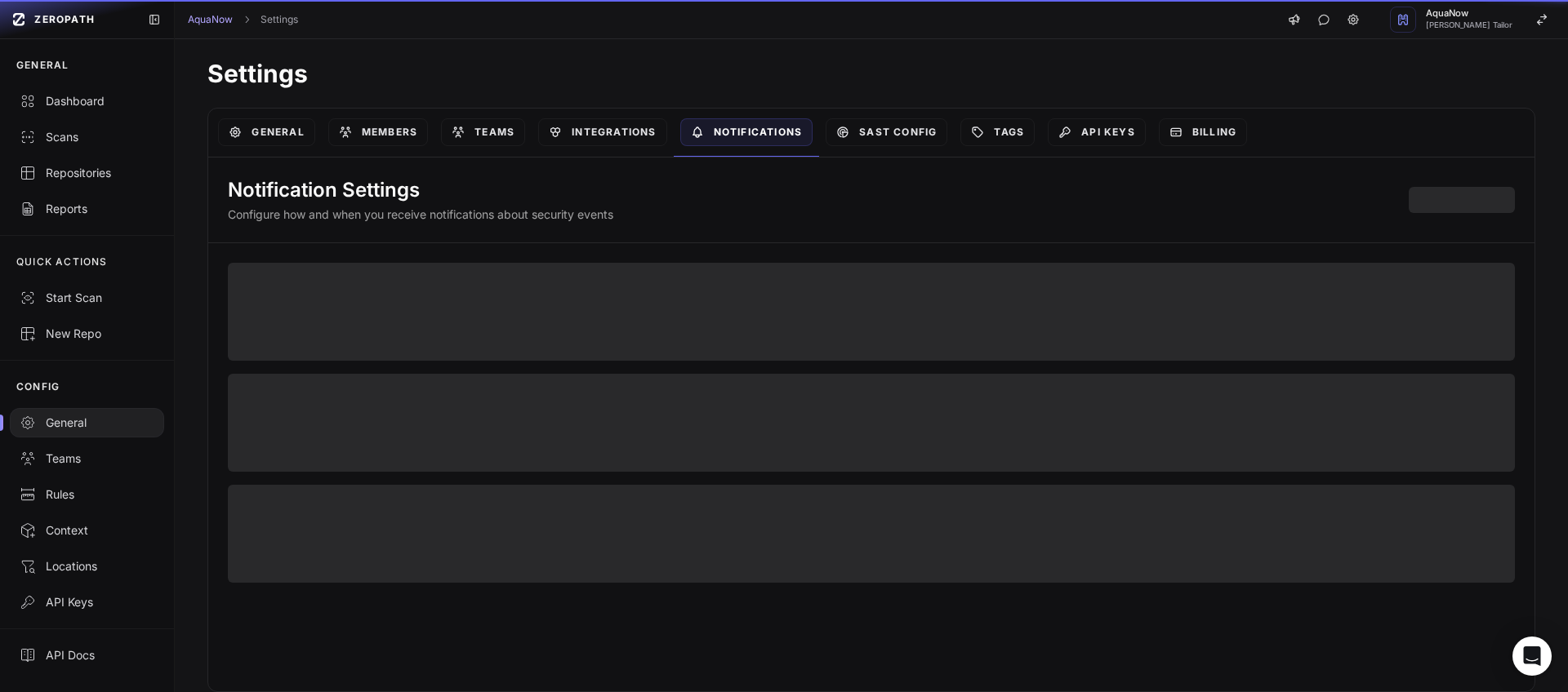
scroll to position [13, 0]
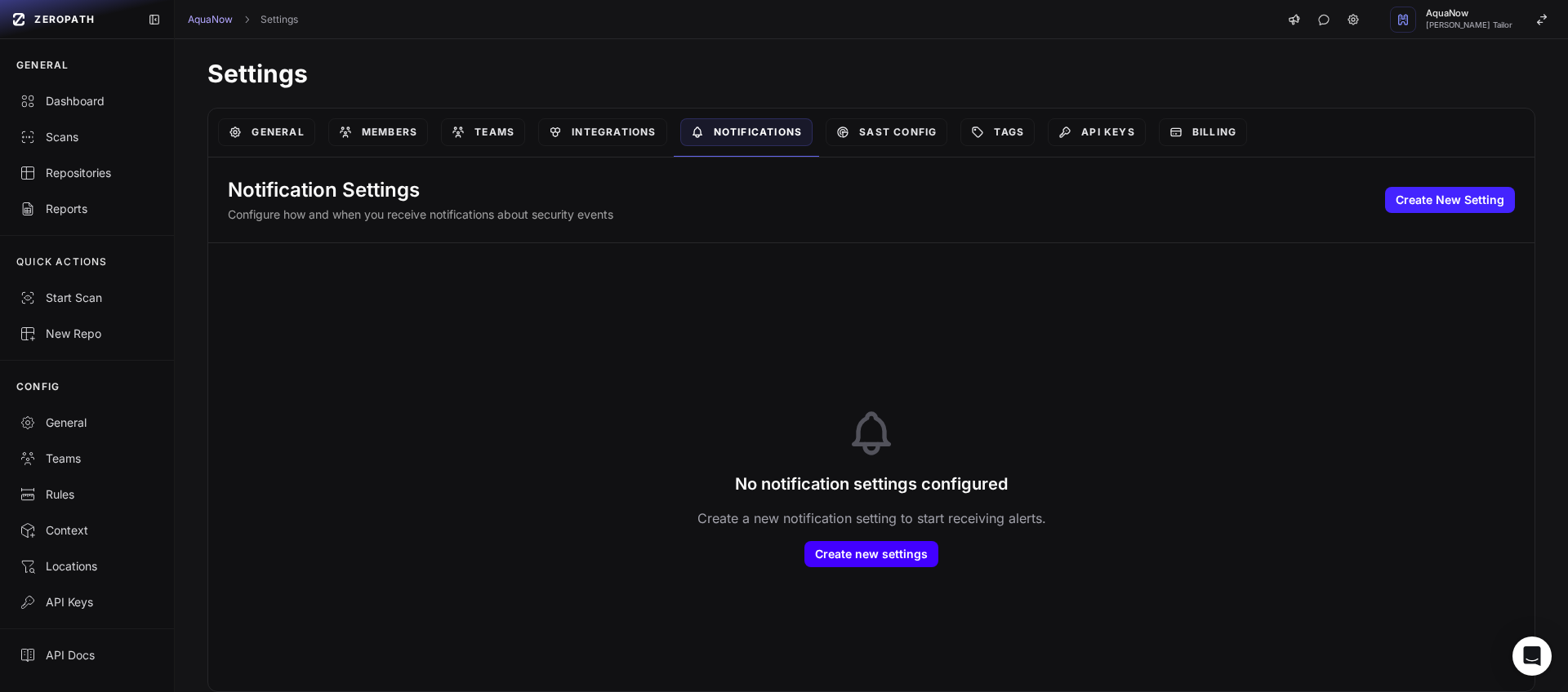
click at [862, 560] on button "Create new settings" at bounding box center [871, 554] width 134 height 26
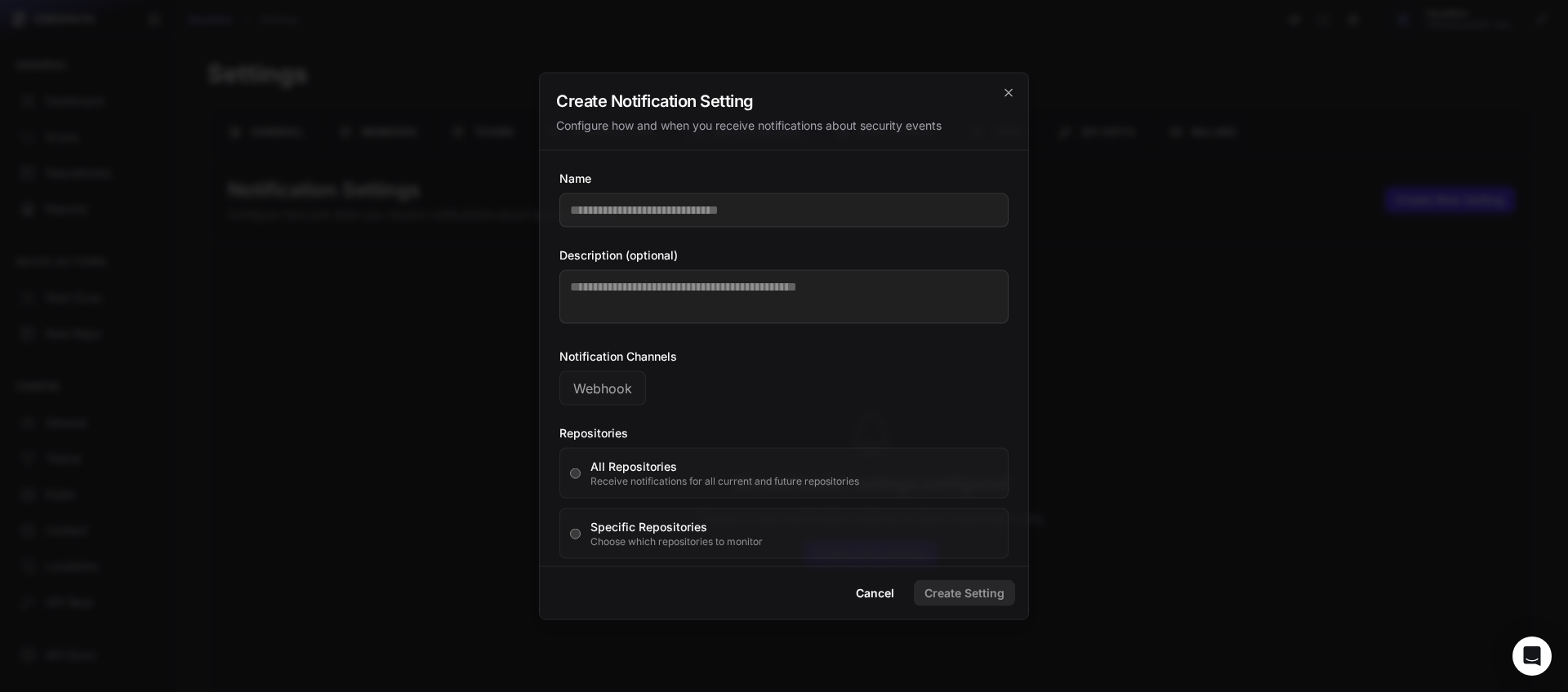
click at [1016, 97] on div "Create Notification Setting Configure how and when you receive notifications ab…" at bounding box center [784, 112] width 488 height 77
click at [1004, 96] on icon "cross 2," at bounding box center [1007, 92] width 7 height 7
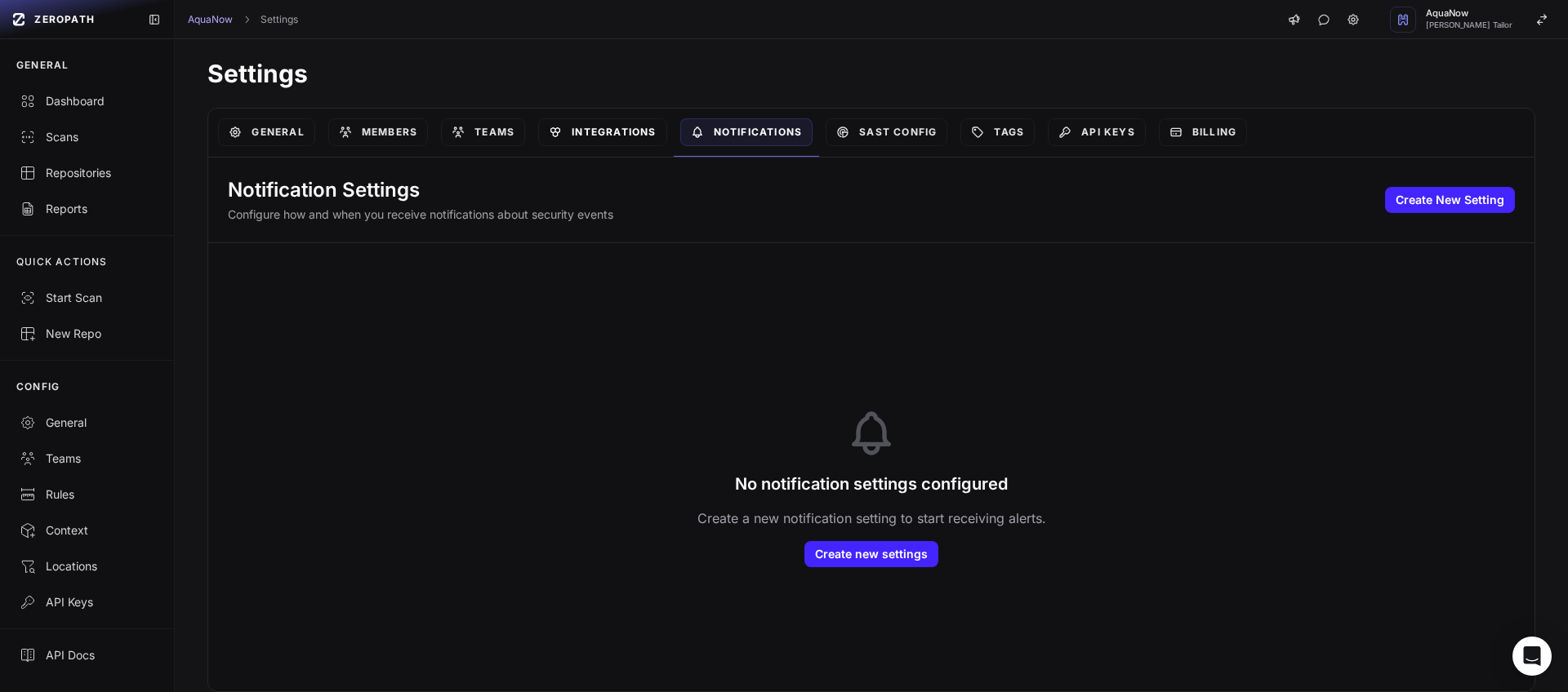
click at [618, 129] on link "Integrations" at bounding box center [603, 133] width 129 height 28
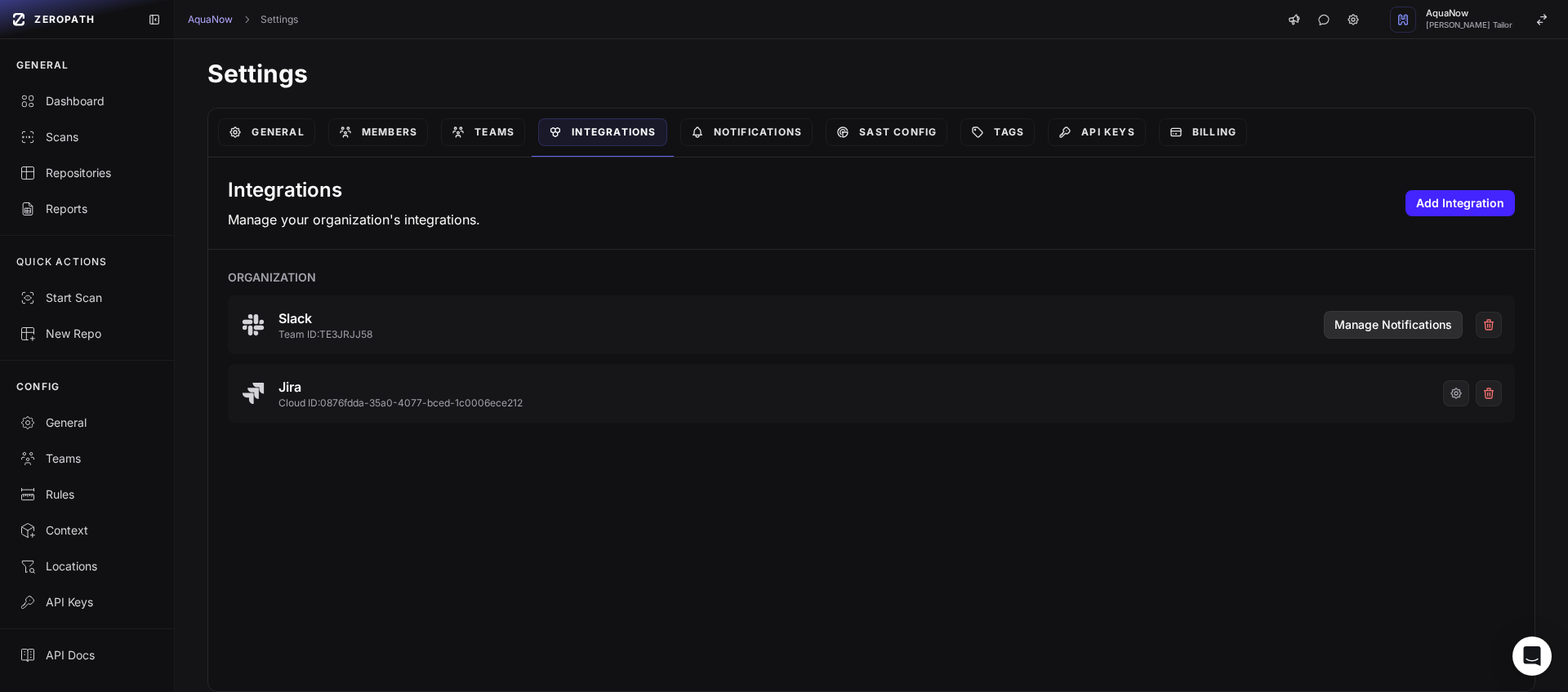
click at [1392, 325] on span "Manage Notifications" at bounding box center [1393, 325] width 118 height 16
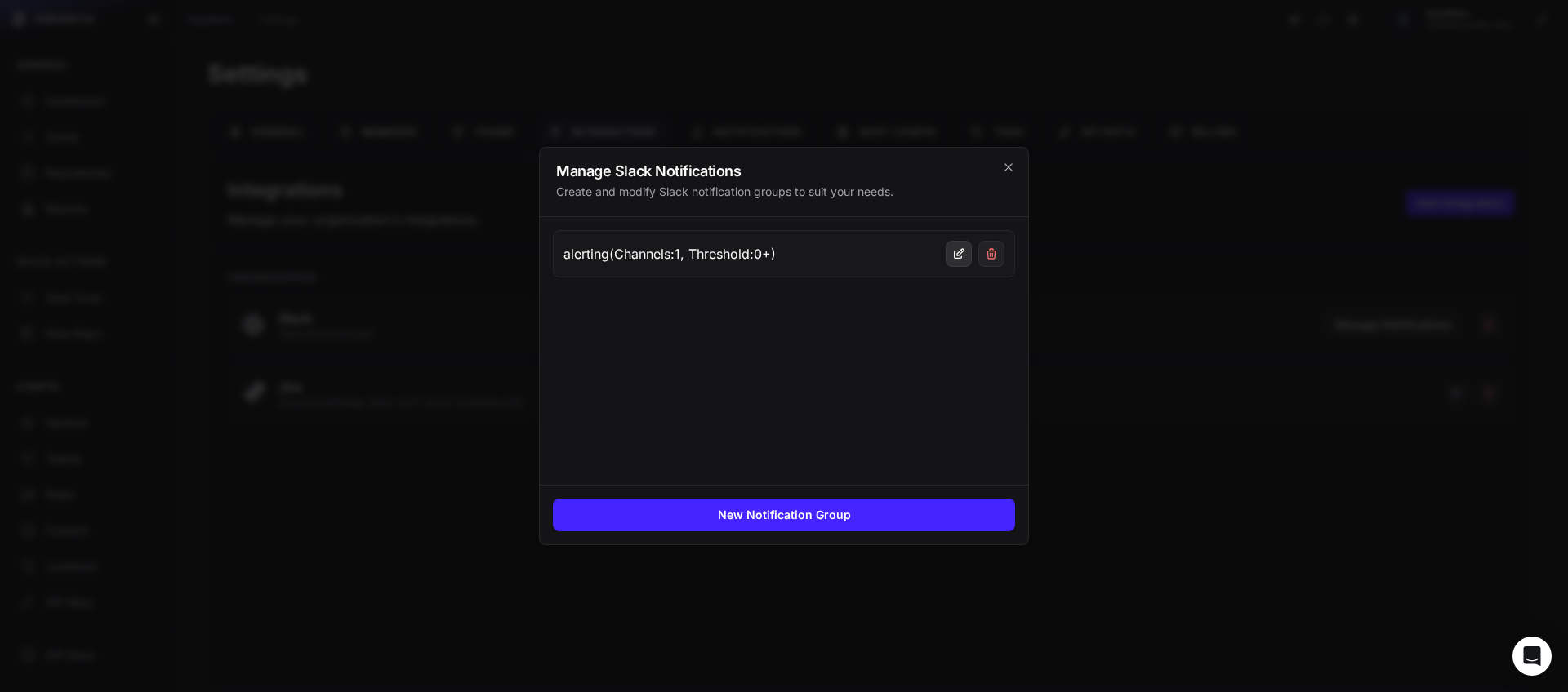
click at [964, 255] on icon at bounding box center [959, 254] width 13 height 13
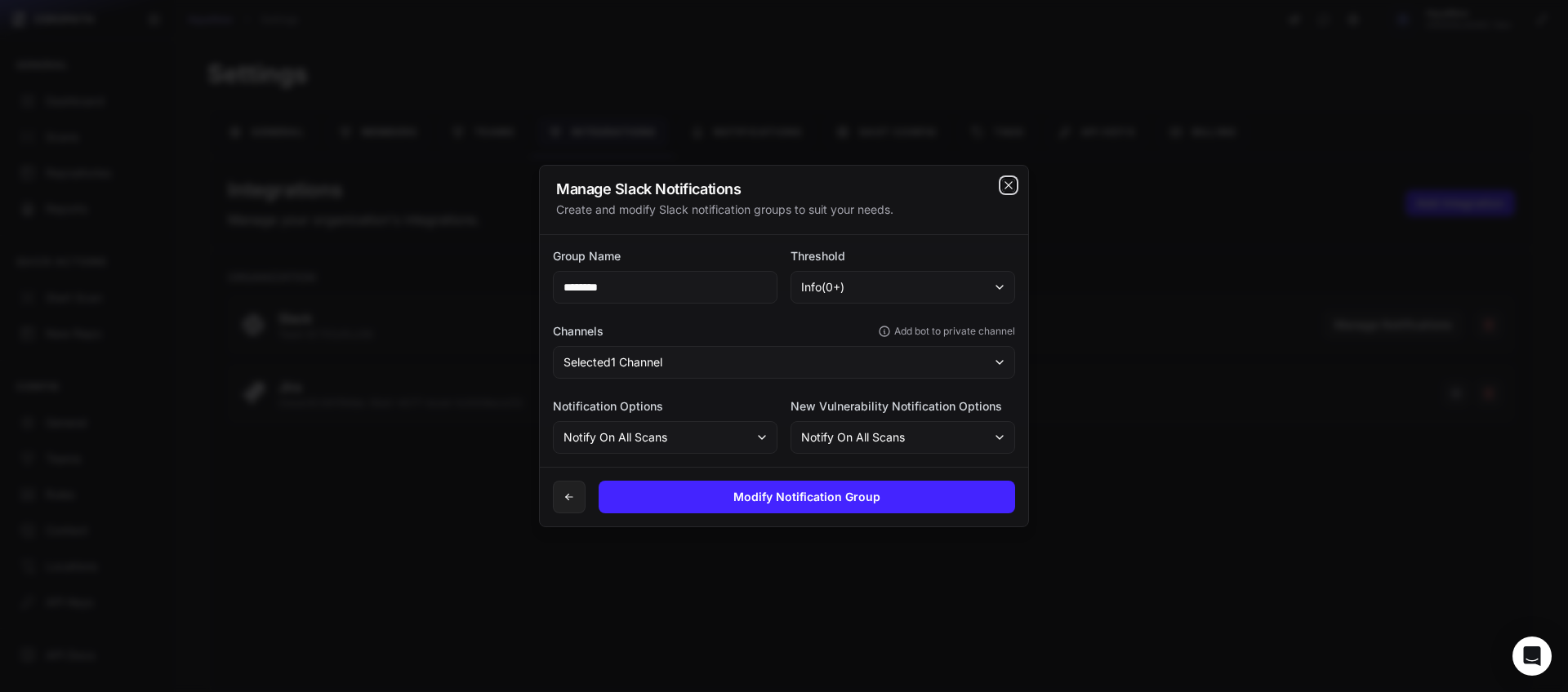
click at [1009, 189] on icon "cross 2," at bounding box center [1008, 185] width 13 height 13
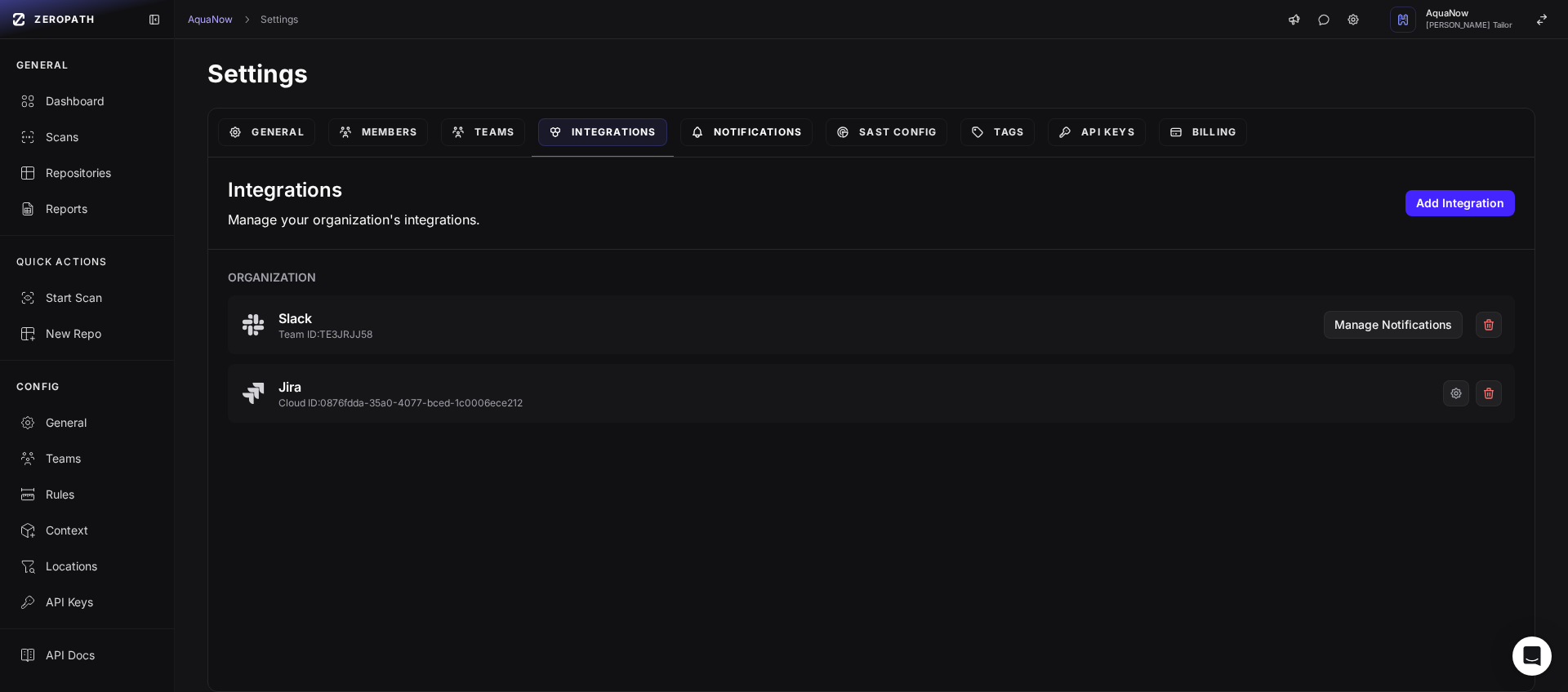
click at [772, 133] on link "Notifications" at bounding box center [746, 133] width 133 height 28
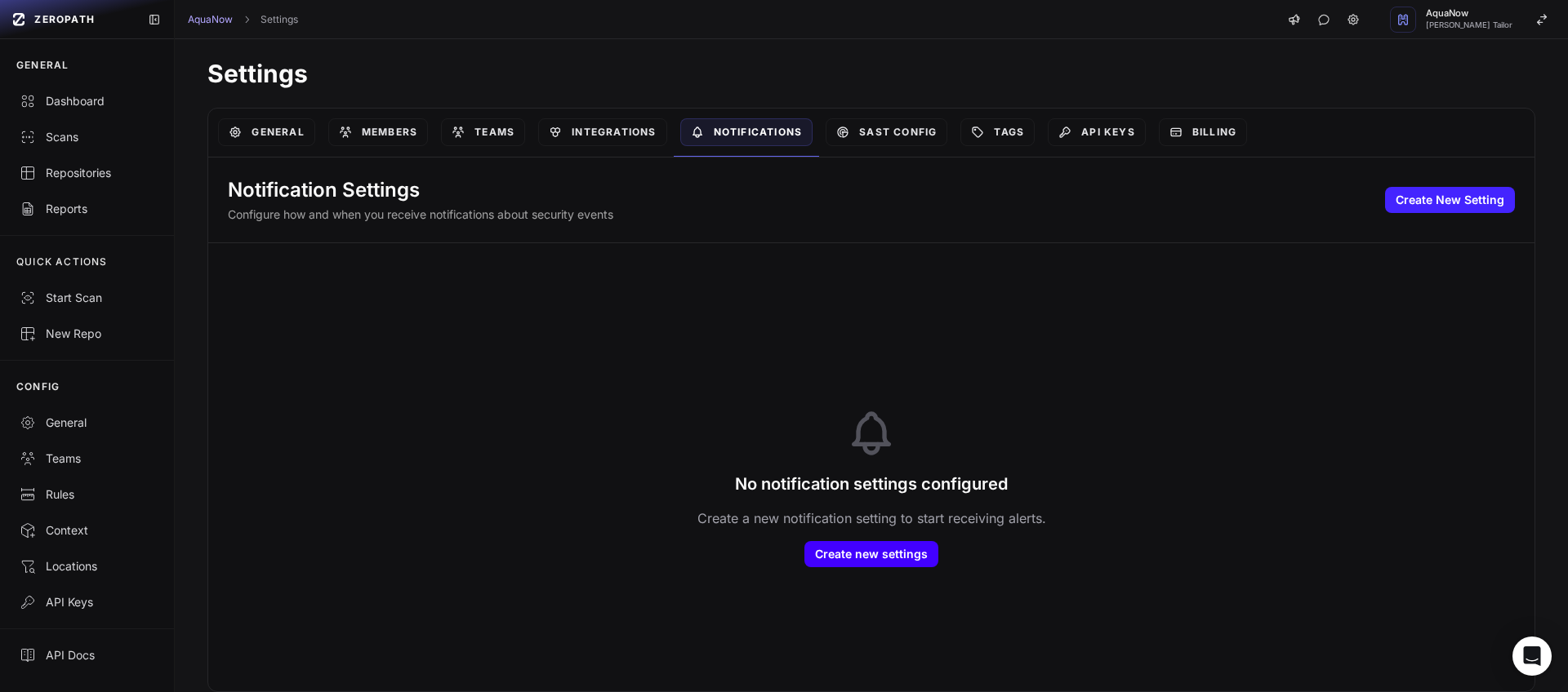
click at [857, 560] on button "Create new settings" at bounding box center [871, 554] width 134 height 26
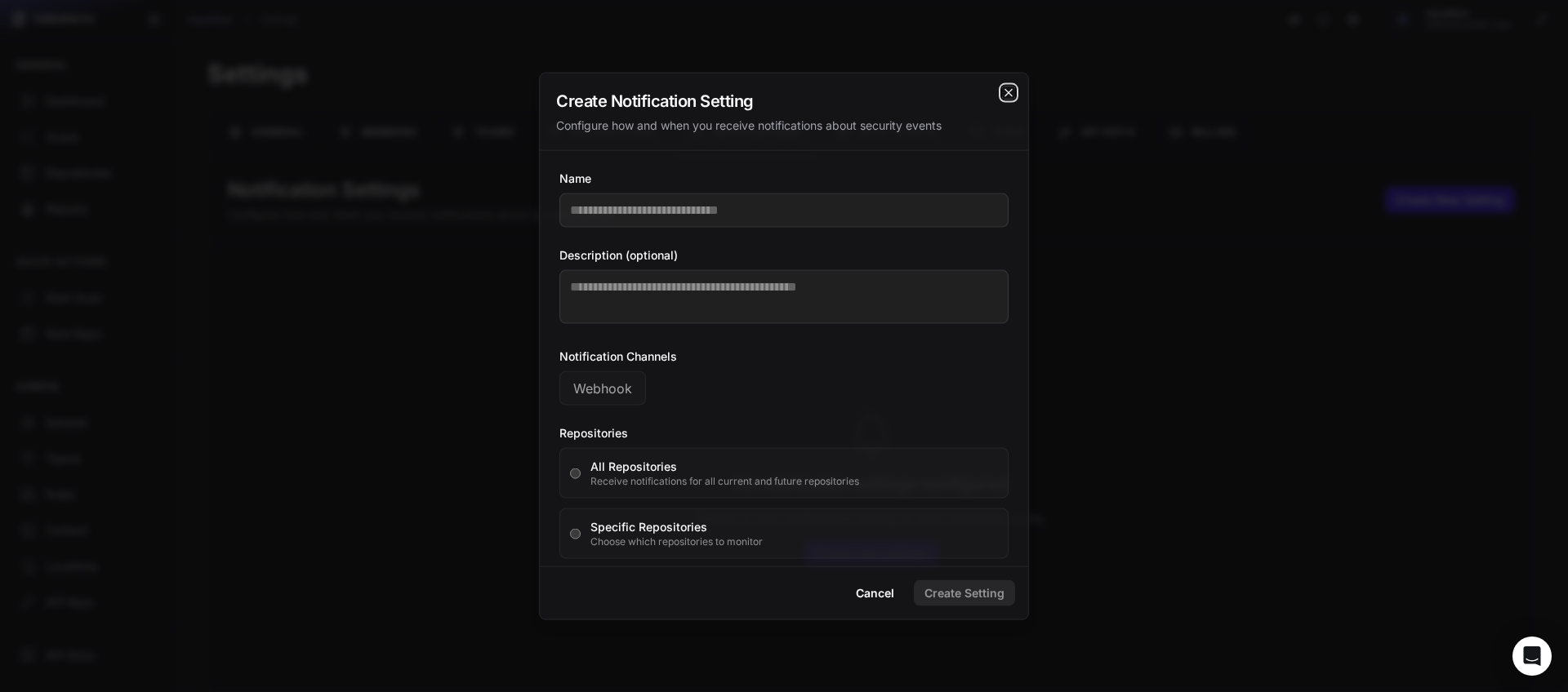
click at [1010, 93] on icon "cross 2," at bounding box center [1008, 93] width 13 height 13
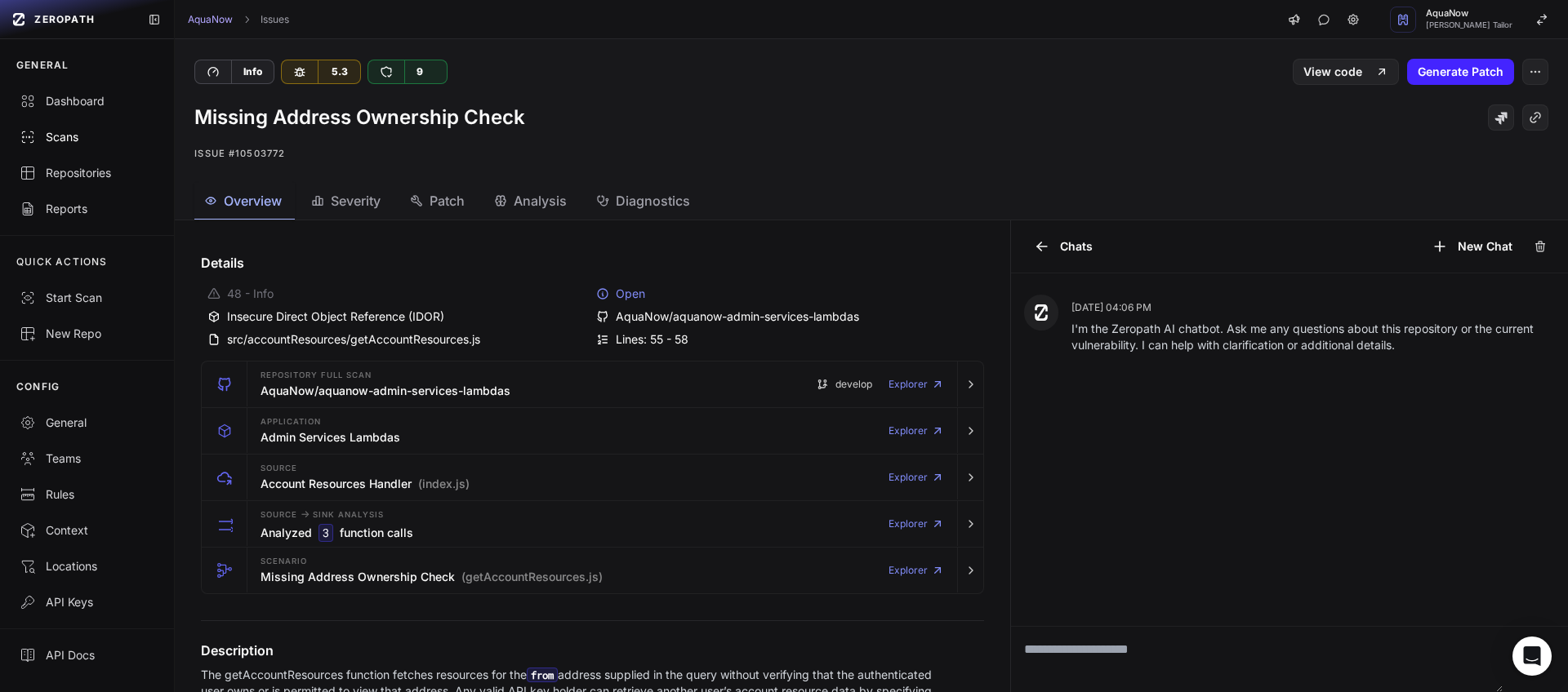
click at [73, 139] on div "Scans" at bounding box center [87, 138] width 134 height 16
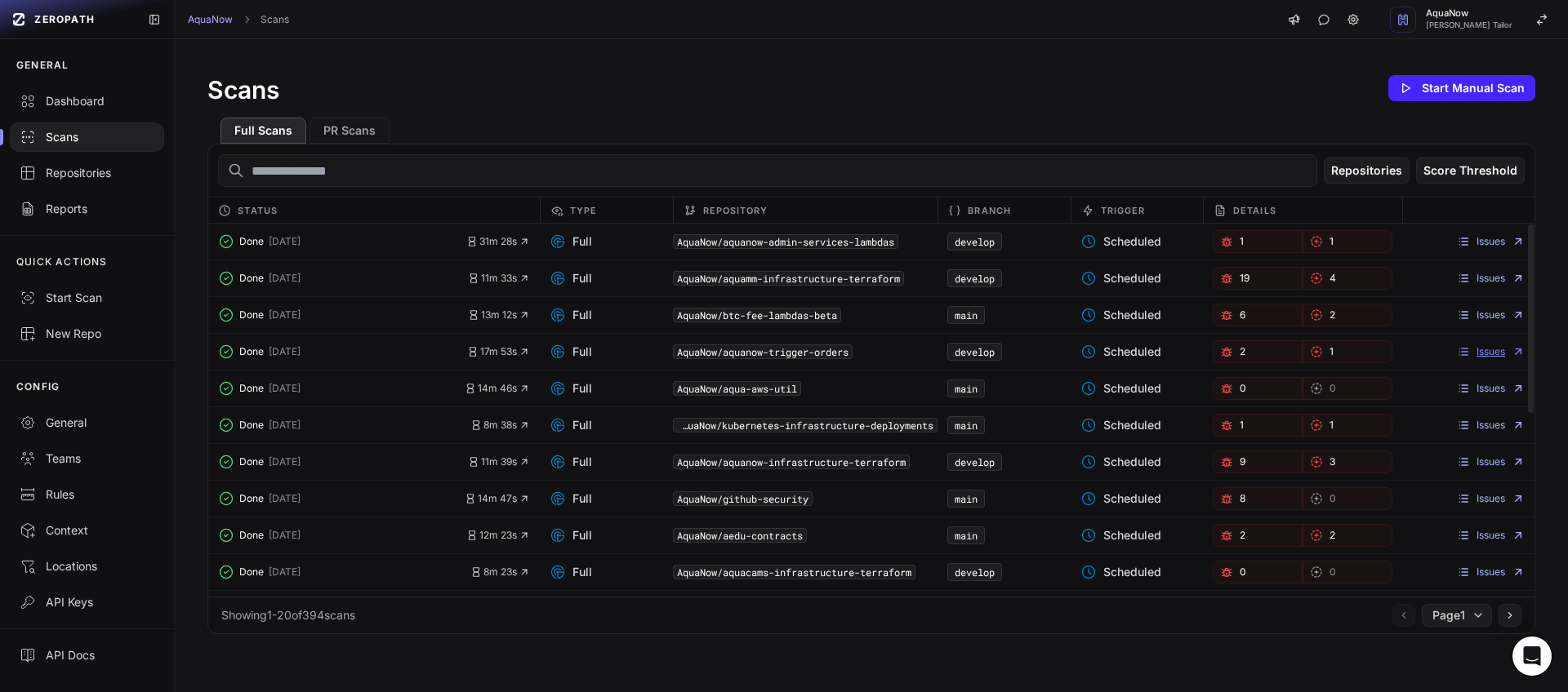
click at [1463, 348] on link "Issues" at bounding box center [1491, 352] width 68 height 13
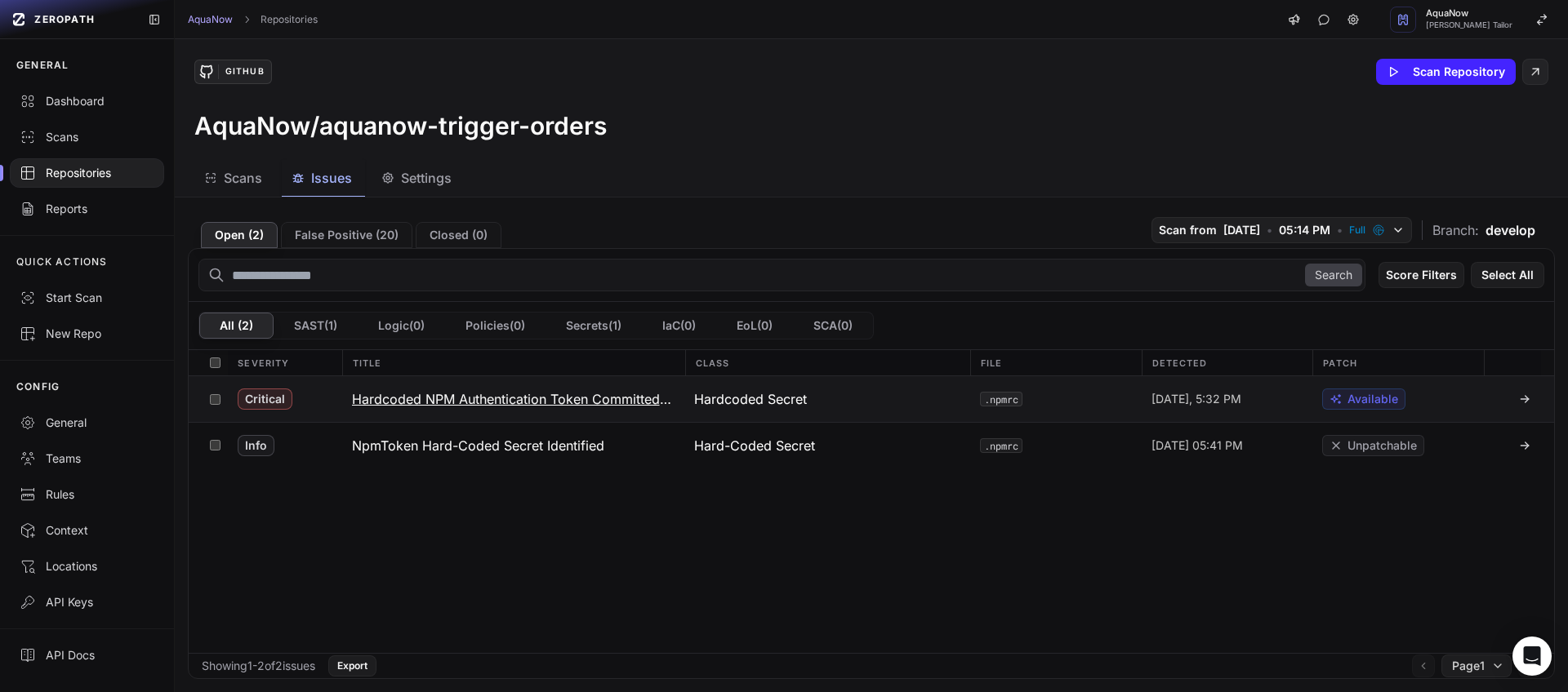
click at [335, 403] on div "Critical" at bounding box center [284, 399] width 115 height 45
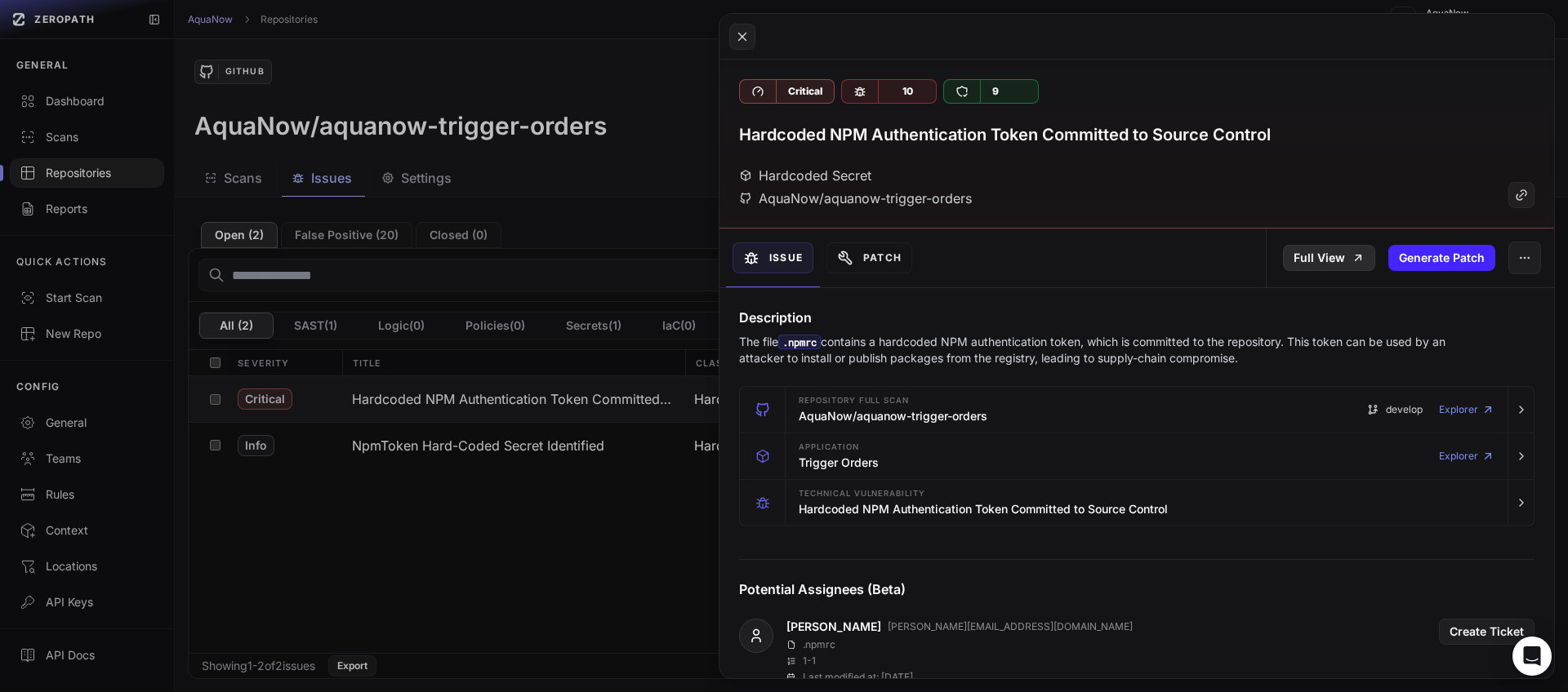
click at [1323, 259] on link "Full View" at bounding box center [1329, 258] width 92 height 26
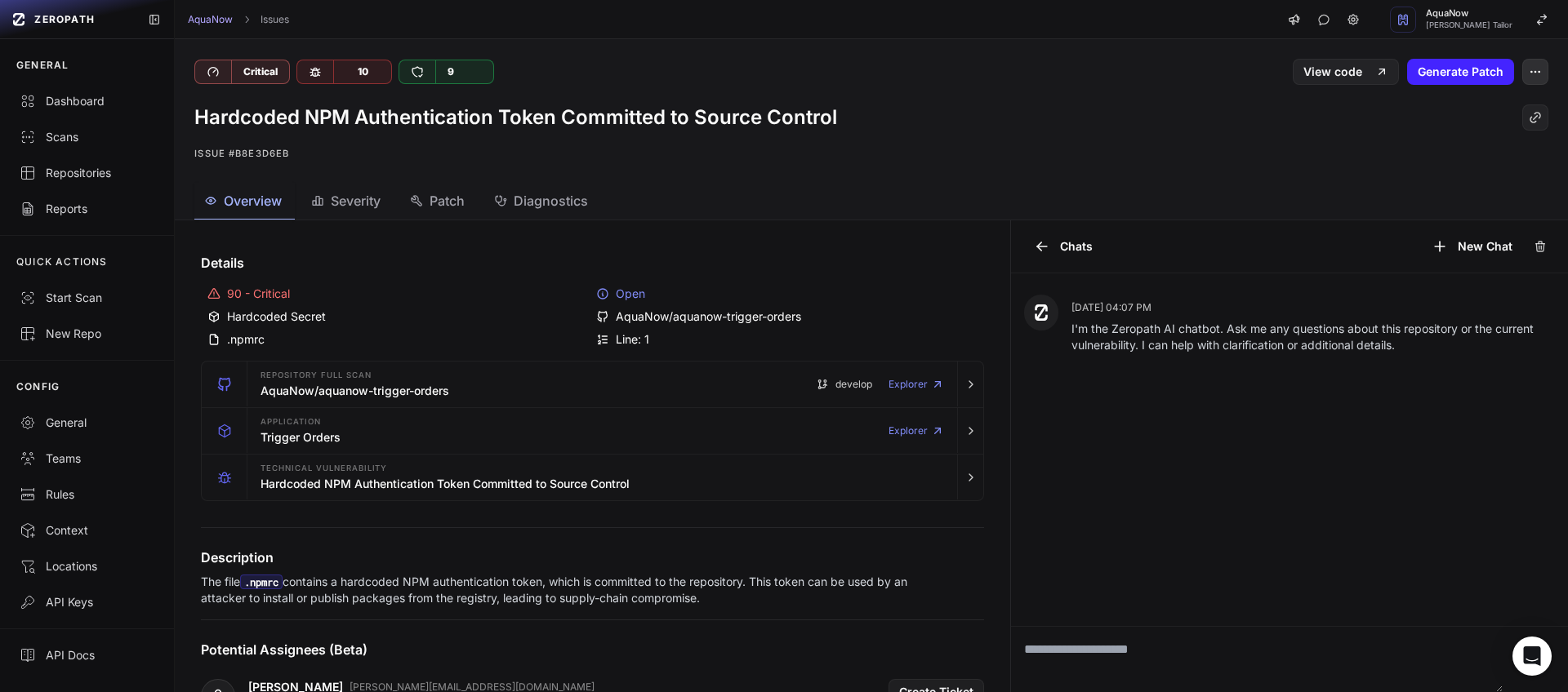
click at [1523, 79] on button "button" at bounding box center [1535, 72] width 26 height 26
click at [1443, 144] on div "Export to Jira" at bounding box center [1444, 151] width 175 height 40
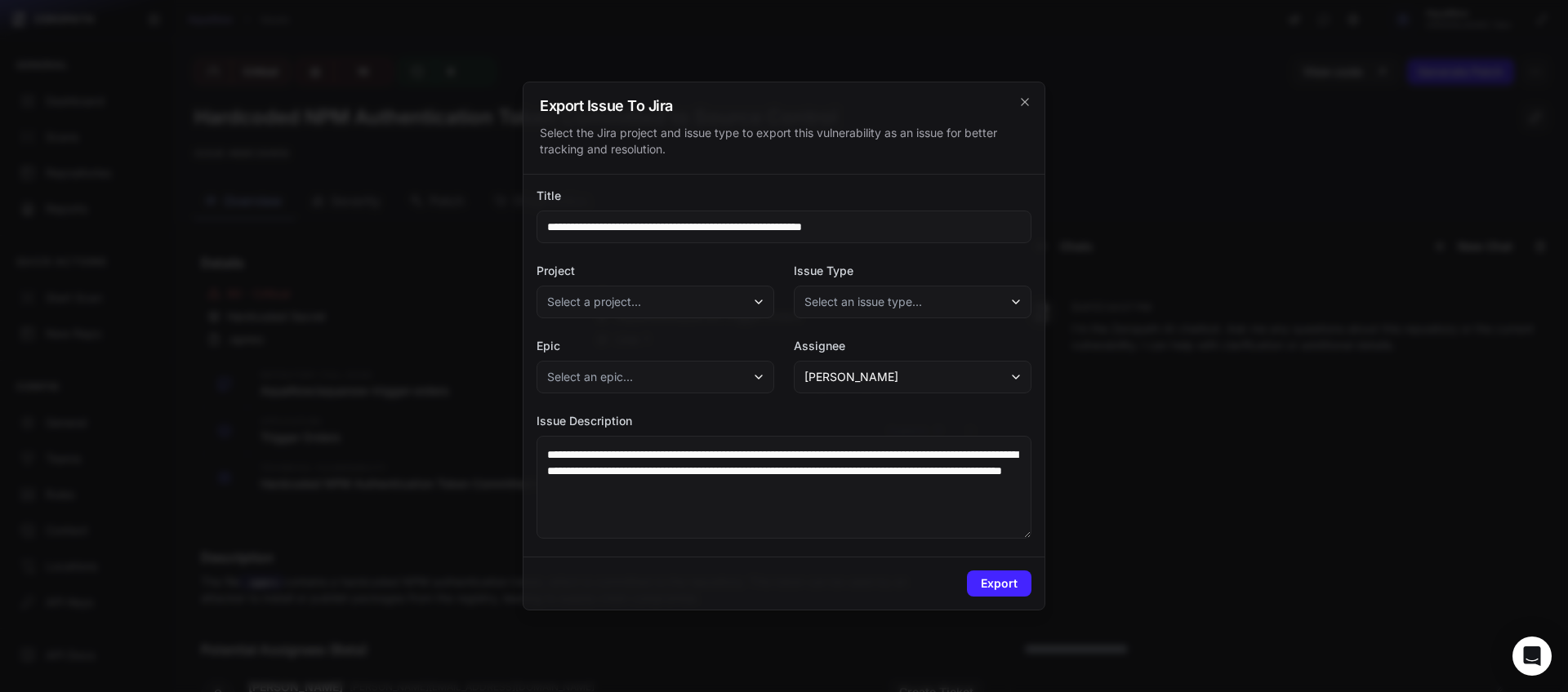
click at [652, 303] on button "Select a project..." at bounding box center [655, 302] width 237 height 33
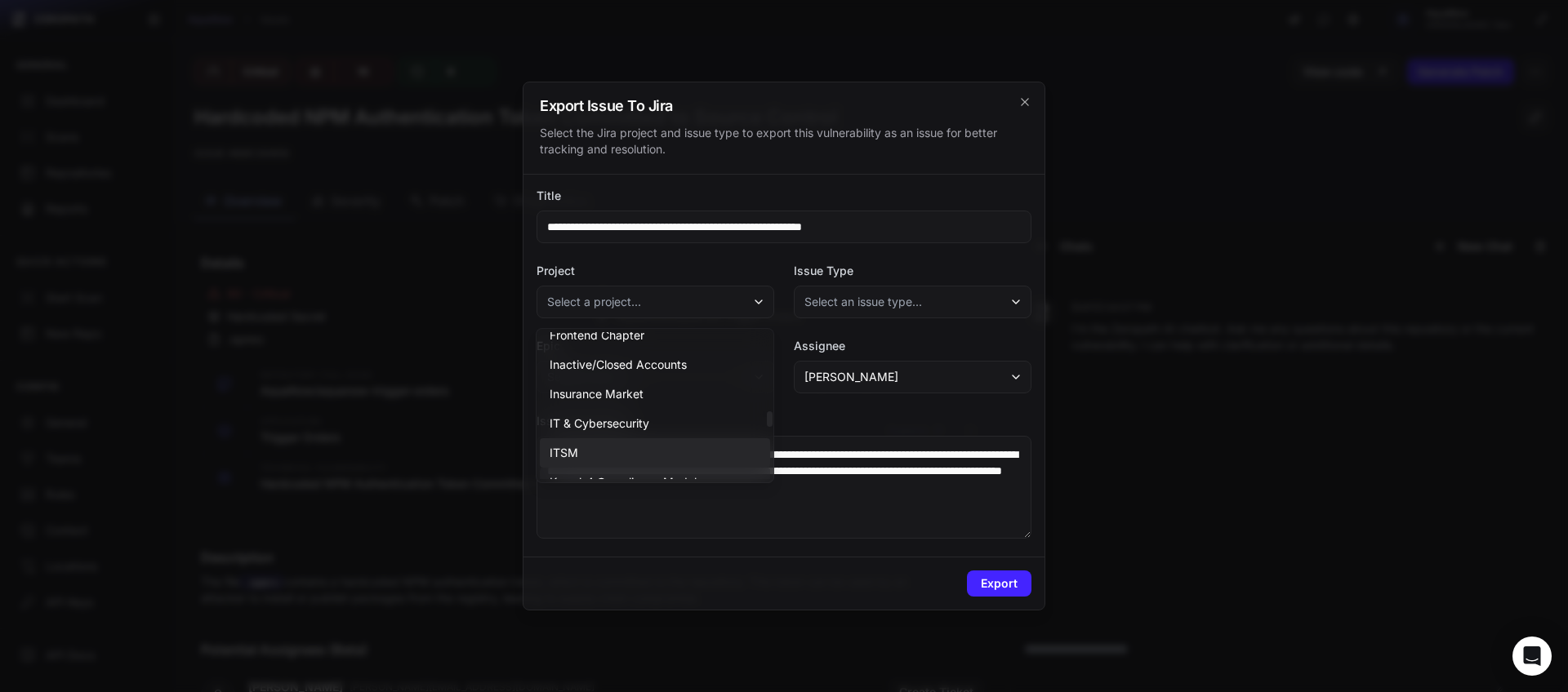
scroll to position [785, 0]
click at [645, 354] on span "IT & Cybersecurity" at bounding box center [599, 355] width 100 height 16
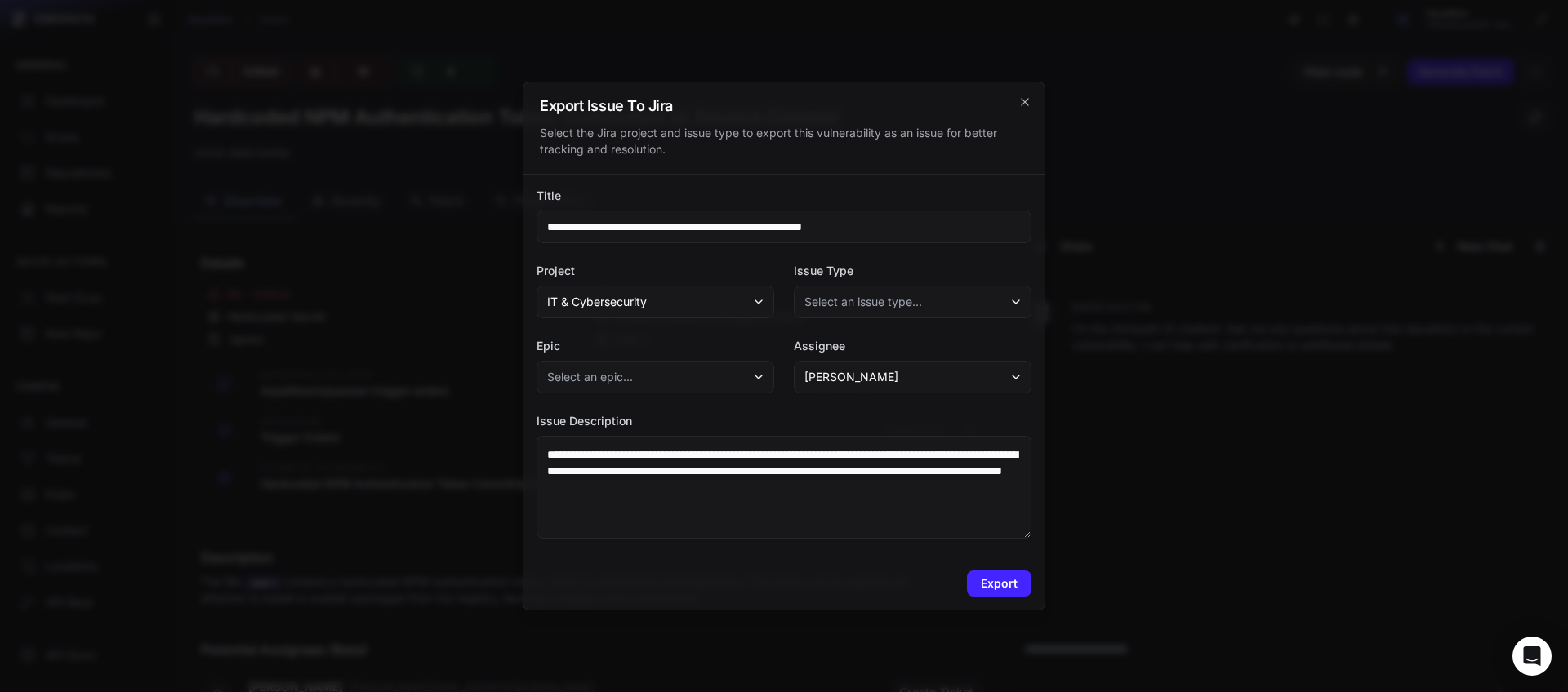
click at [889, 302] on span "Select an issue type..." at bounding box center [863, 302] width 118 height 16
click at [842, 409] on div "Bug" at bounding box center [912, 405] width 230 height 30
click at [763, 110] on h2 "Export Issue To Jira" at bounding box center [784, 106] width 488 height 15
click at [1002, 587] on button "Export" at bounding box center [999, 583] width 64 height 26
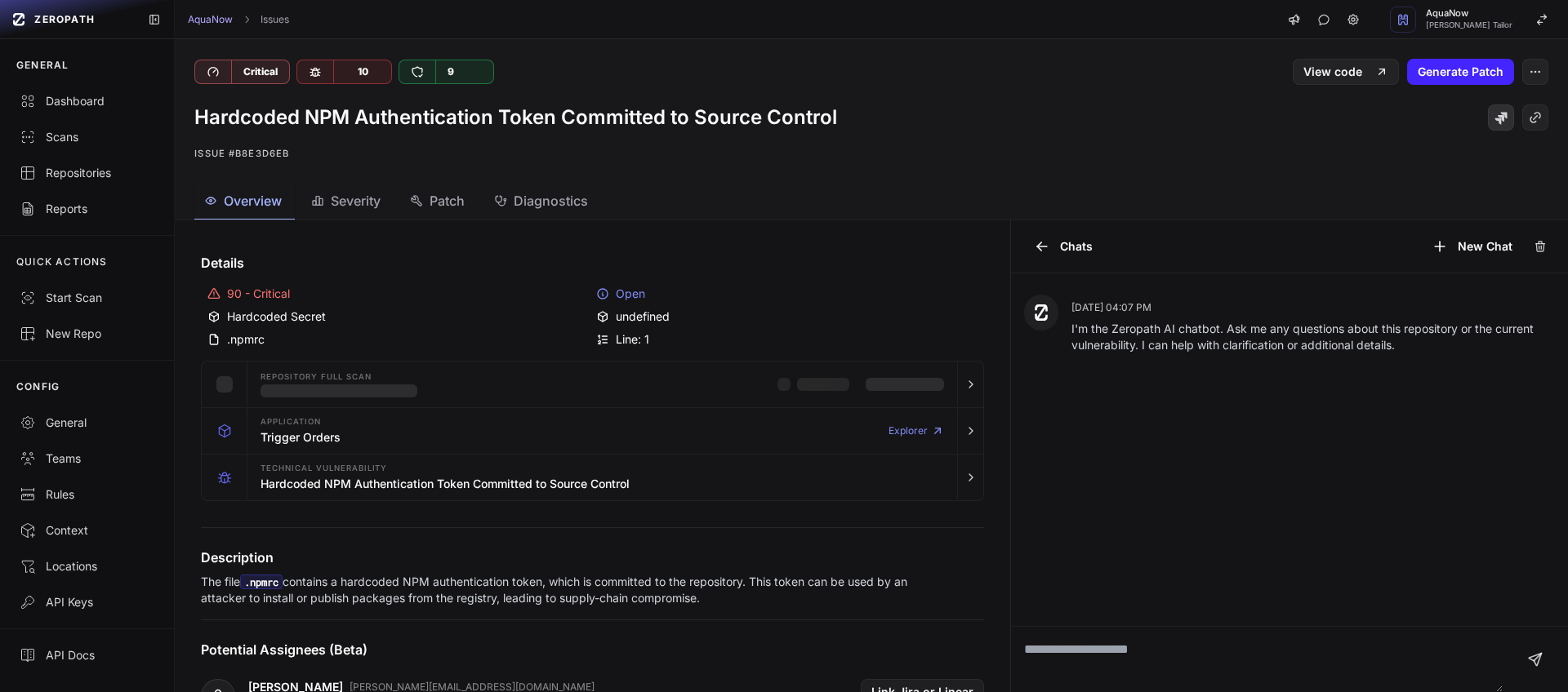
click at [1495, 114] on icon at bounding box center [1501, 119] width 12 height 12
click at [636, 23] on div "AquaNow Issues AquaNow [PERSON_NAME] Tailor" at bounding box center [871, 20] width 1393 height 40
click at [599, 33] on div "AquaNow Issues AquaNow Dhaval Hemantkumar Tailor" at bounding box center [871, 20] width 1393 height 40
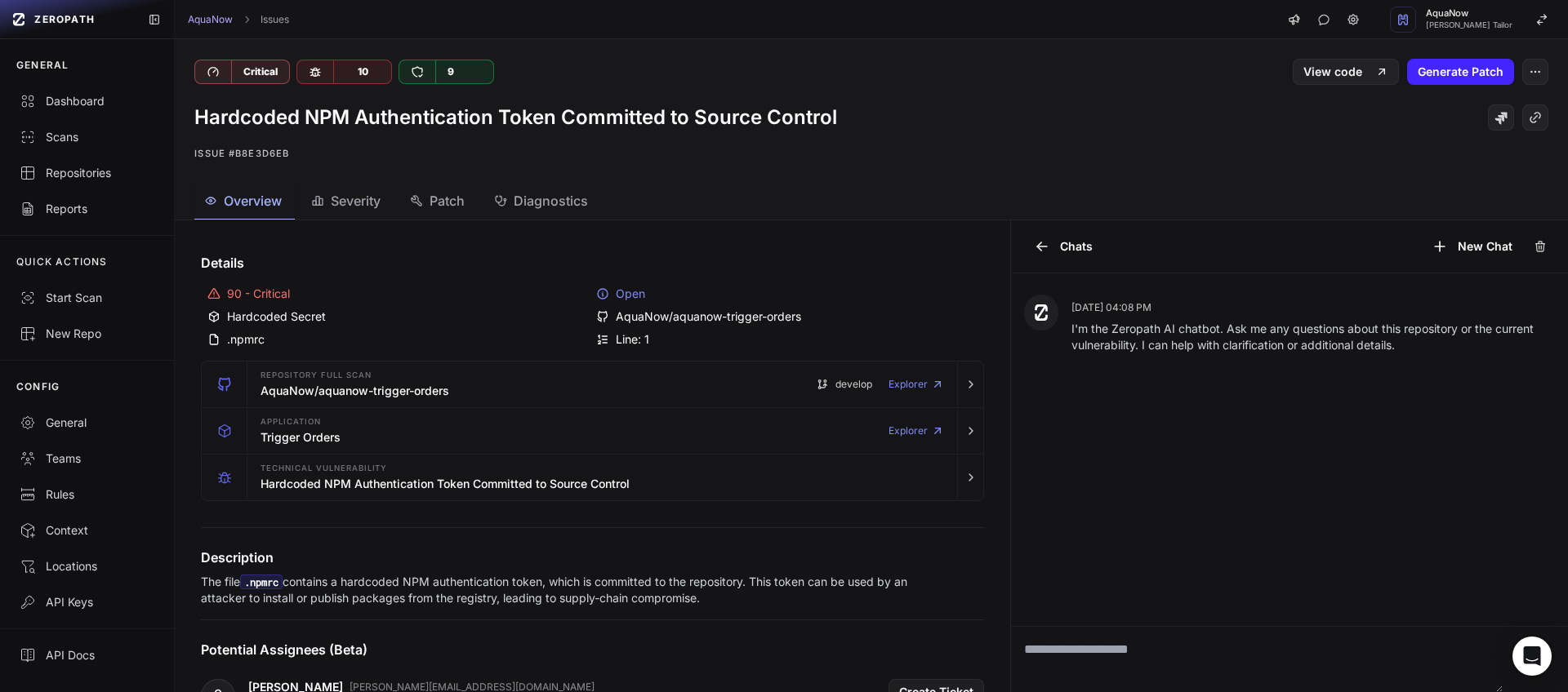
click at [599, 33] on div "AquaNow Issues AquaNow Dhaval Hemantkumar Tailor" at bounding box center [871, 20] width 1393 height 40
click at [506, 260] on h4 "Details" at bounding box center [593, 263] width 783 height 20
click at [654, 30] on div "AquaNow Issues AquaNow Dhaval Hemantkumar Tailor" at bounding box center [871, 20] width 1393 height 40
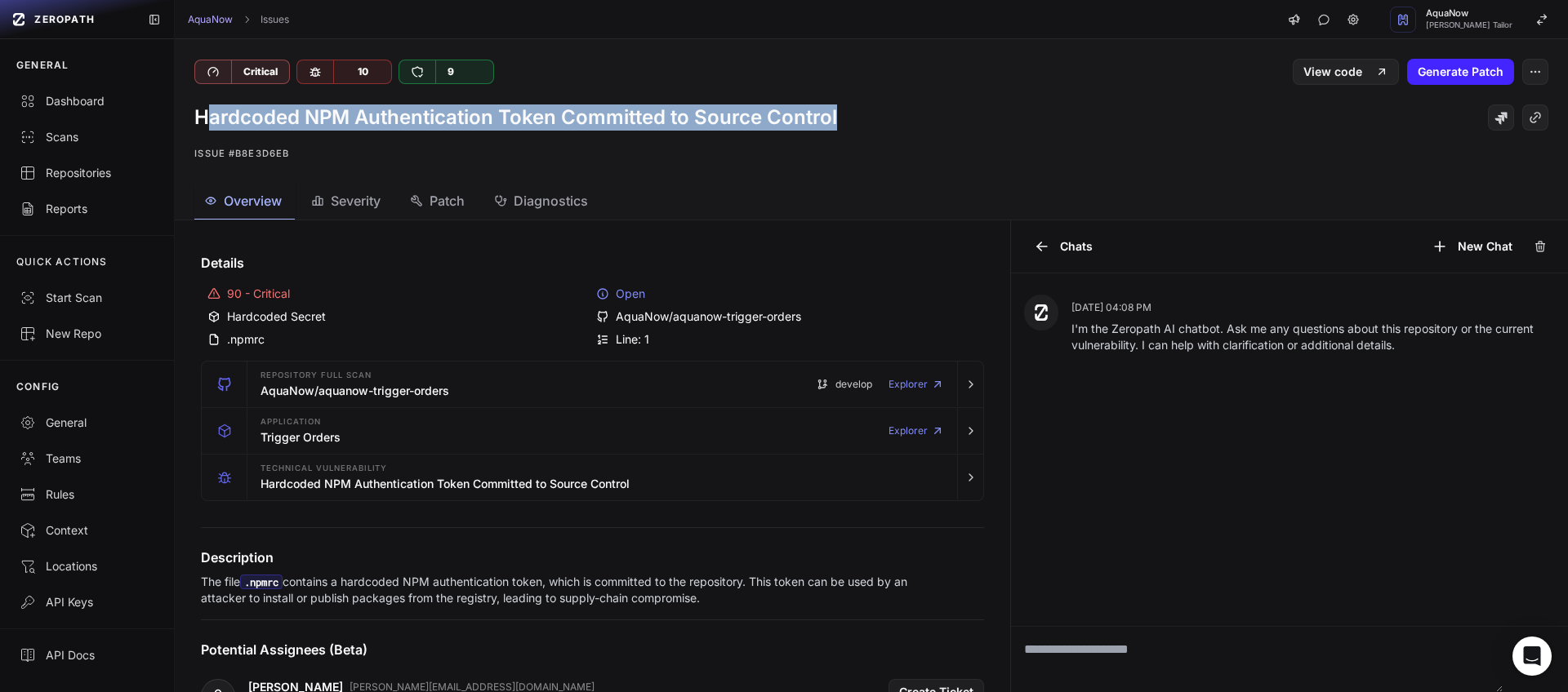
drag, startPoint x: 801, startPoint y: 124, endPoint x: 205, endPoint y: 122, distance: 596.0
click at [205, 122] on div "Hardcoded NPM Authentication Token Committed to Source Control" at bounding box center [871, 118] width 1354 height 26
click at [68, 109] on div "Dashboard" at bounding box center [87, 101] width 134 height 16
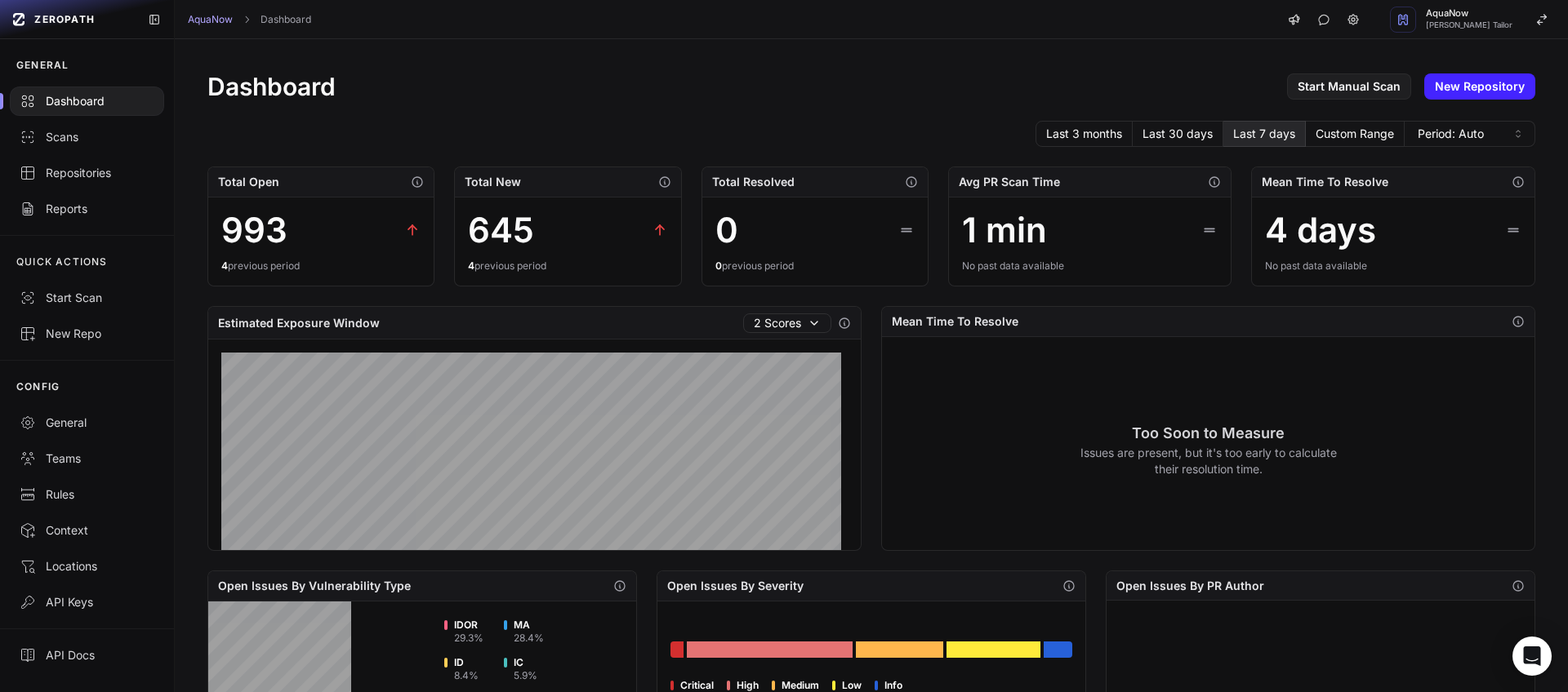
click at [531, 20] on div "AquaNow Dashboard AquaNow Dhaval Hemantkumar Tailor" at bounding box center [871, 20] width 1393 height 40
click at [473, 81] on div "Dashboard Start Manual Scan New Repository" at bounding box center [871, 86] width 1328 height 30
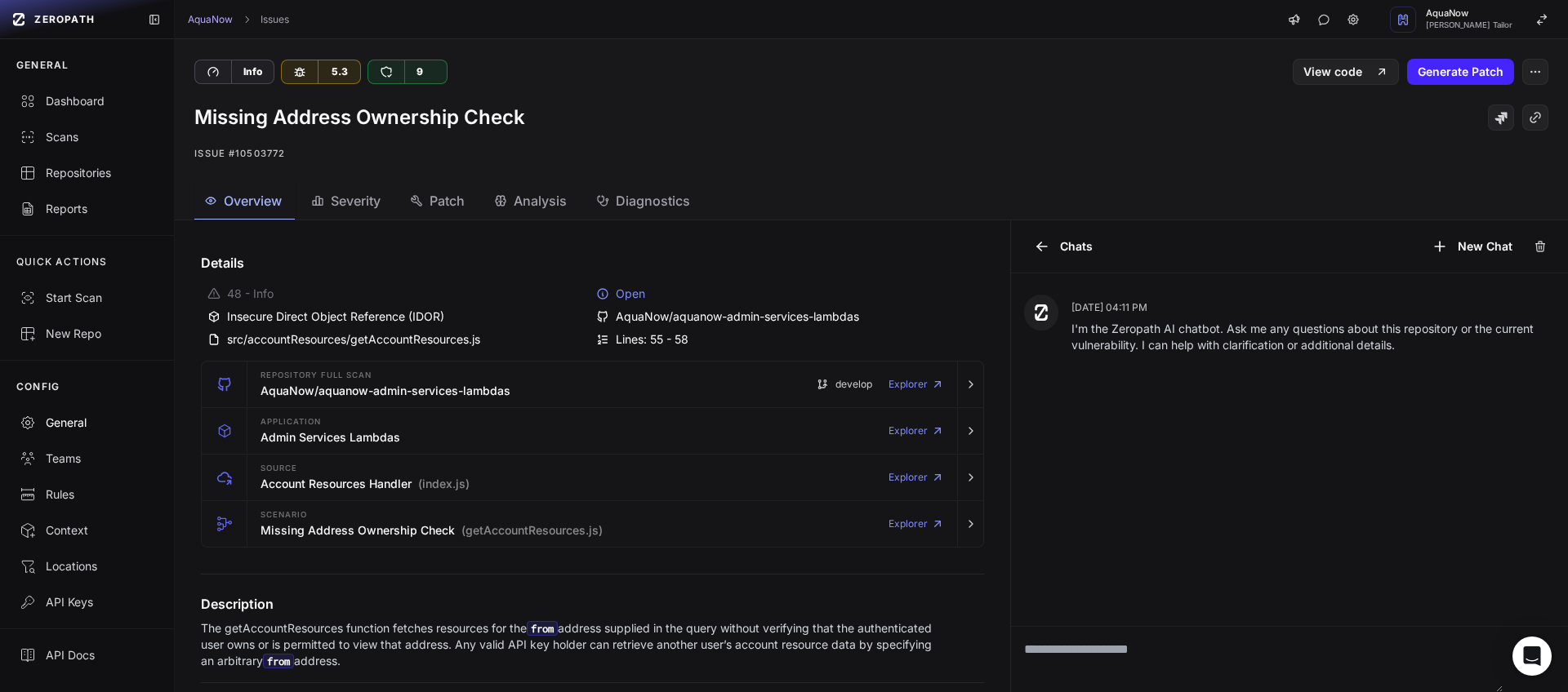
click at [83, 425] on div "General" at bounding box center [87, 423] width 134 height 16
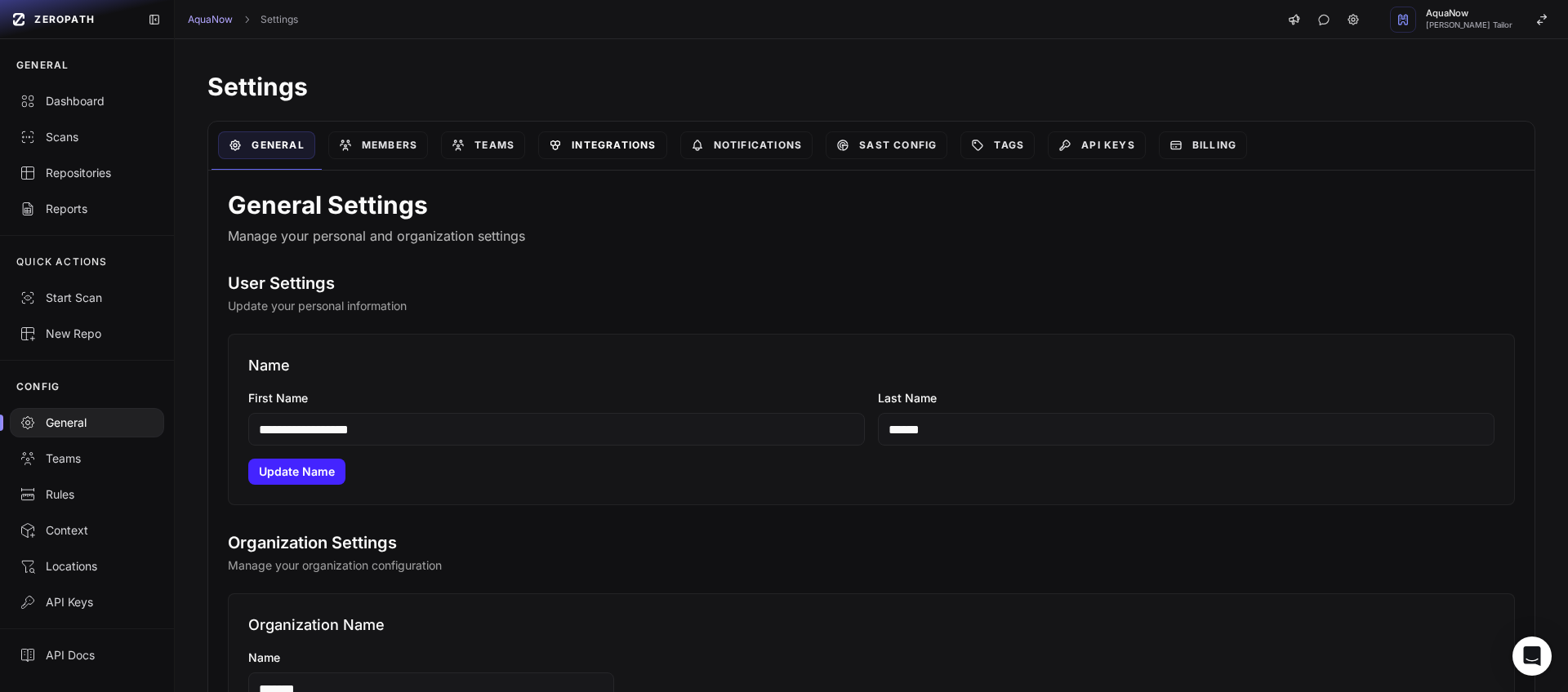
click at [608, 152] on link "Integrations" at bounding box center [603, 145] width 129 height 28
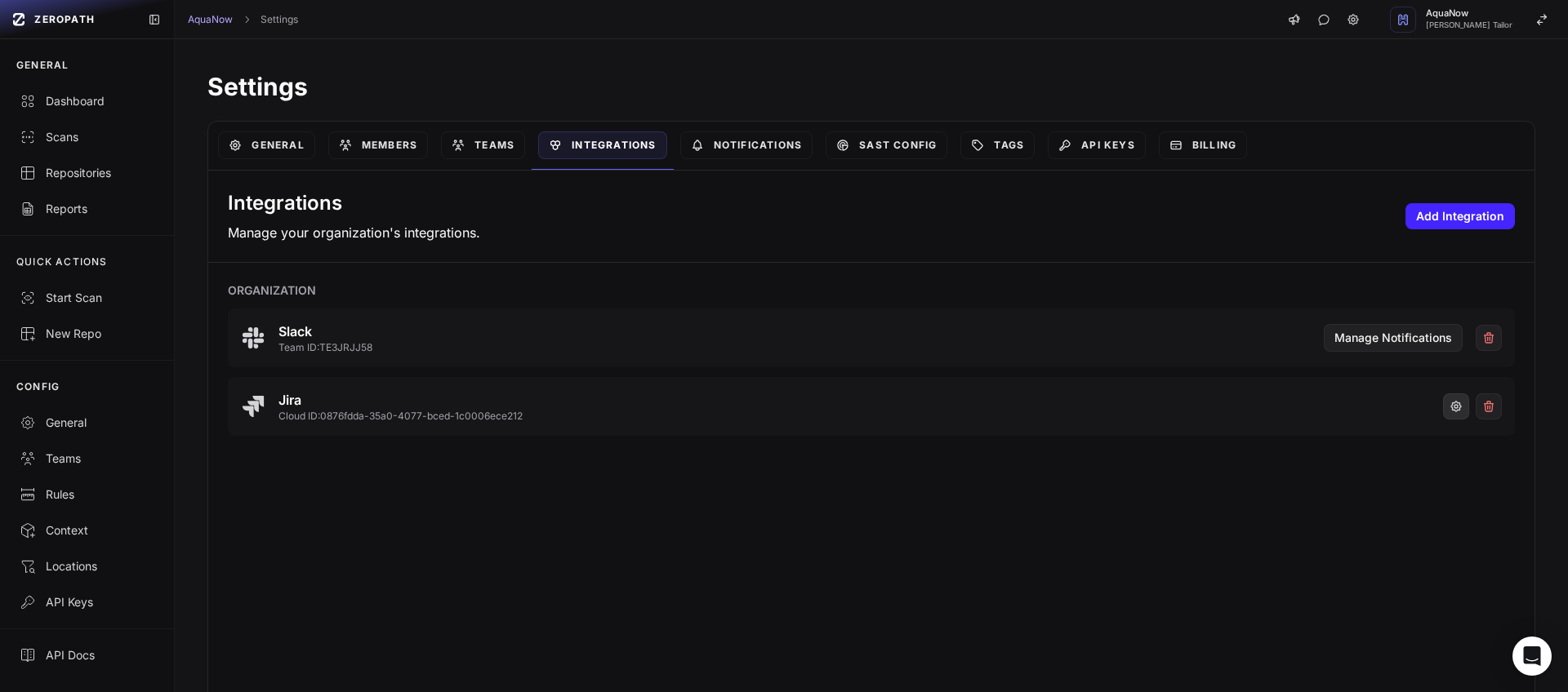
click at [1449, 407] on icon "button" at bounding box center [1456, 406] width 13 height 13
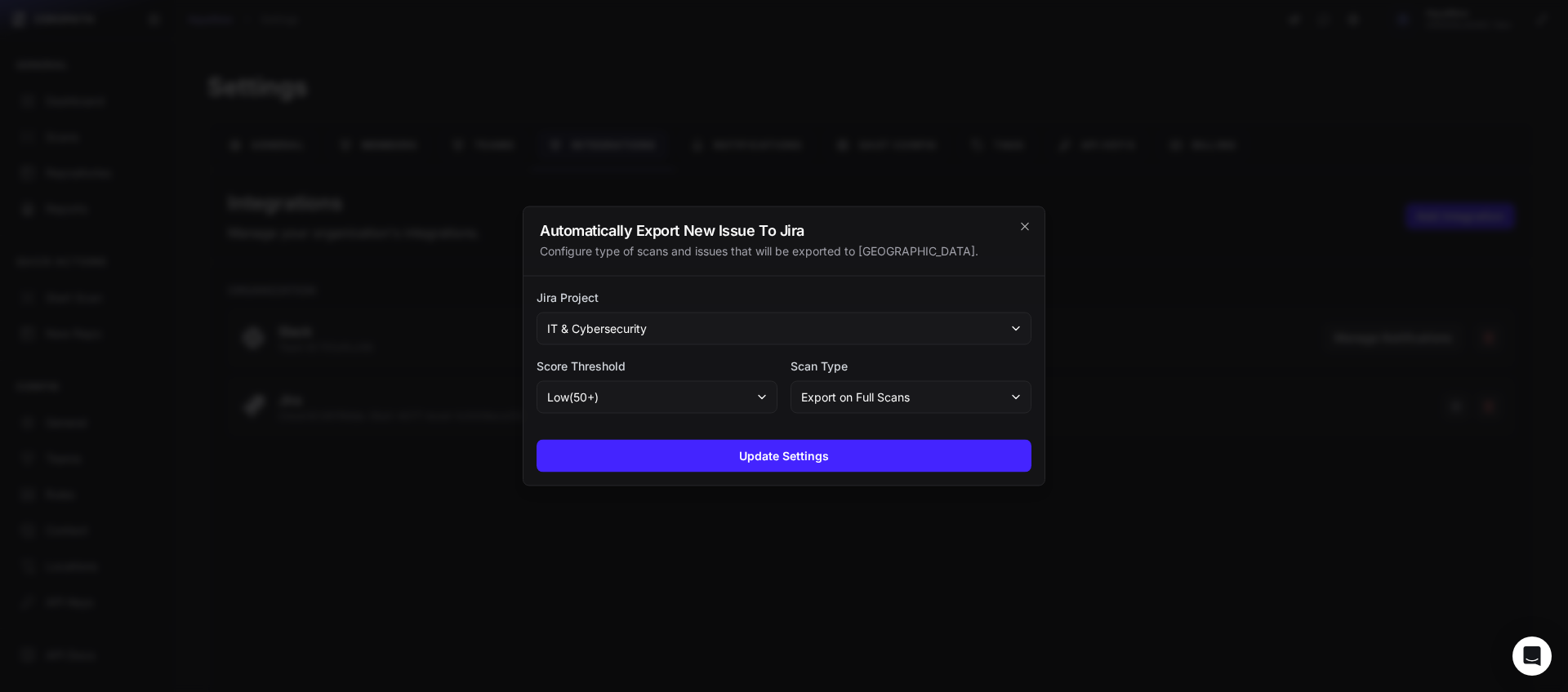
click at [654, 323] on button "IT & Cybersecurity" at bounding box center [784, 329] width 495 height 33
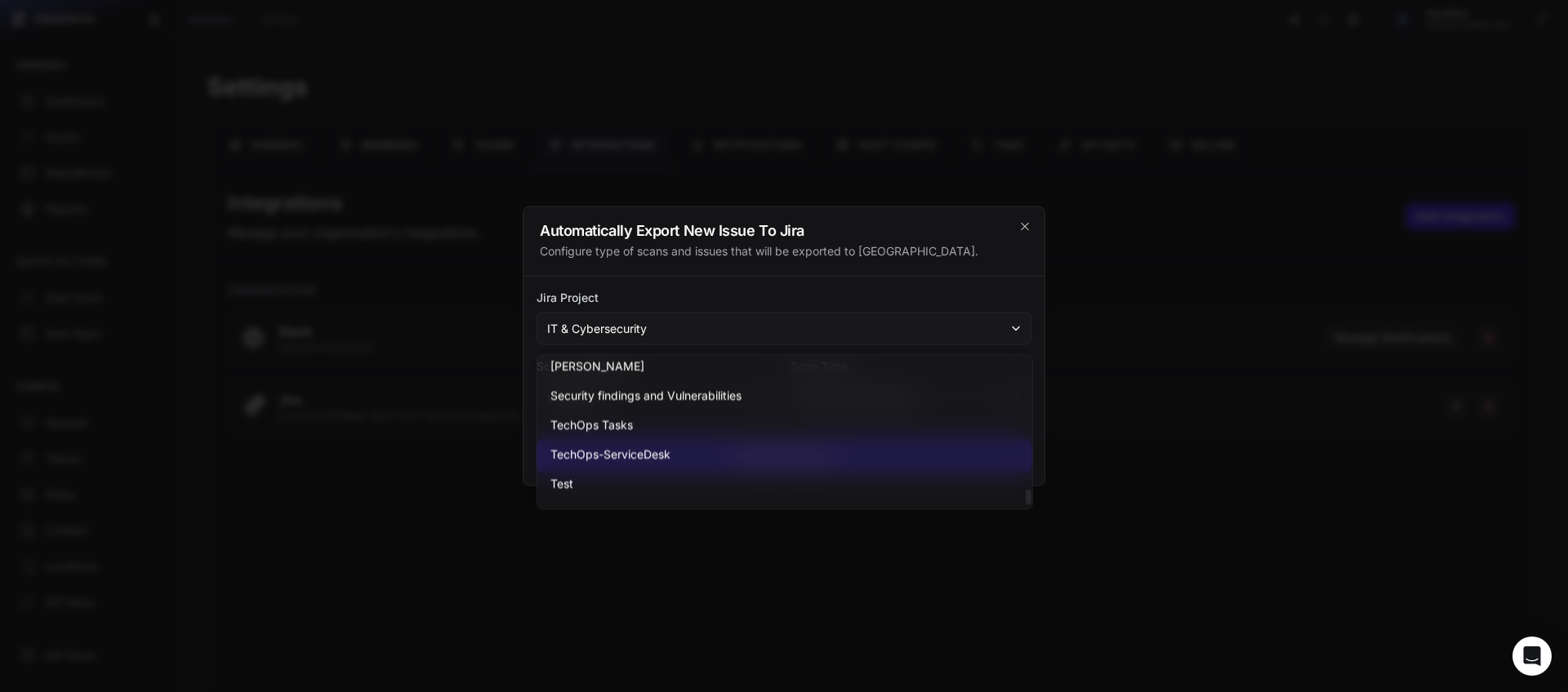
scroll to position [1293, 0]
click at [1034, 230] on div "Automatically Export New Issue To Jira Configure type of scans and issues that …" at bounding box center [784, 242] width 521 height 69
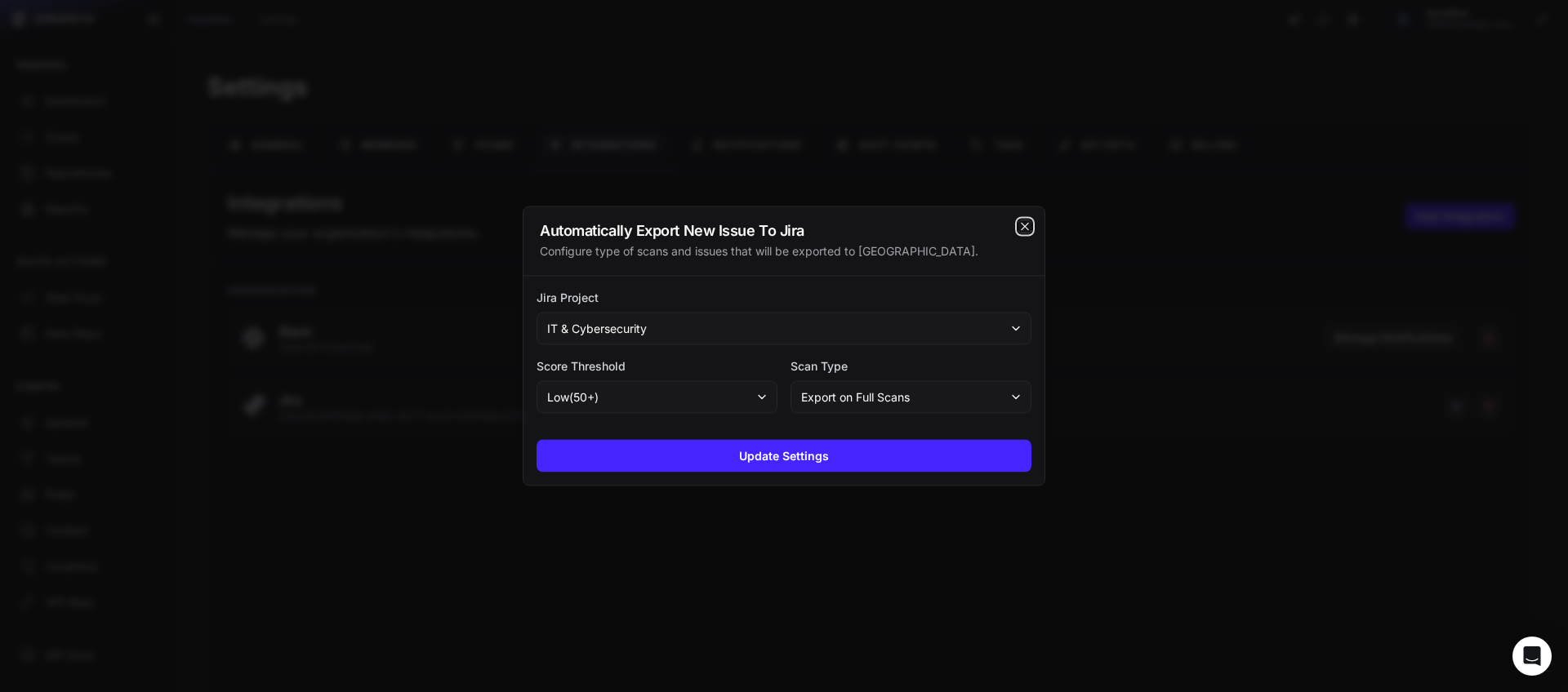
click at [1024, 230] on icon "cross 2," at bounding box center [1025, 227] width 13 height 13
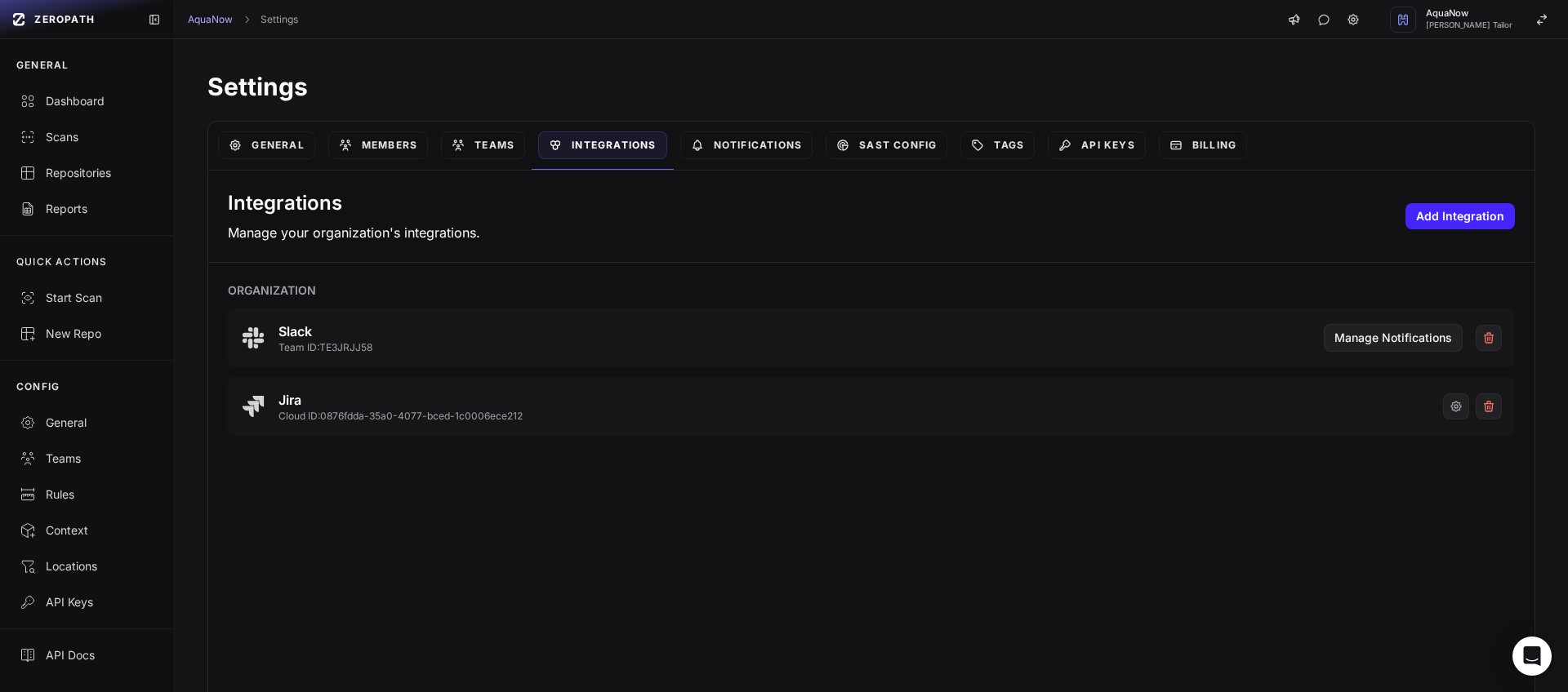
click at [640, 40] on div "Settings General Members Teams Integrations Notifications SAST Config Tags API …" at bounding box center [871, 364] width 1393 height 649
click at [648, 29] on div "AquaNow Settings AquaNow [PERSON_NAME] Tailor" at bounding box center [871, 20] width 1393 height 40
click at [642, 73] on h1 "Settings" at bounding box center [871, 86] width 1328 height 30
click at [635, 73] on h1 "Settings" at bounding box center [871, 86] width 1328 height 30
click at [636, 72] on h1 "Settings" at bounding box center [871, 86] width 1328 height 30
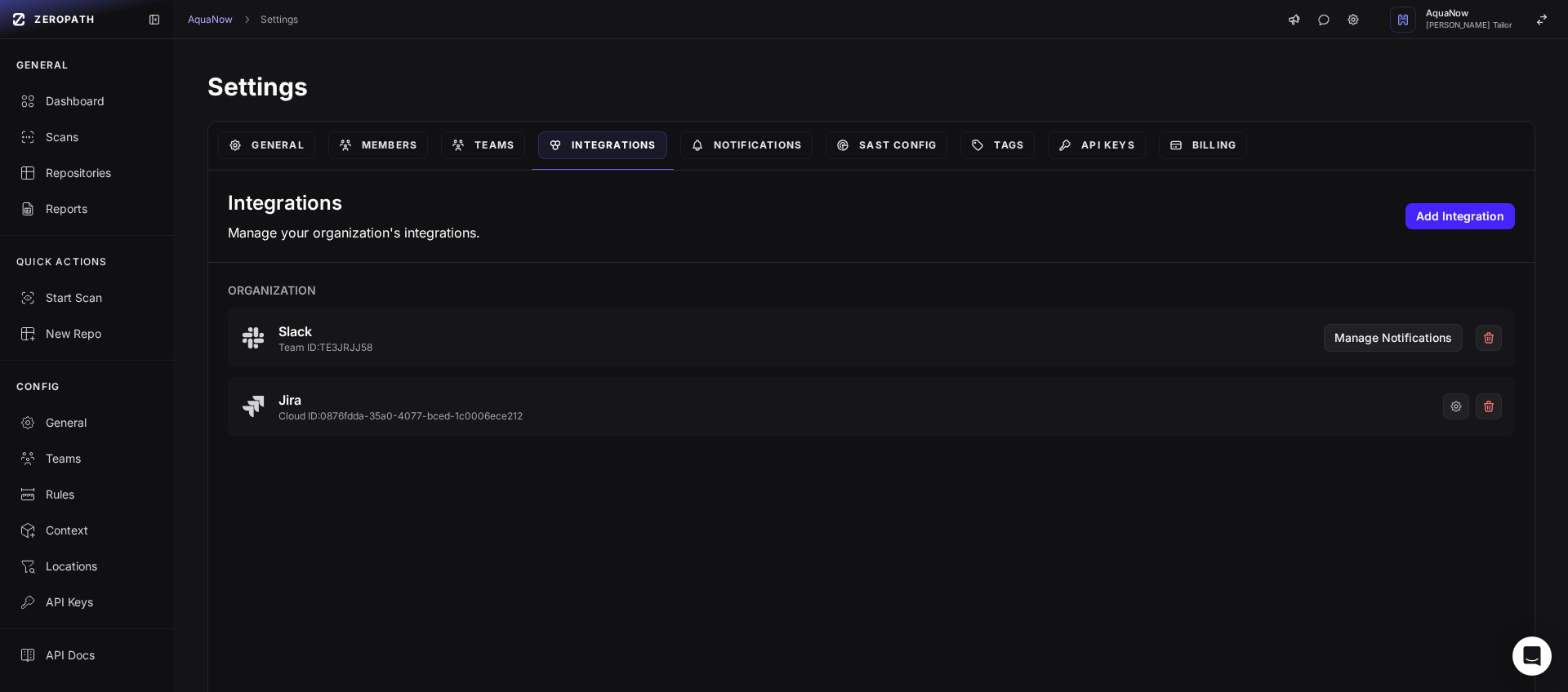
click at [489, 493] on div "Integrations Manage your organization's integrations. Add Integration Organizat…" at bounding box center [871, 437] width 1326 height 534
drag, startPoint x: 592, startPoint y: 432, endPoint x: 276, endPoint y: 393, distance: 318.4
click at [276, 393] on div "Jira Cloud ID: 0876fdda-35a0-4077-bced-1c0006ece212" at bounding box center [871, 406] width 1287 height 58
click at [604, 532] on div "Integrations Manage your organization's integrations. Add Integration Organizat…" at bounding box center [871, 437] width 1326 height 534
click at [606, 89] on h1 "Settings" at bounding box center [871, 86] width 1328 height 30
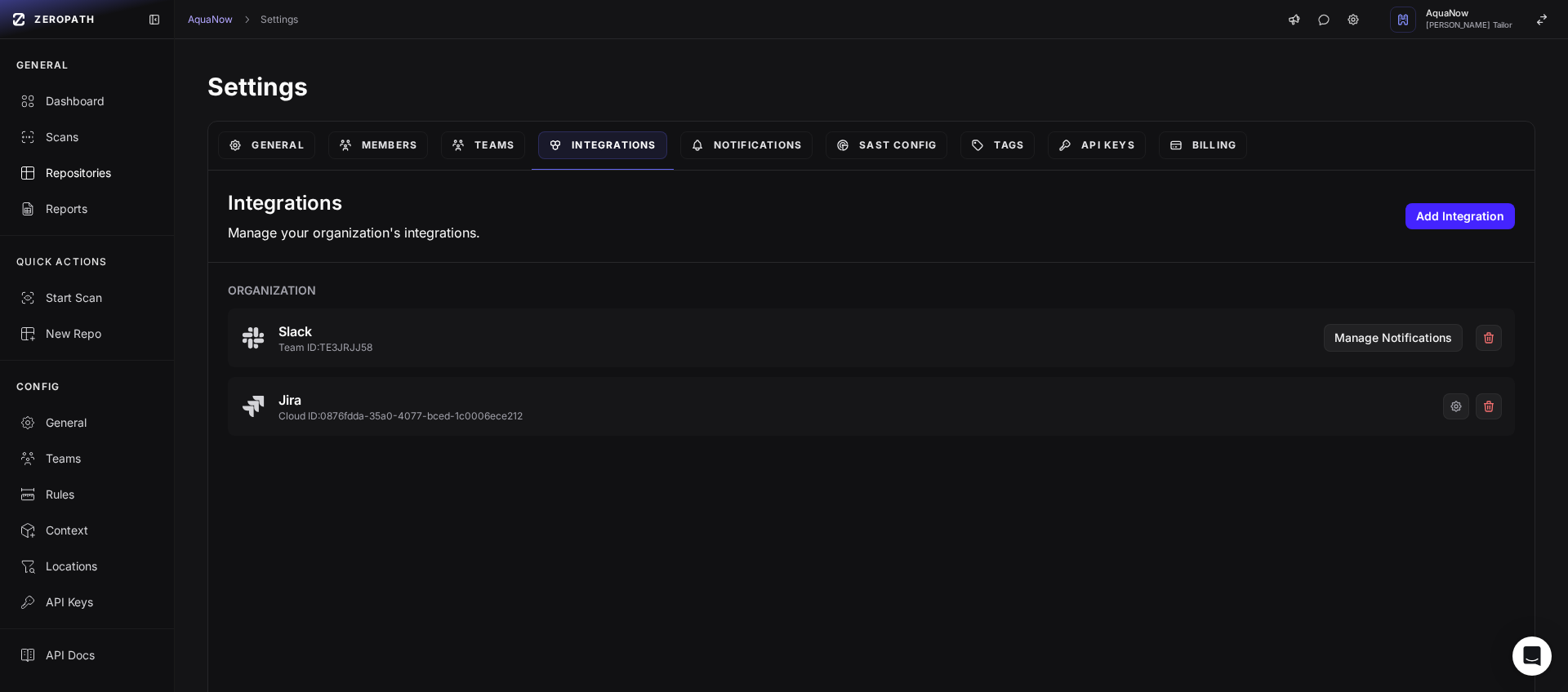
click at [83, 171] on div "Repositories" at bounding box center [87, 173] width 134 height 16
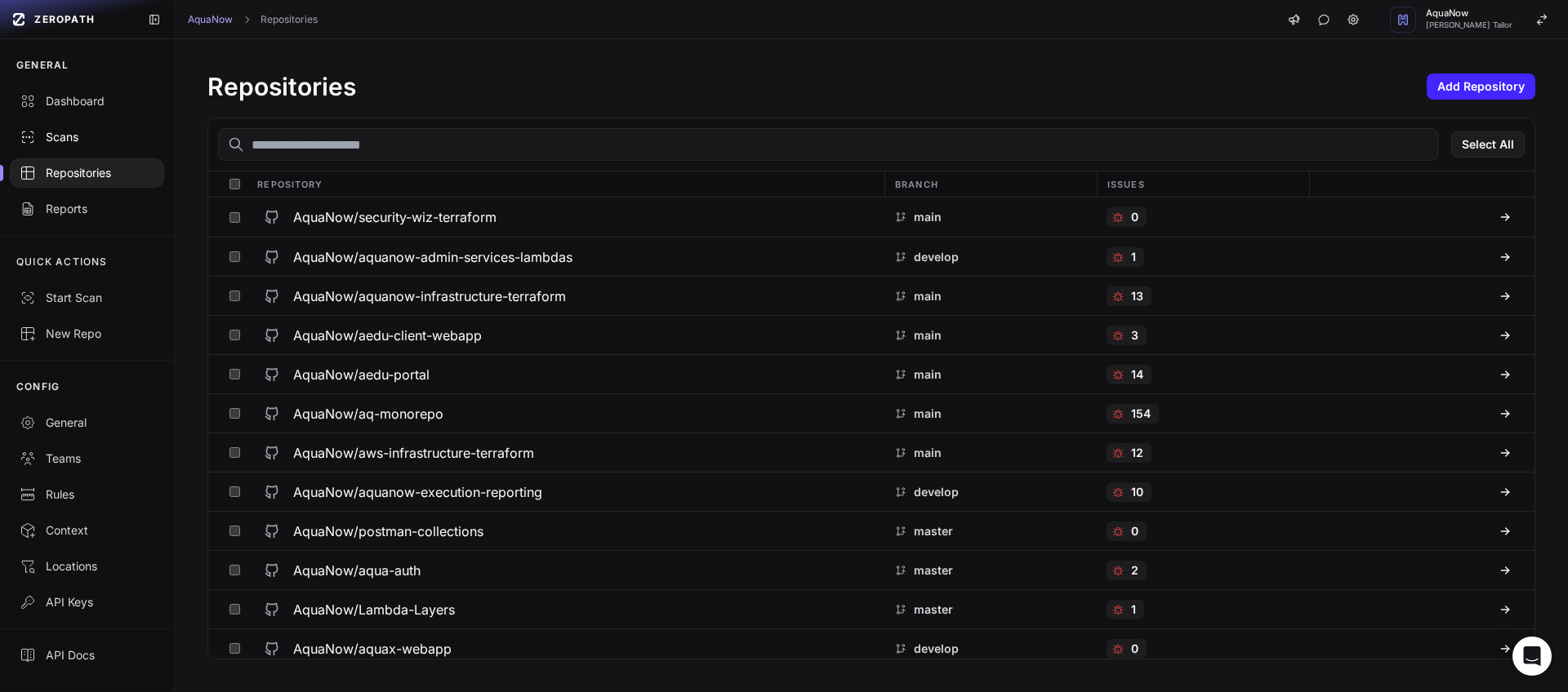
click at [97, 129] on div "Scans" at bounding box center [87, 138] width 134 height 16
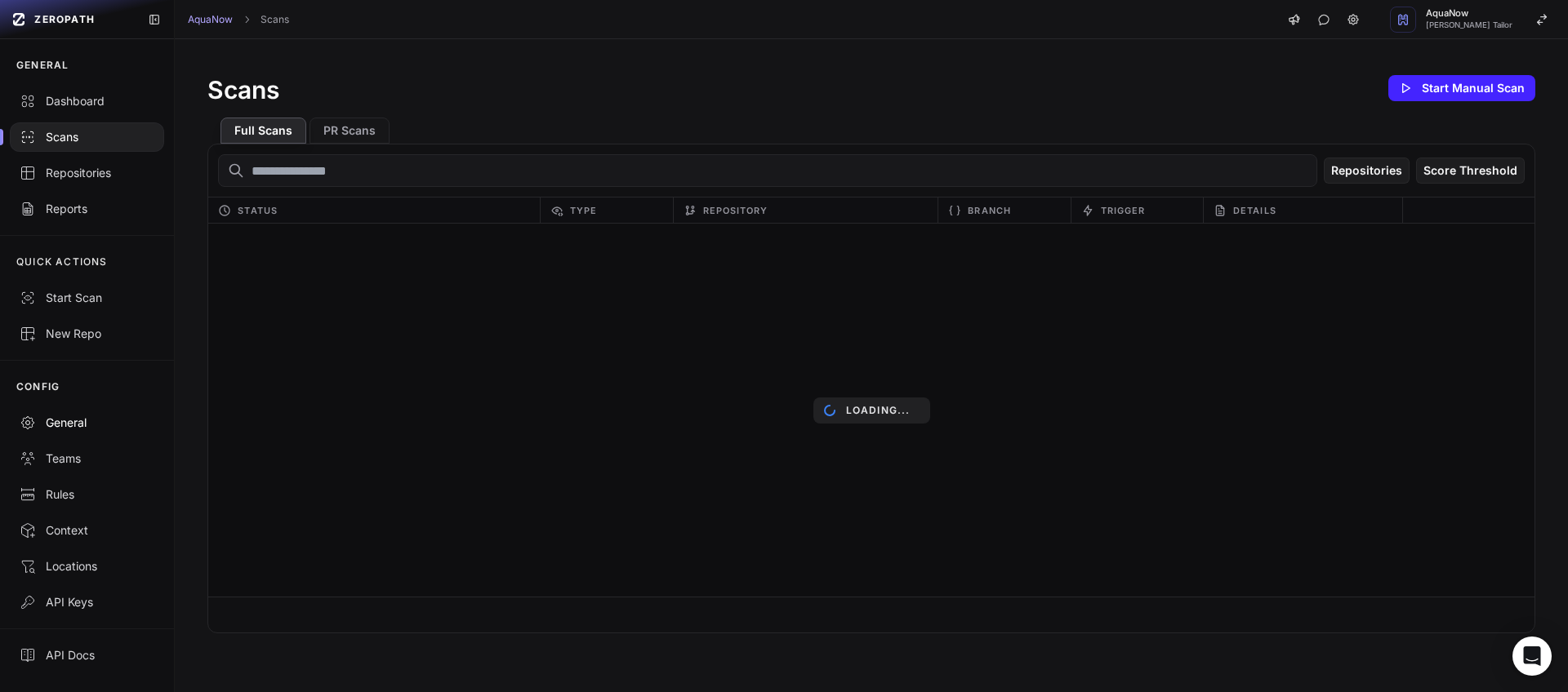
click at [81, 431] on link "General" at bounding box center [87, 423] width 174 height 36
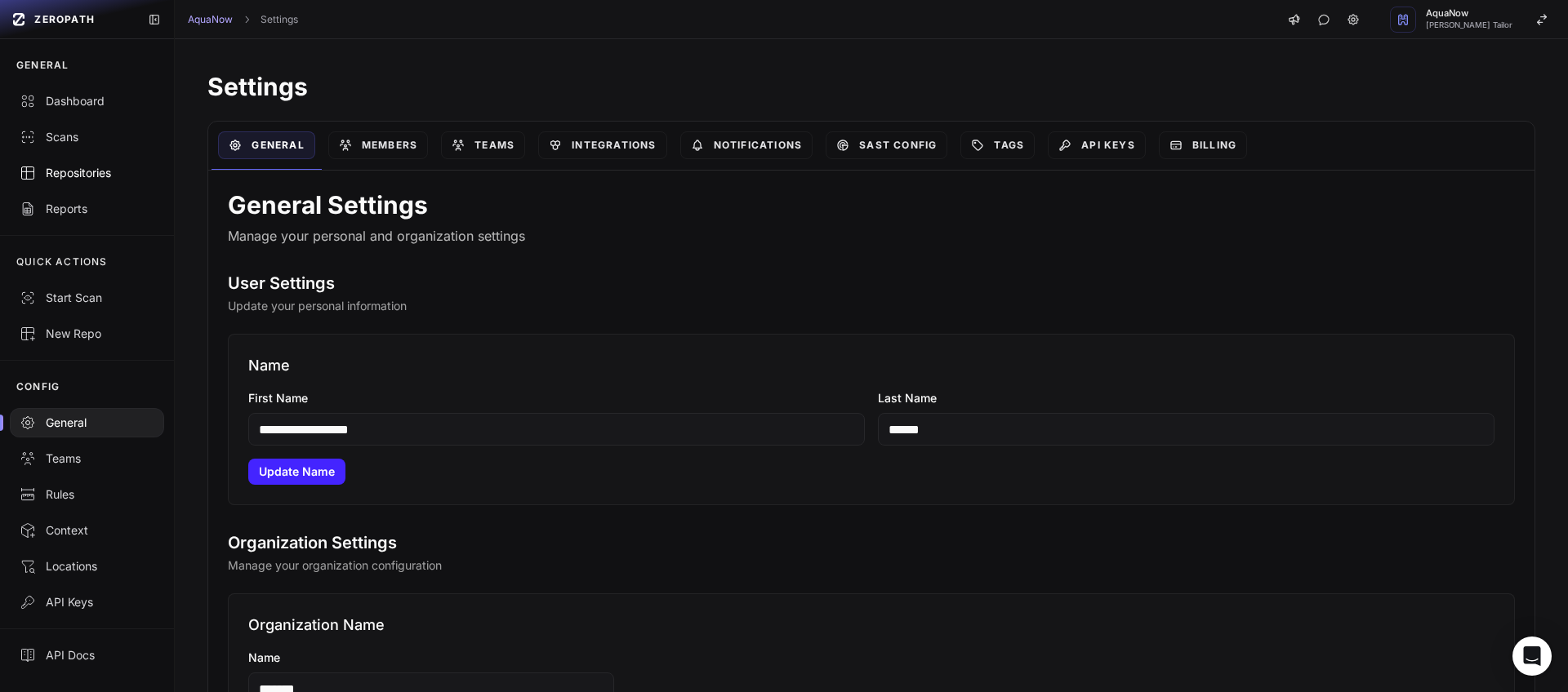
click at [54, 162] on link "Repositories" at bounding box center [87, 173] width 174 height 36
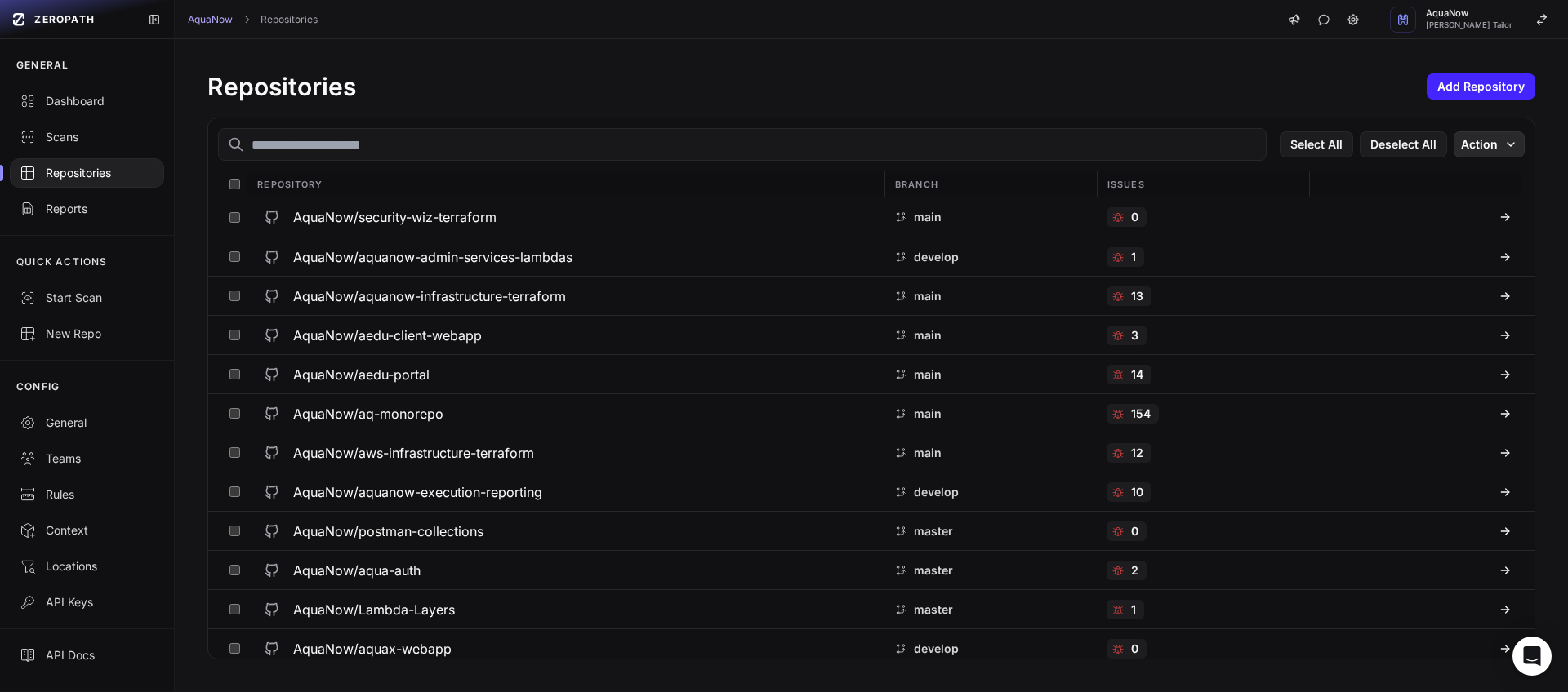
click at [1489, 138] on button "Action" at bounding box center [1489, 144] width 71 height 26
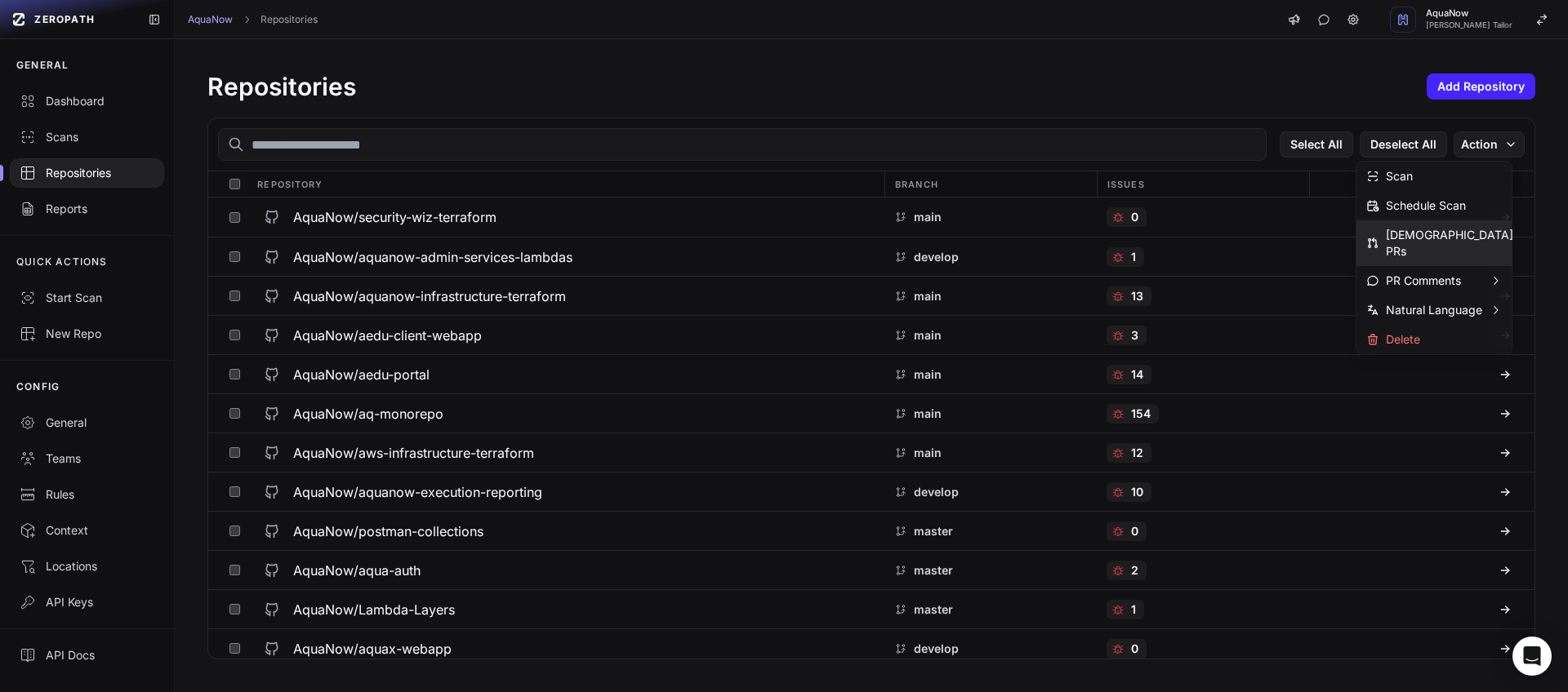
click at [866, 44] on div "Repositories Add Repository Select All Deselect All Action Repository Branch Is…" at bounding box center [871, 366] width 1393 height 652
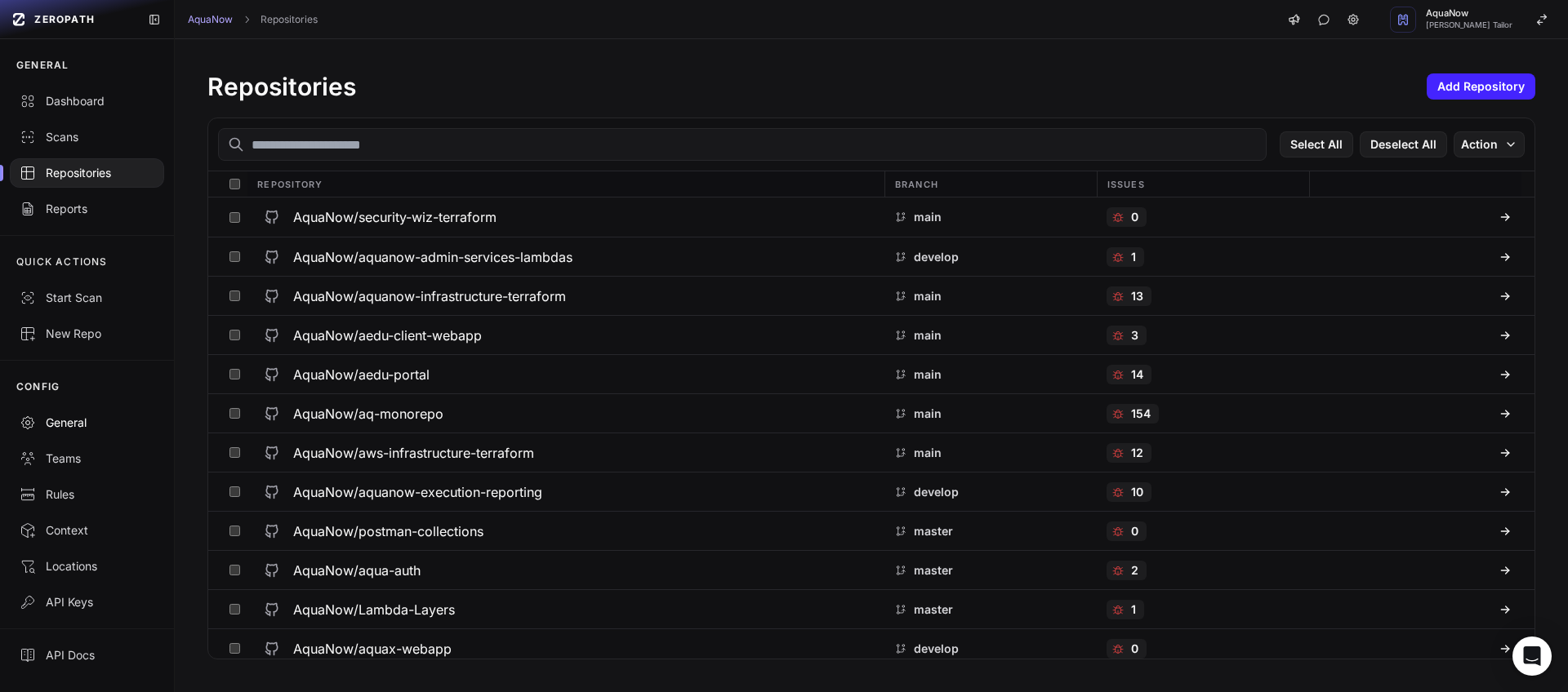
click at [74, 420] on div "General" at bounding box center [87, 423] width 134 height 16
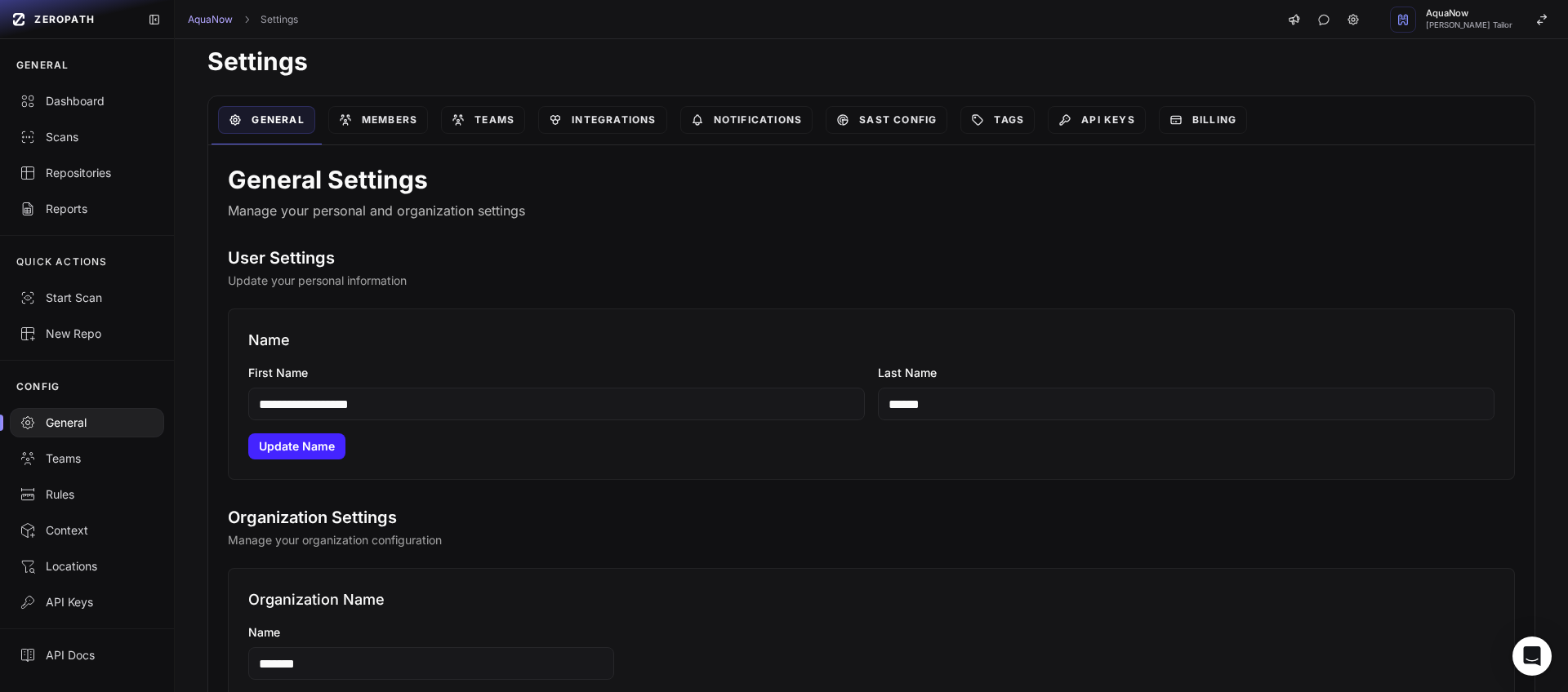
scroll to position [30, 0]
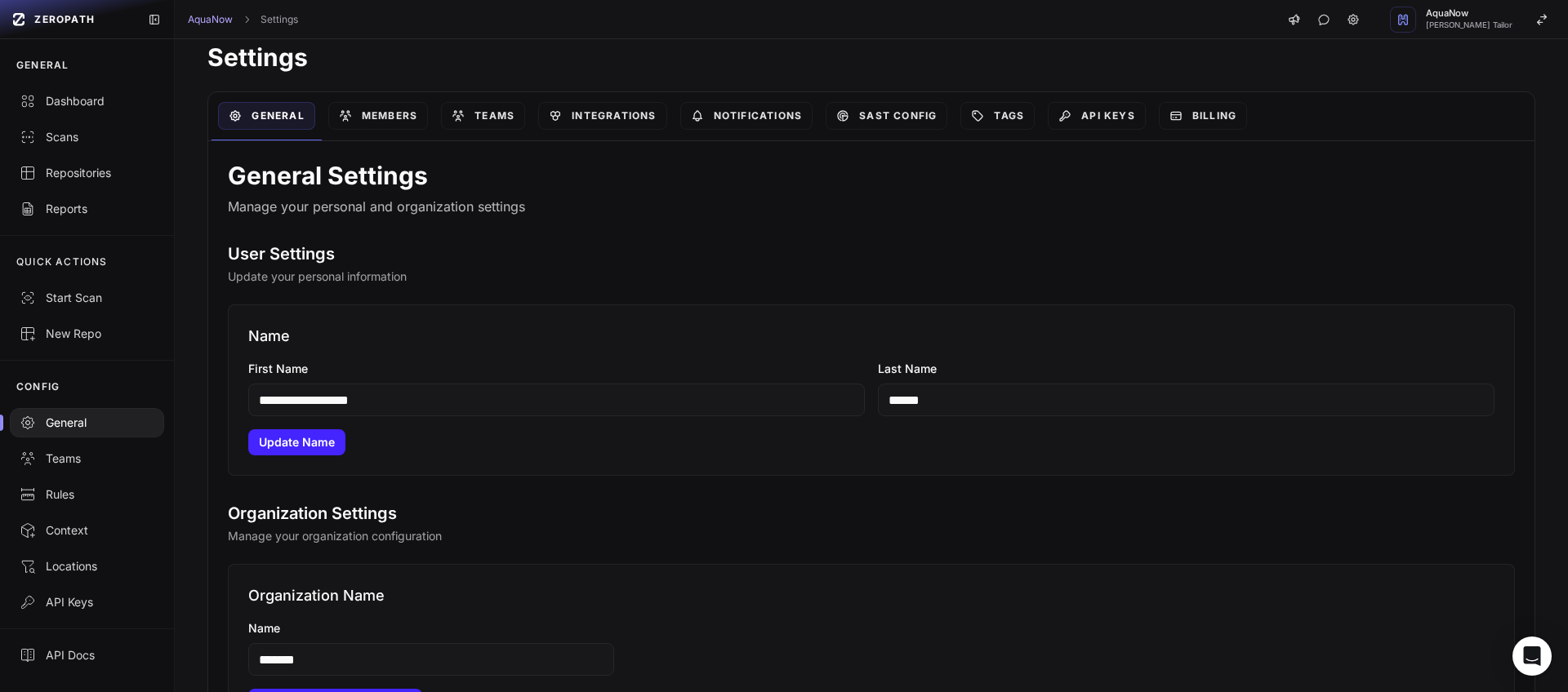
click at [633, 116] on link "Integrations" at bounding box center [603, 116] width 129 height 28
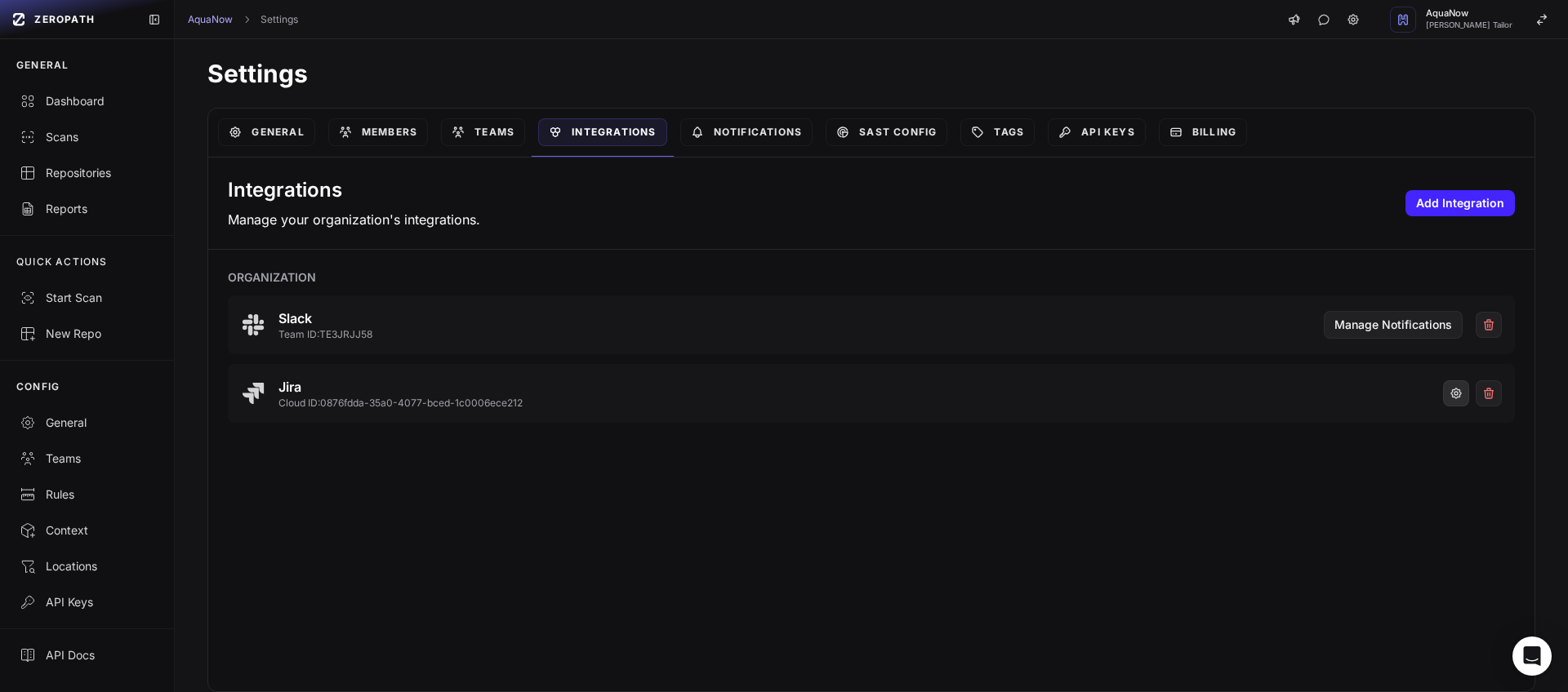
click at [1449, 393] on icon "button" at bounding box center [1456, 394] width 13 height 13
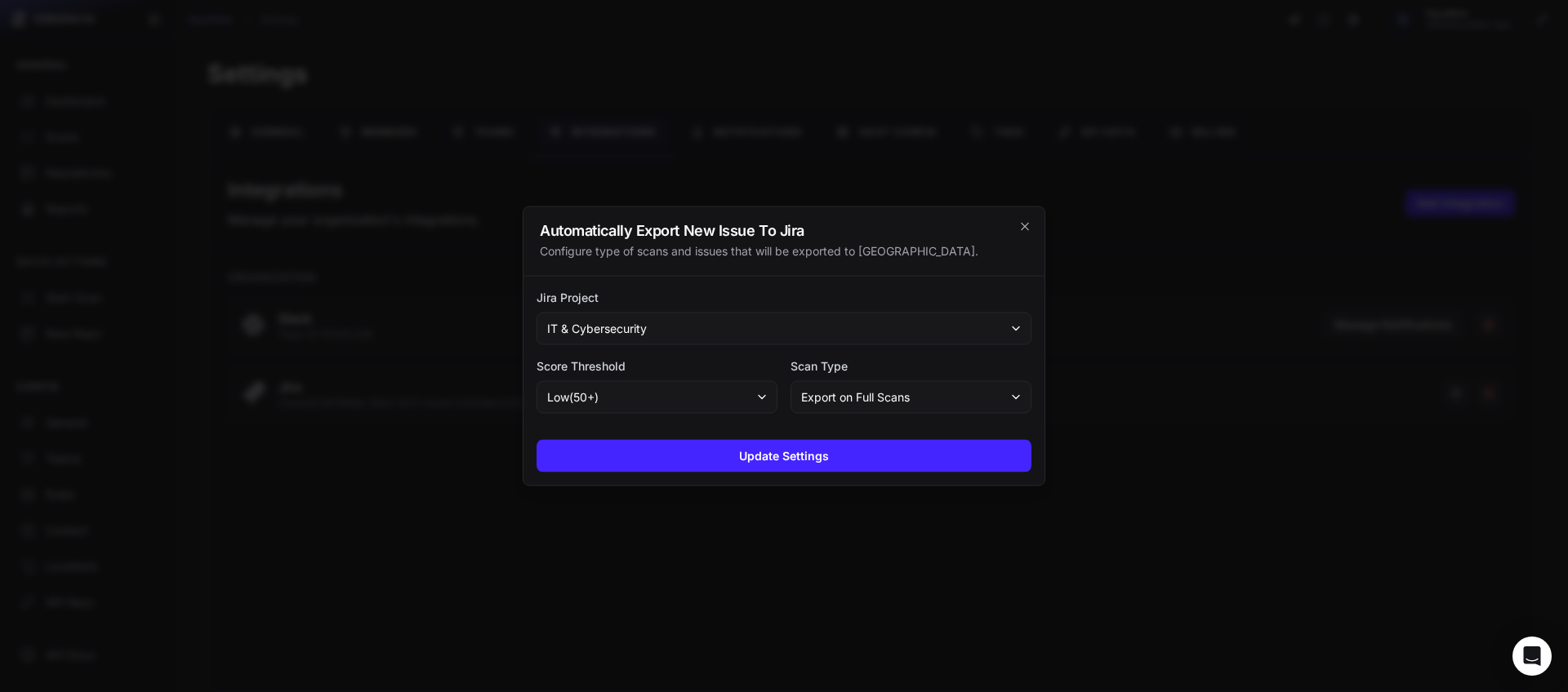
click at [920, 409] on button "Export on Full Scans" at bounding box center [911, 398] width 241 height 33
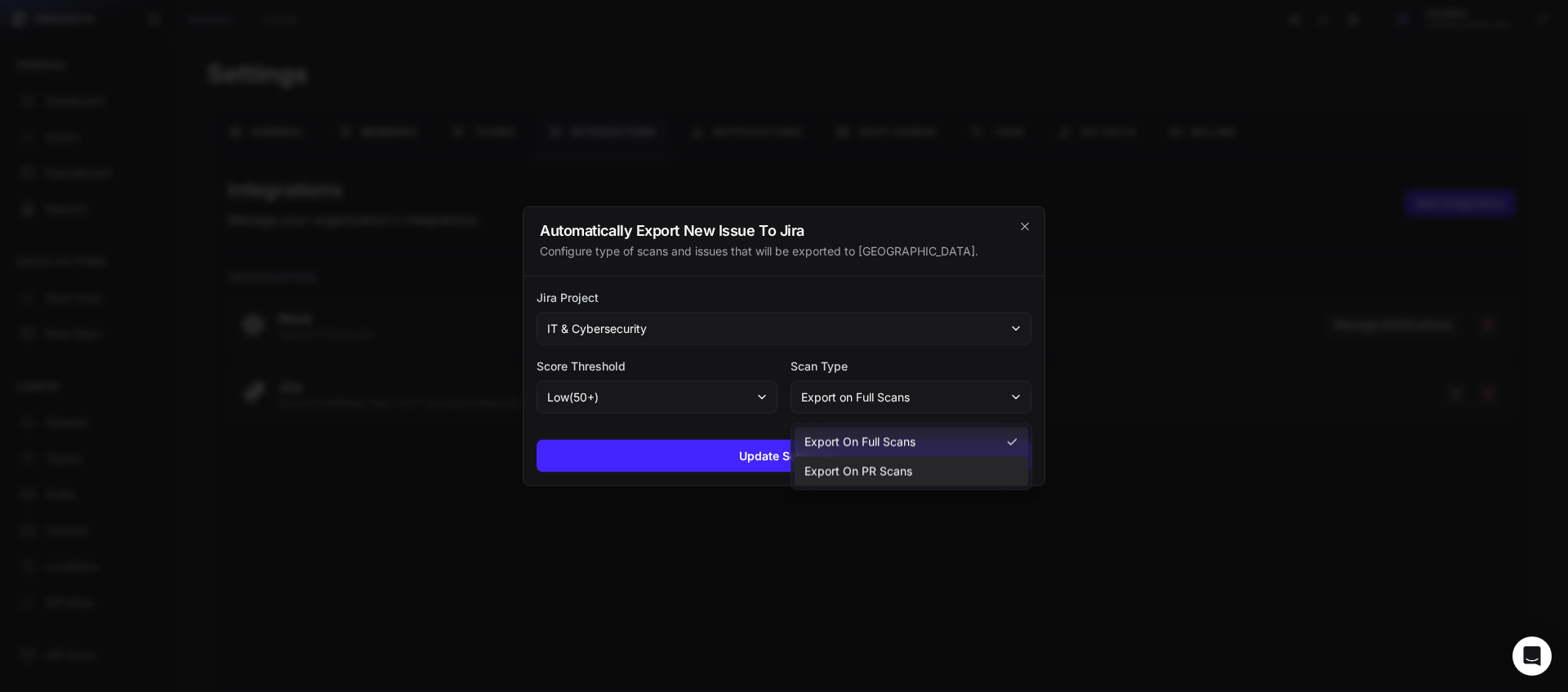
click at [890, 474] on span "Export on PR Scans" at bounding box center [858, 472] width 108 height 16
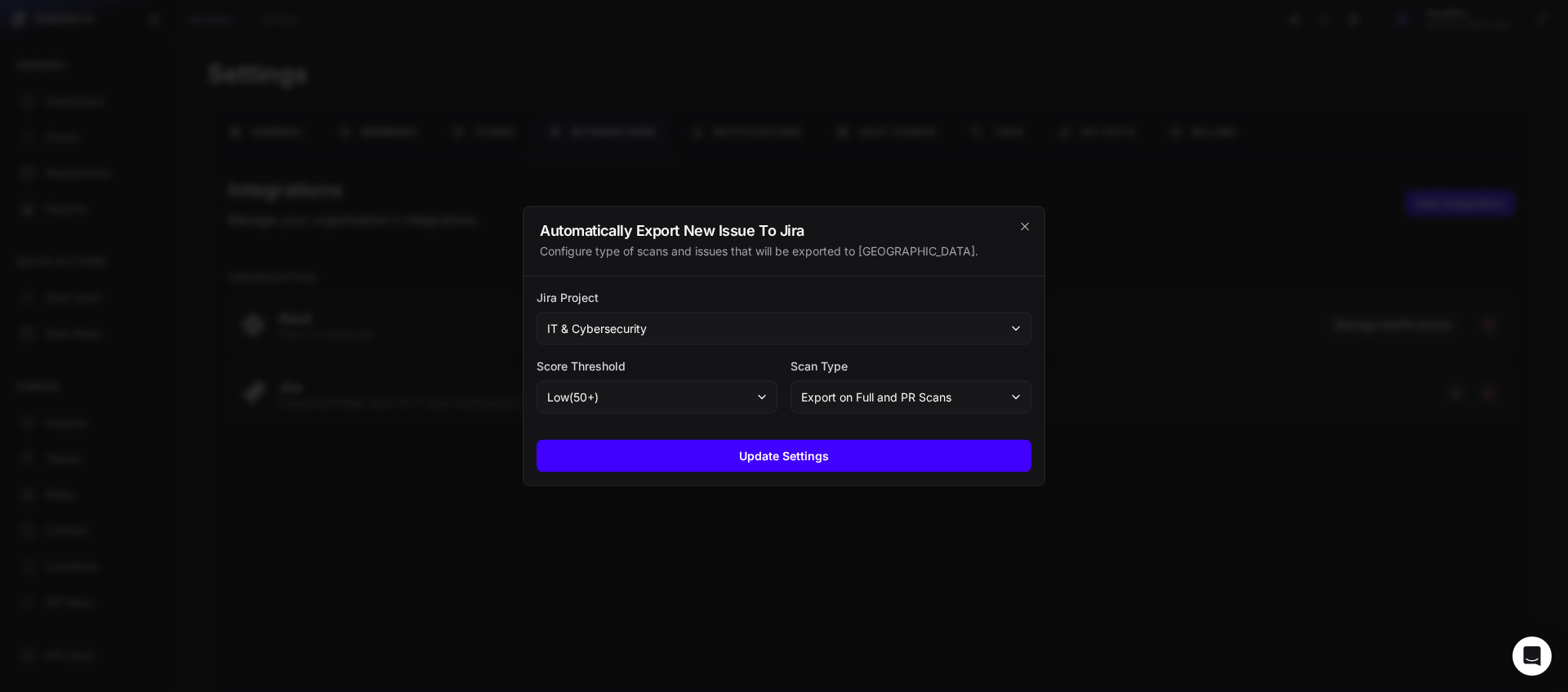
click at [819, 460] on button "Update Settings" at bounding box center [784, 456] width 495 height 33
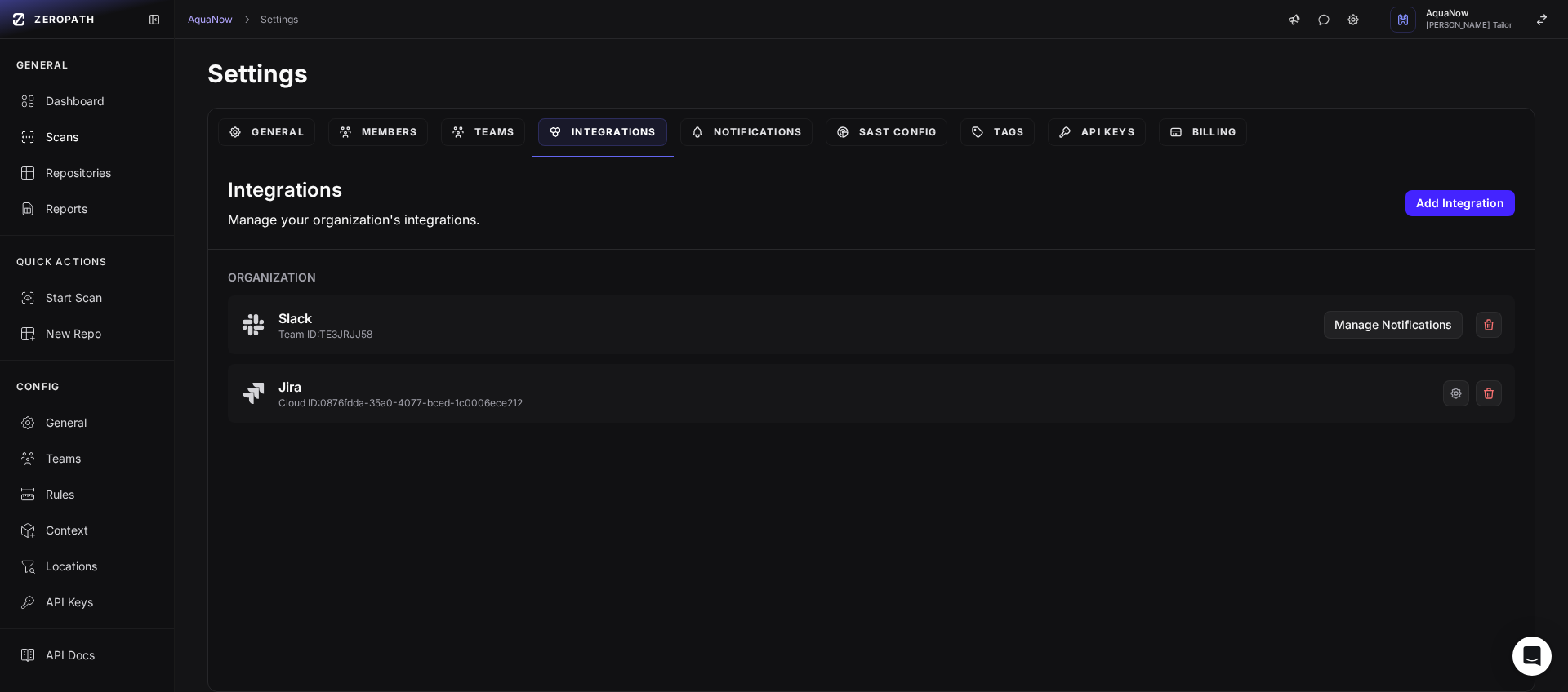
click at [73, 144] on div "Scans" at bounding box center [87, 138] width 134 height 16
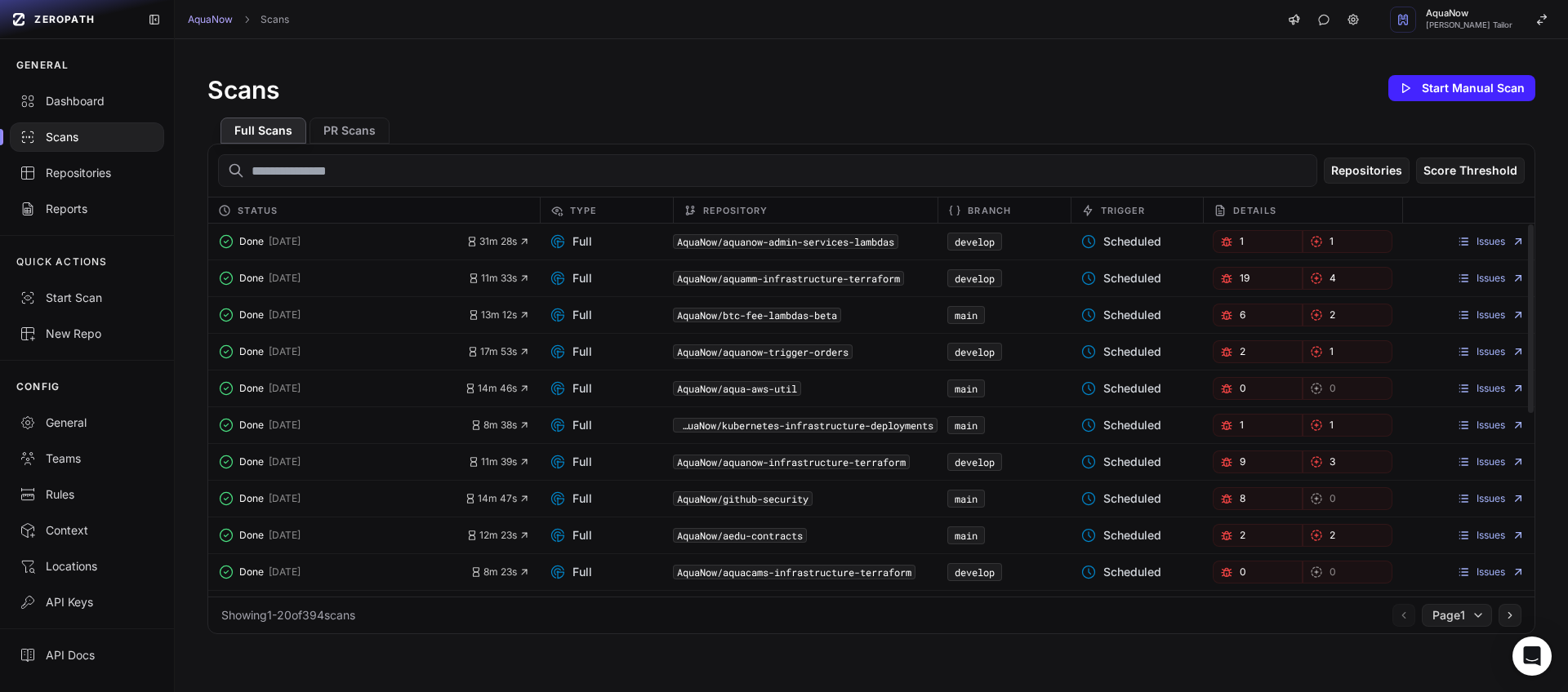
drag, startPoint x: 1156, startPoint y: 245, endPoint x: 1085, endPoint y: 243, distance: 71.0
click at [1085, 243] on div "Scheduled" at bounding box center [1137, 241] width 132 height 23
click at [695, 35] on div "AquaNow Scans AquaNow [PERSON_NAME] Tailor" at bounding box center [871, 20] width 1393 height 40
click at [684, 84] on div "Scans Start Manual Scan" at bounding box center [871, 88] width 1328 height 33
